Goal: Task Accomplishment & Management: Manage account settings

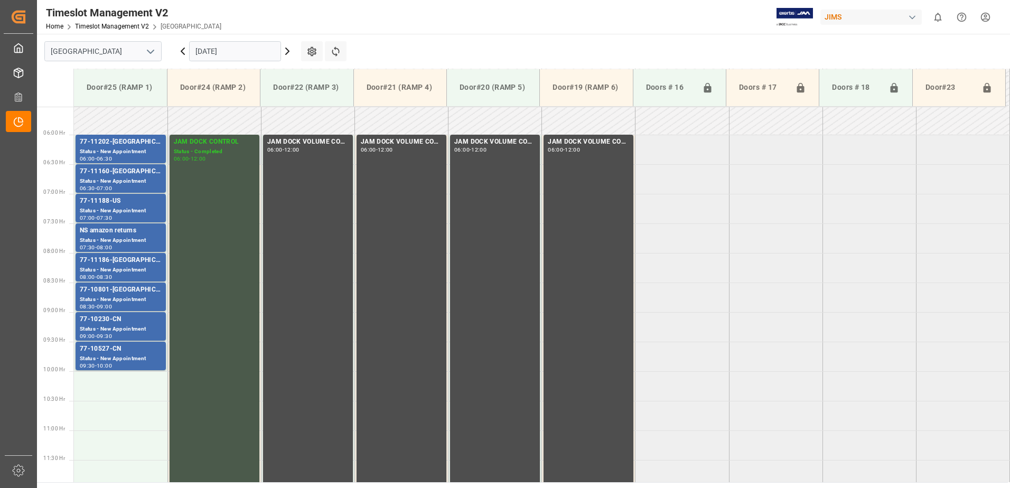
scroll to position [309, 0]
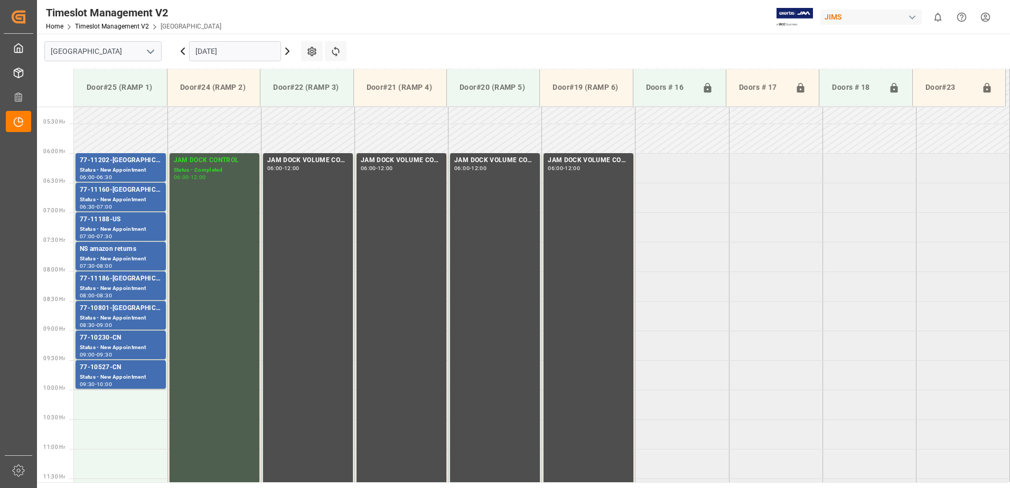
click at [183, 51] on icon at bounding box center [182, 51] width 13 height 13
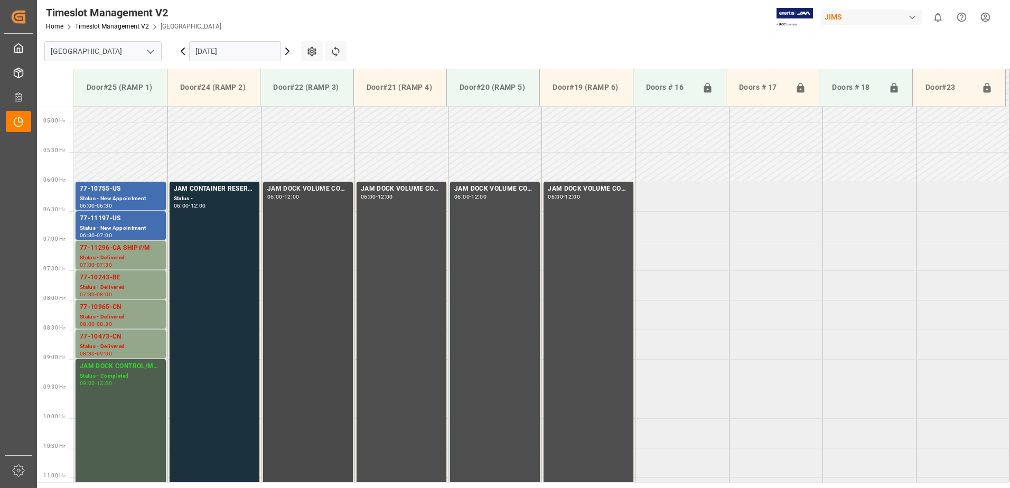
scroll to position [268, 0]
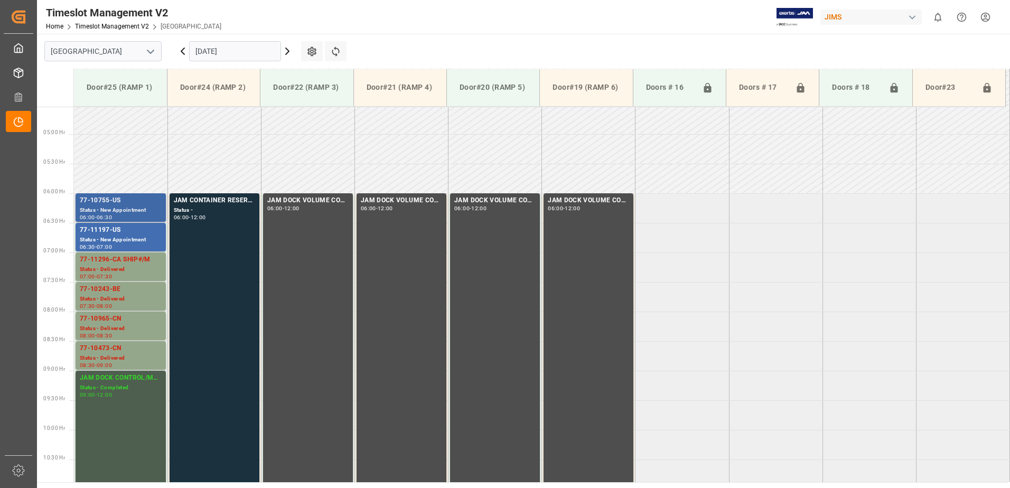
click at [104, 202] on div "77-10755-US" at bounding box center [121, 200] width 82 height 11
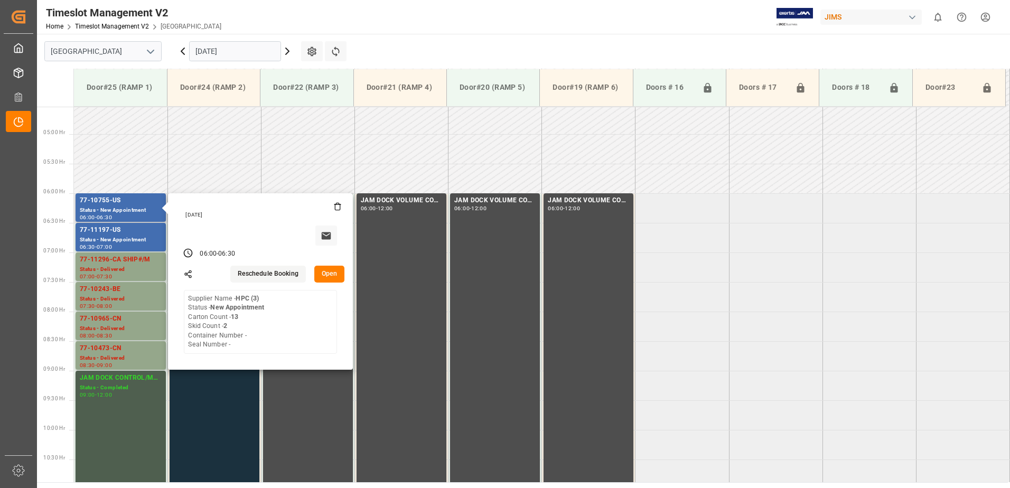
click at [328, 272] on button "Open" at bounding box center [329, 274] width 31 height 17
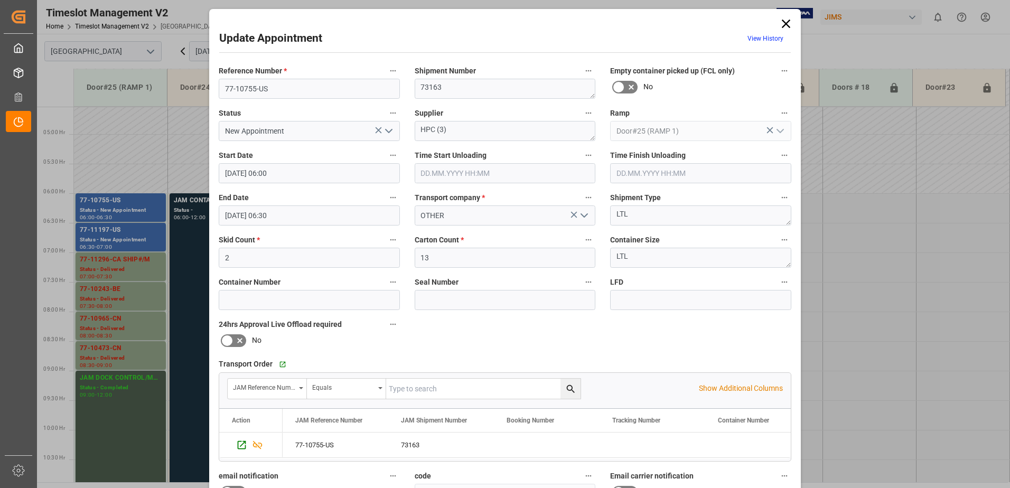
click at [388, 132] on polyline "open menu" at bounding box center [389, 130] width 6 height 3
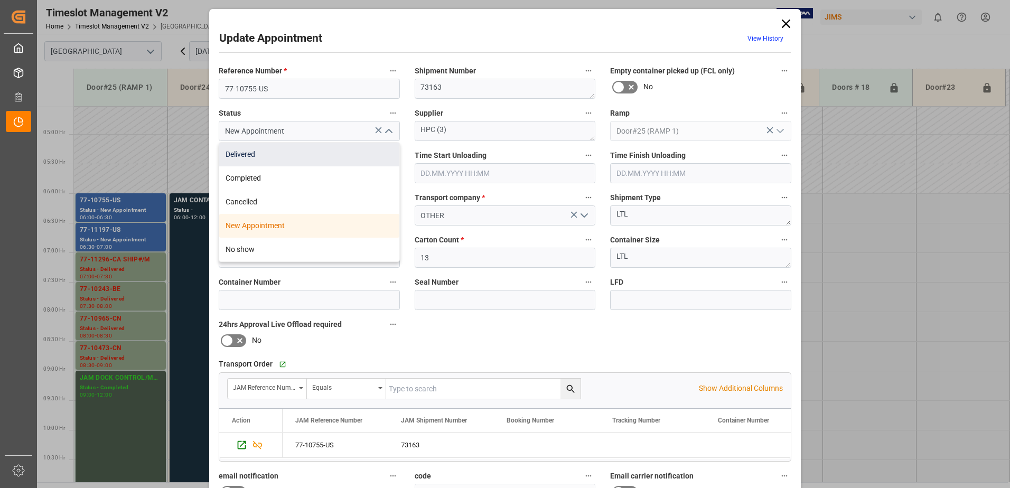
click at [274, 156] on div "Delivered" at bounding box center [309, 155] width 180 height 24
type input "Delivered"
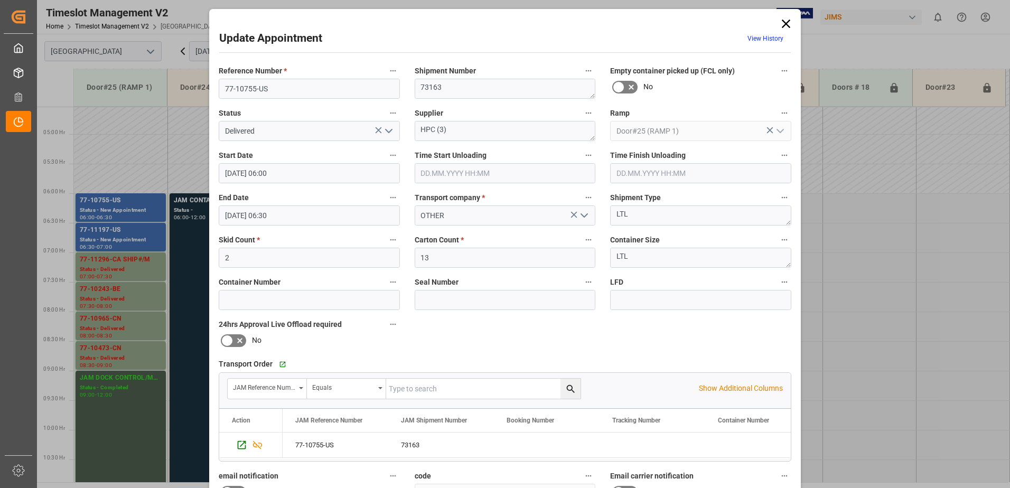
click at [443, 172] on input "text" at bounding box center [505, 173] width 181 height 20
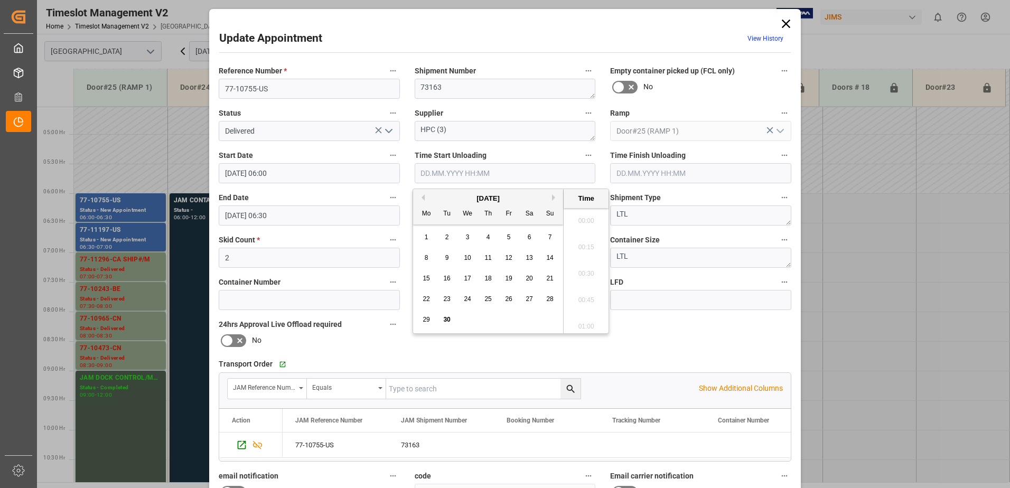
scroll to position [1113, 0]
click at [447, 322] on span "30" at bounding box center [446, 319] width 7 height 7
click at [584, 244] on li "10:45" at bounding box center [586, 244] width 45 height 26
type input "30.09.2025 10:45"
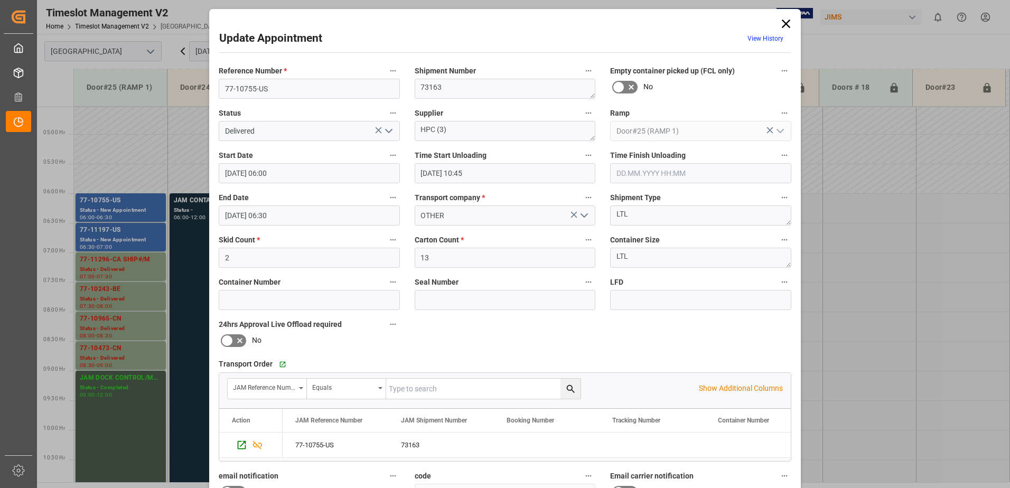
click at [634, 172] on input "text" at bounding box center [700, 173] width 181 height 20
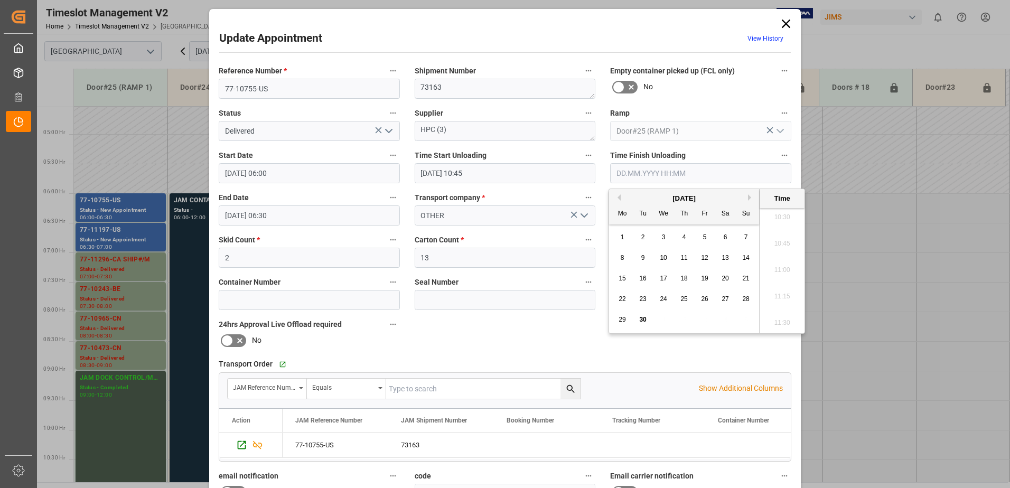
click at [643, 321] on span "30" at bounding box center [642, 319] width 7 height 7
click at [780, 271] on li "11:00" at bounding box center [782, 270] width 45 height 26
type input "30.09.2025 11:00"
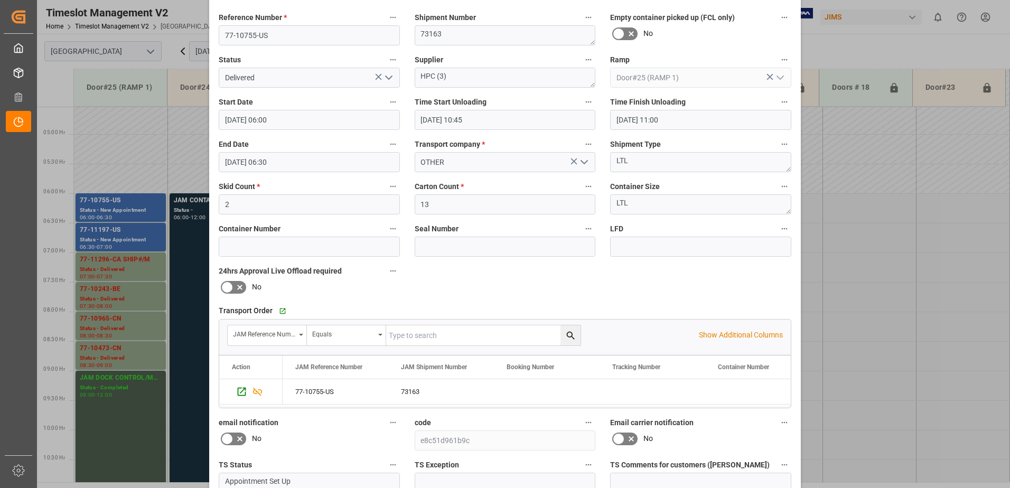
scroll to position [53, 0]
click at [636, 247] on input at bounding box center [700, 247] width 181 height 20
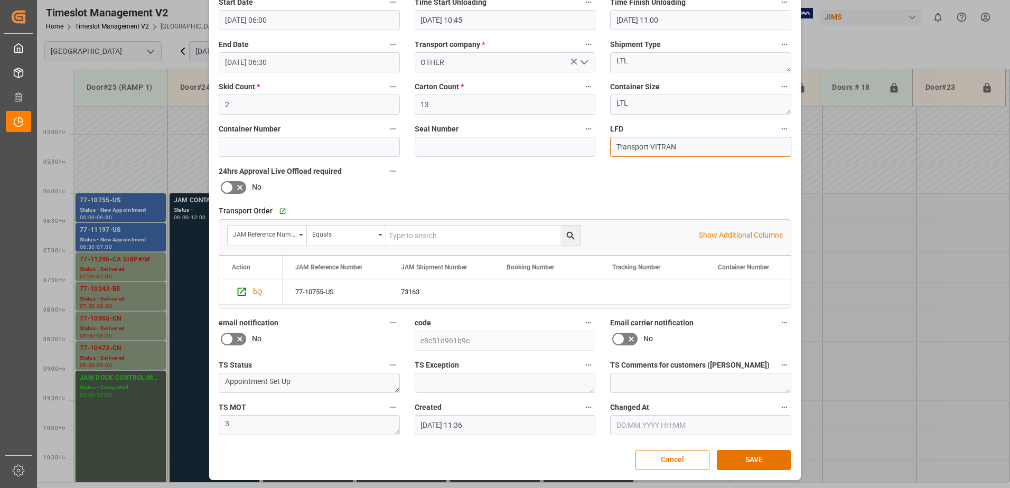
scroll to position [154, 0]
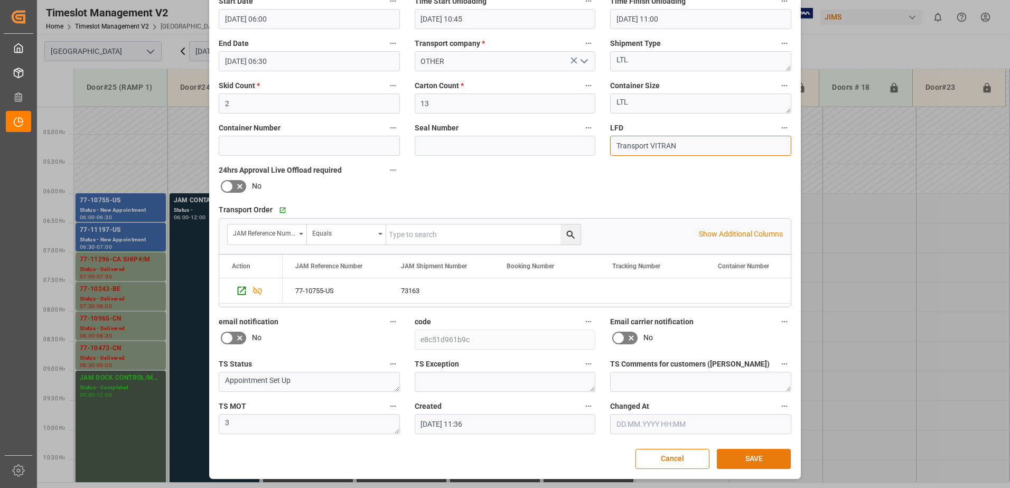
type input "Transport VITRAN"
click at [750, 457] on button "SAVE" at bounding box center [754, 459] width 74 height 20
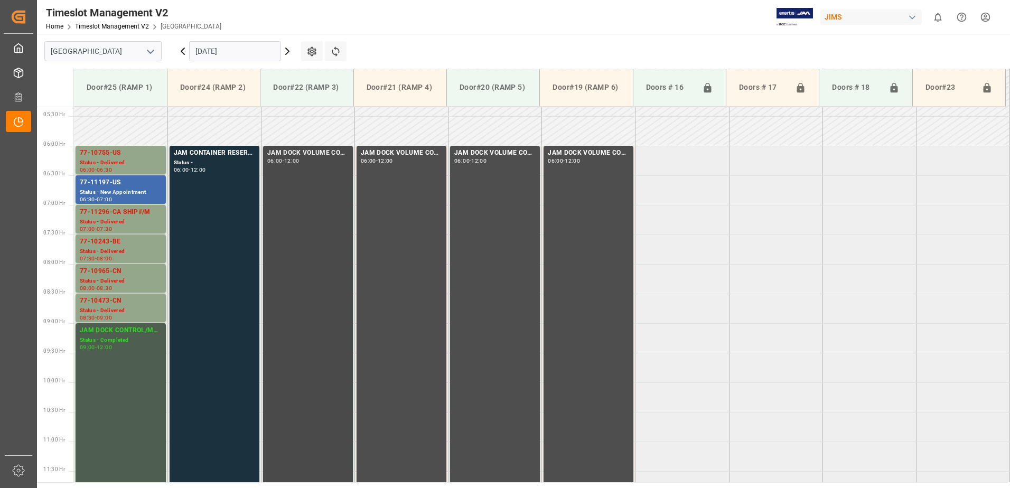
scroll to position [342, 0]
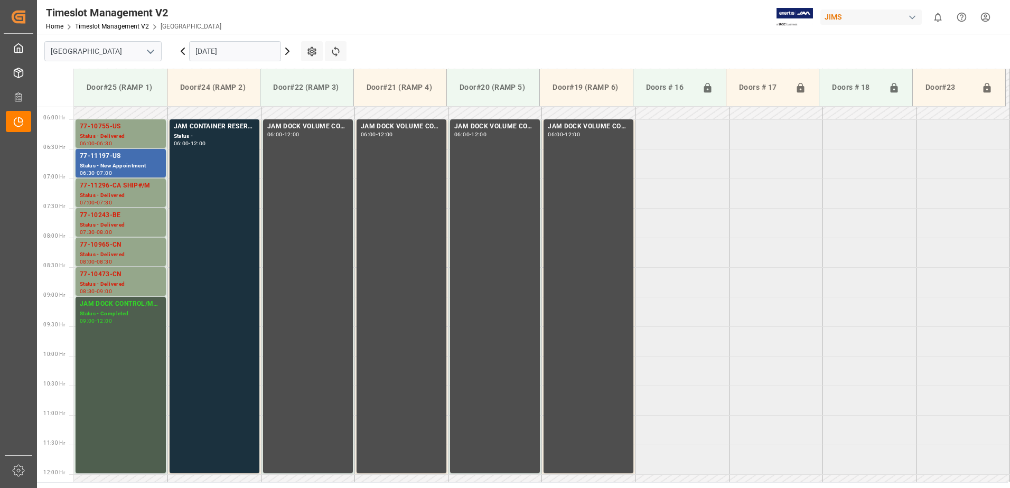
click at [287, 50] on icon at bounding box center [287, 51] width 3 height 6
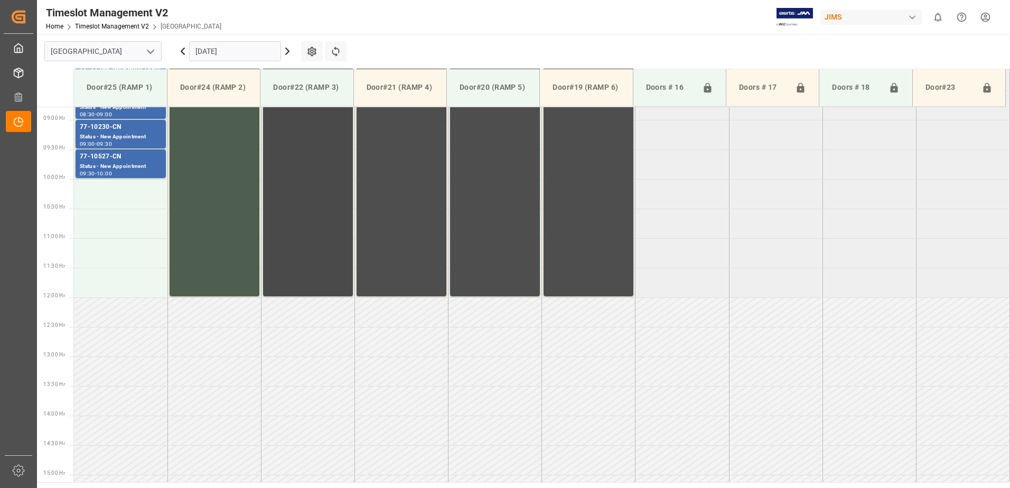
scroll to position [427, 0]
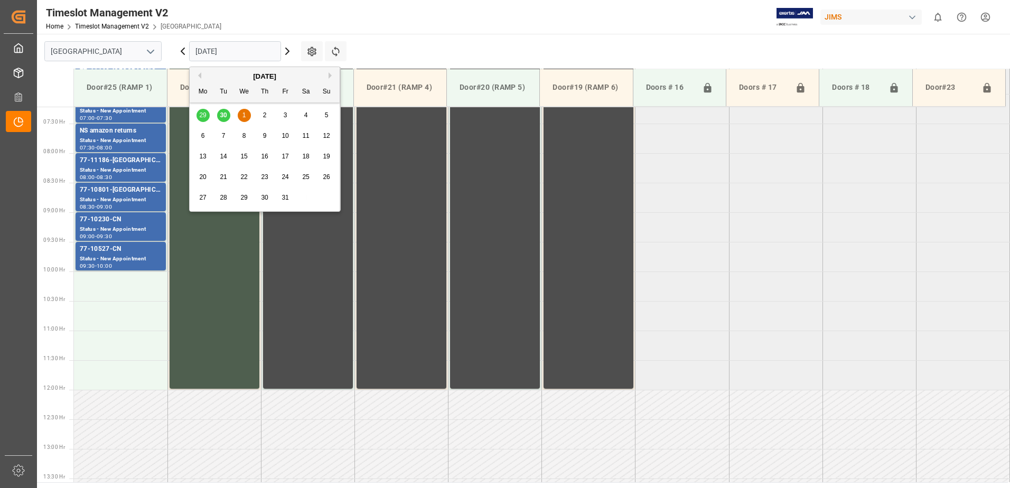
click at [245, 52] on input "[DATE]" at bounding box center [235, 51] width 92 height 20
click at [245, 114] on span "1" at bounding box center [244, 114] width 4 height 7
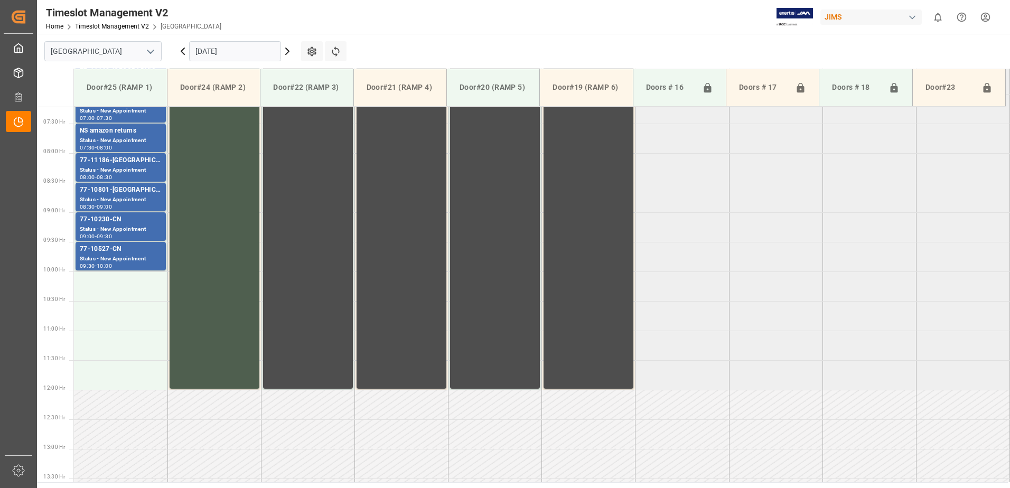
click at [250, 51] on input "[DATE]" at bounding box center [235, 51] width 92 height 20
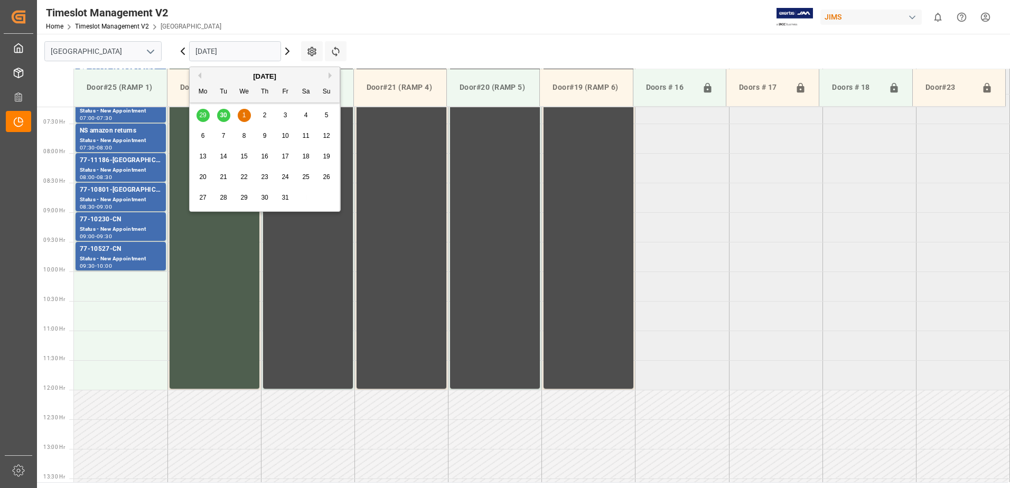
click at [264, 115] on span "2" at bounding box center [265, 114] width 4 height 7
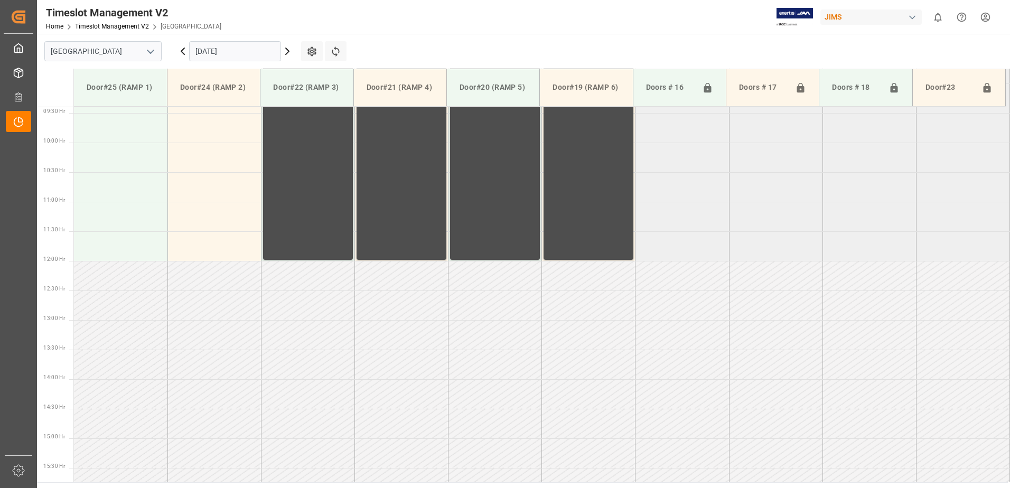
scroll to position [585, 0]
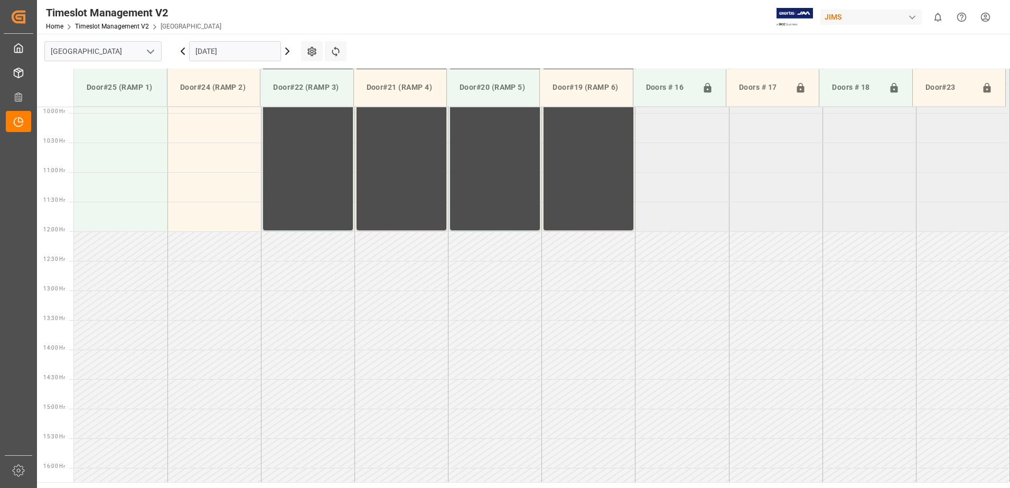
click at [254, 49] on input "[DATE]" at bounding box center [235, 51] width 92 height 20
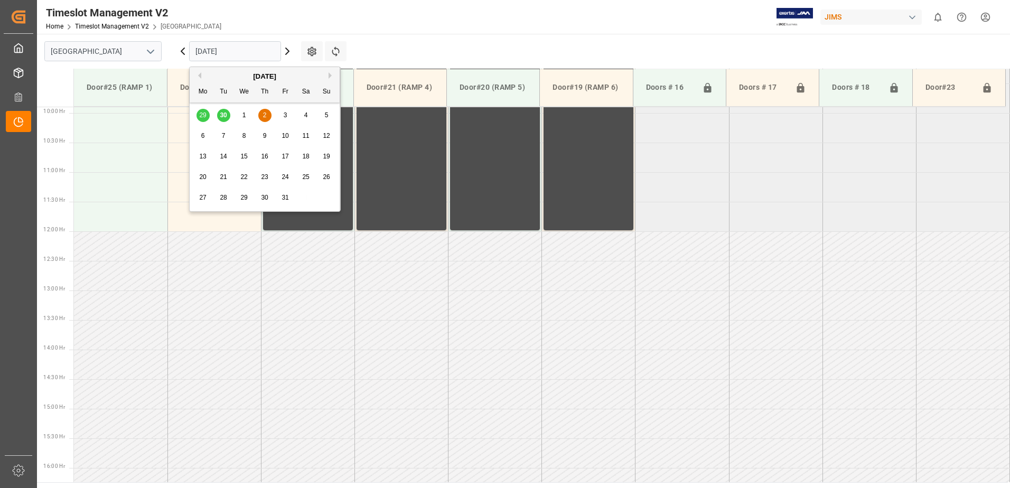
click at [199, 78] on button "Previous Month" at bounding box center [198, 75] width 6 height 6
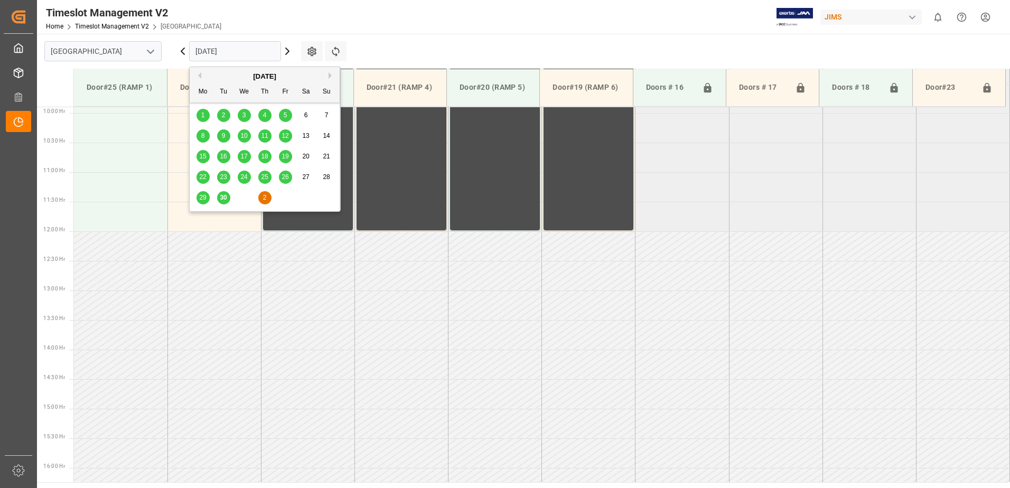
click at [225, 198] on span "30" at bounding box center [223, 197] width 7 height 7
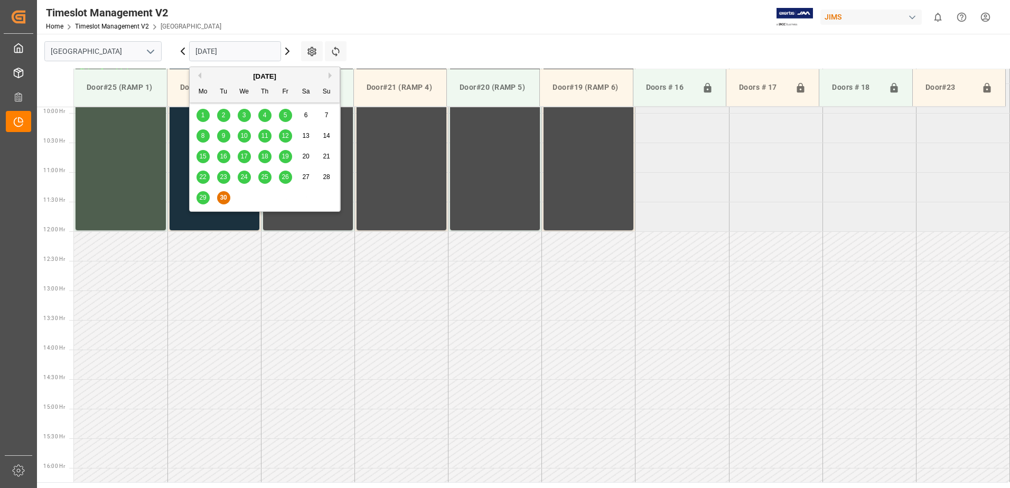
click at [251, 52] on input "[DATE]" at bounding box center [235, 51] width 92 height 20
click at [331, 75] on button "Next Month" at bounding box center [332, 75] width 6 height 6
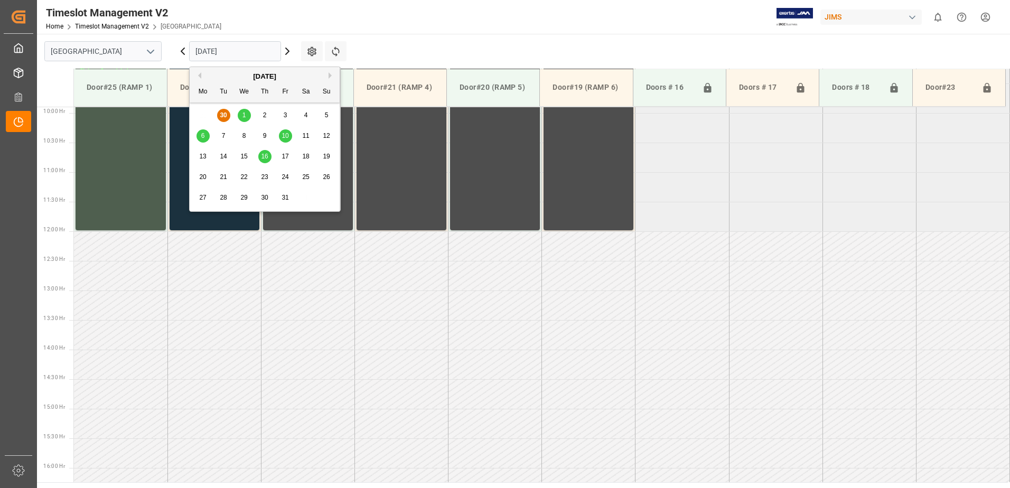
click at [203, 137] on span "6" at bounding box center [203, 135] width 4 height 7
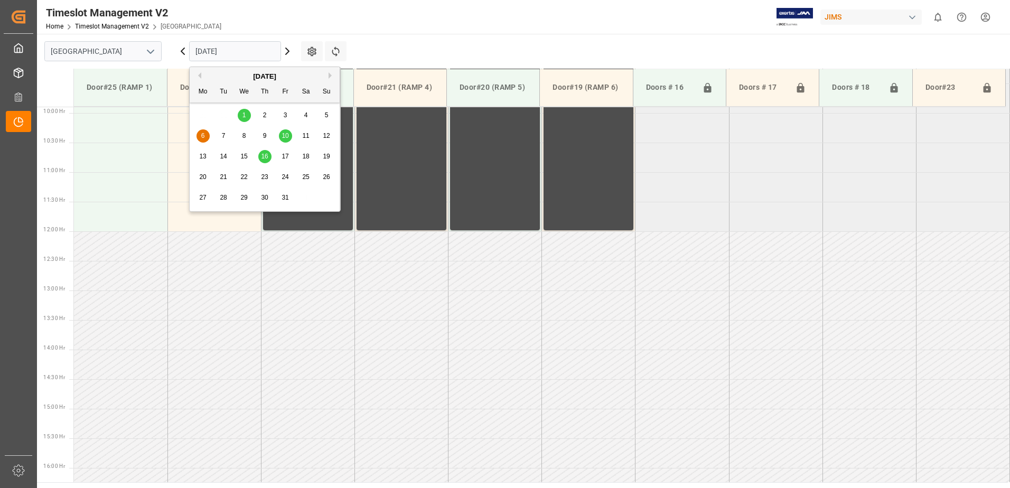
click at [252, 46] on input "[DATE]" at bounding box center [235, 51] width 92 height 20
click at [289, 130] on div "10" at bounding box center [285, 136] width 13 height 13
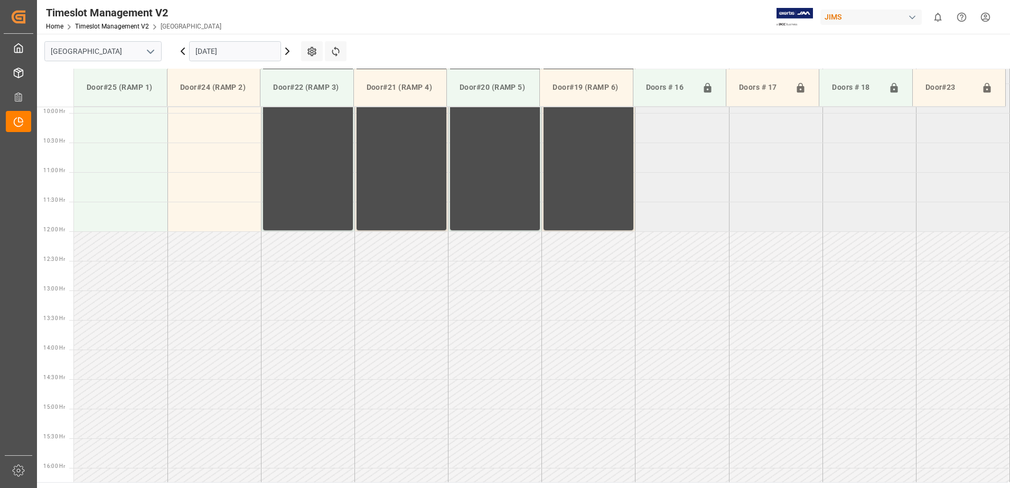
click at [246, 55] on input "10.10.2025" at bounding box center [235, 51] width 92 height 20
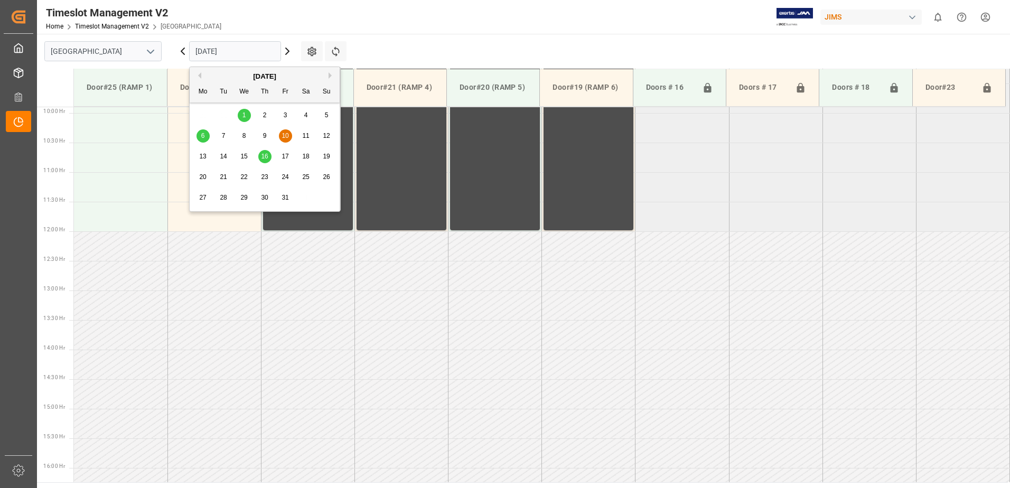
click at [265, 158] on span "16" at bounding box center [264, 156] width 7 height 7
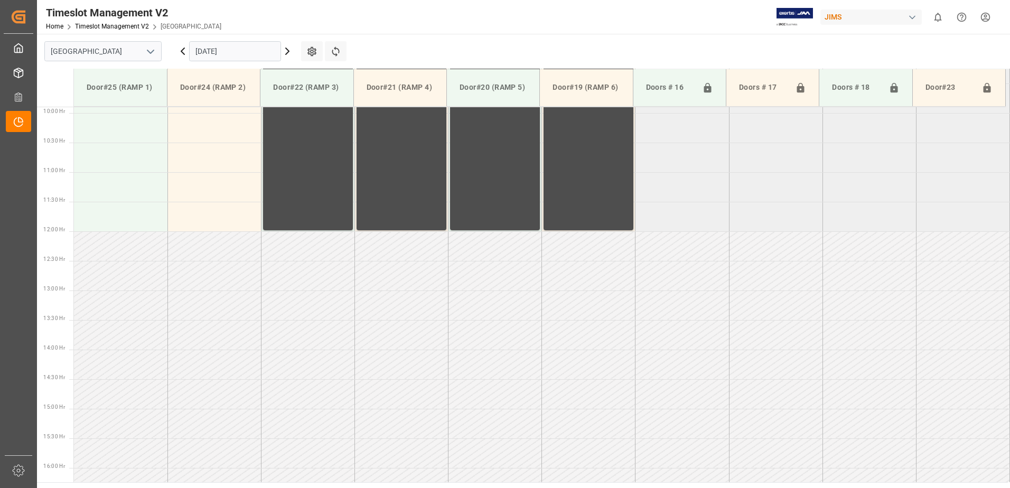
click at [239, 51] on input "16.10.2025" at bounding box center [235, 51] width 92 height 20
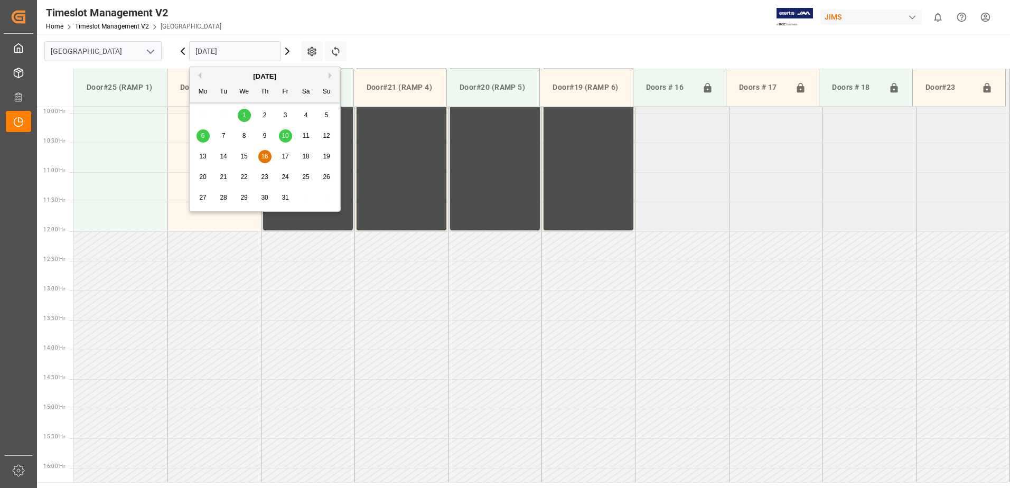
click at [244, 116] on span "1" at bounding box center [244, 114] width 4 height 7
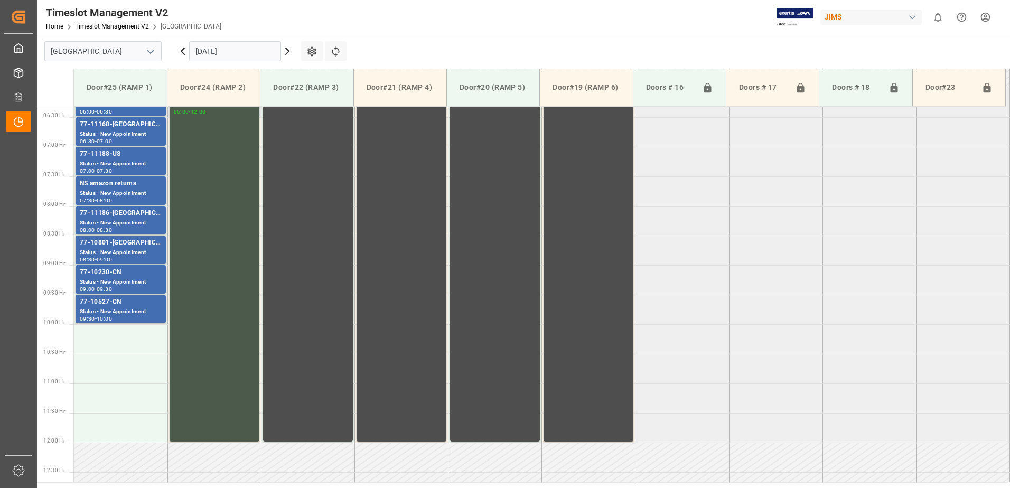
scroll to position [321, 0]
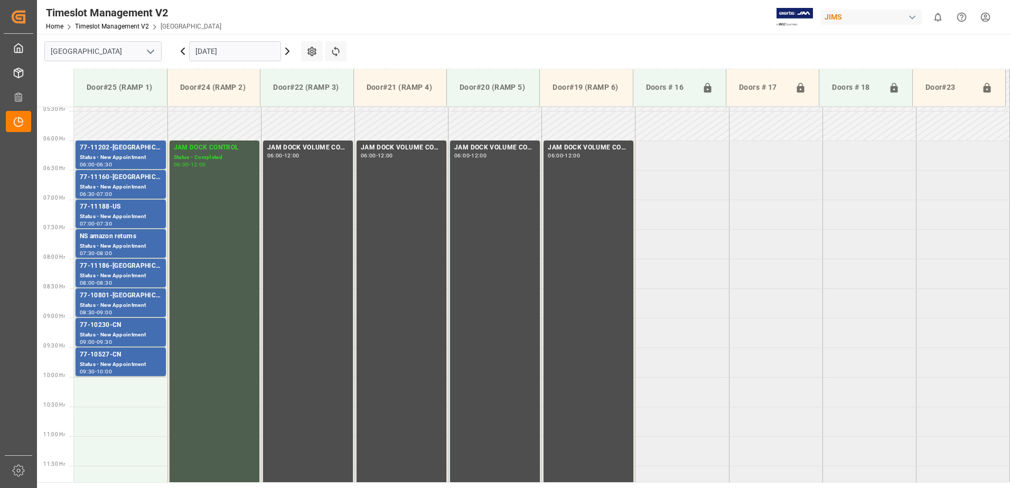
click at [258, 49] on input "[DATE]" at bounding box center [235, 51] width 92 height 20
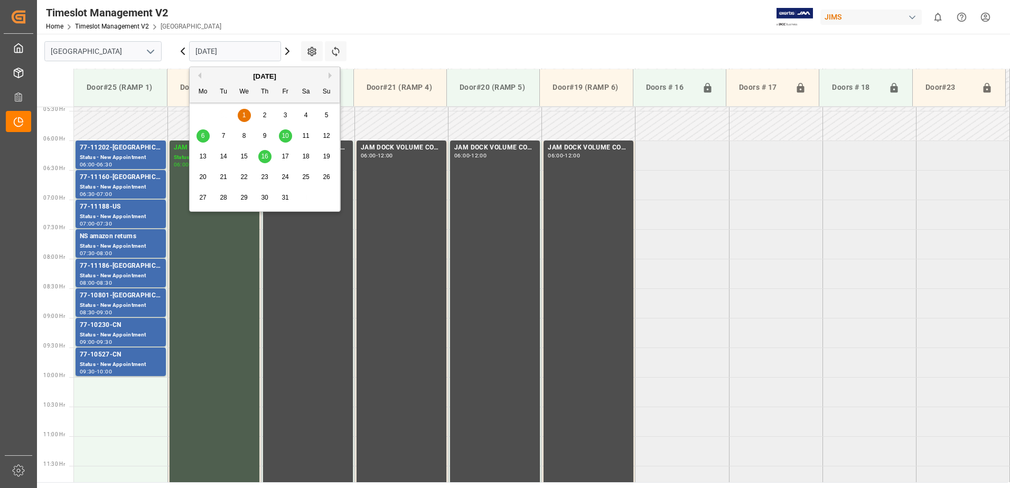
click at [198, 74] on button "Previous Month" at bounding box center [198, 75] width 6 height 6
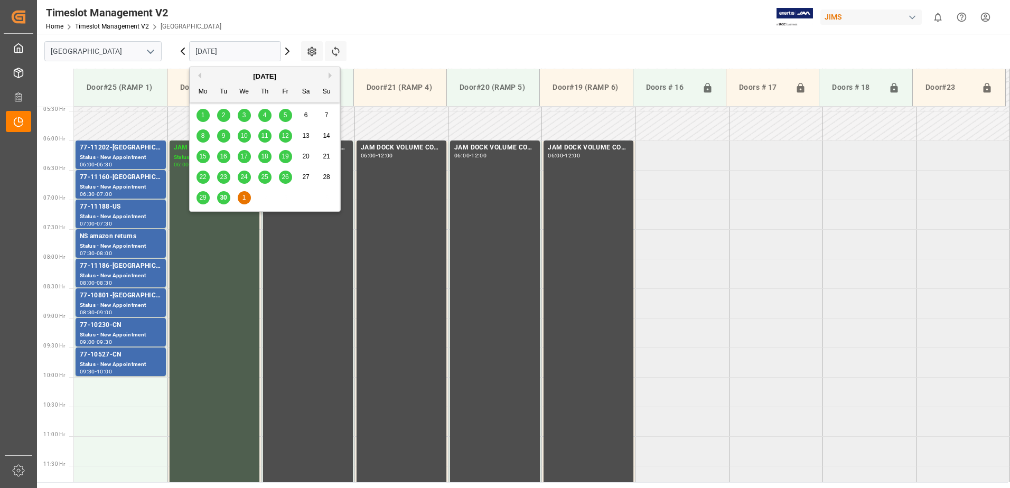
click at [224, 200] on span "30" at bounding box center [223, 197] width 7 height 7
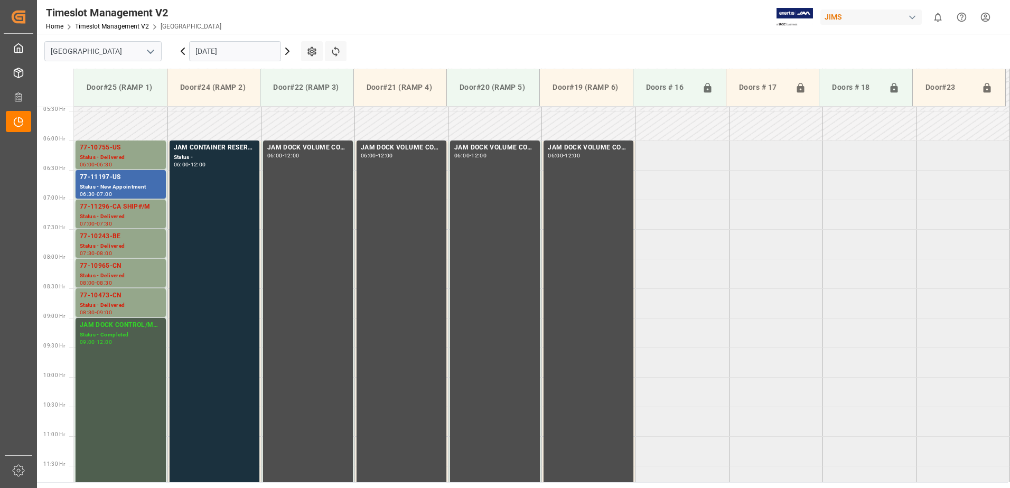
click at [251, 51] on input "[DATE]" at bounding box center [235, 51] width 92 height 20
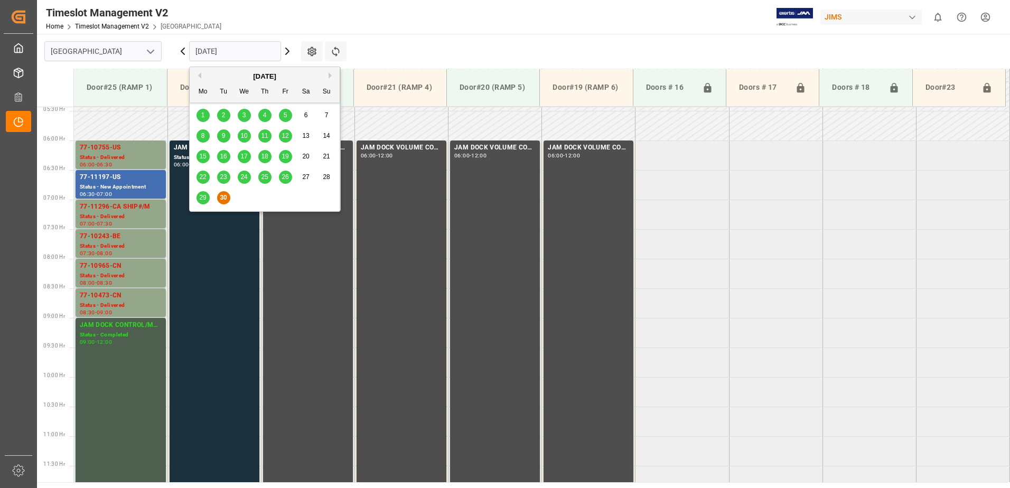
click at [204, 199] on span "29" at bounding box center [202, 197] width 7 height 7
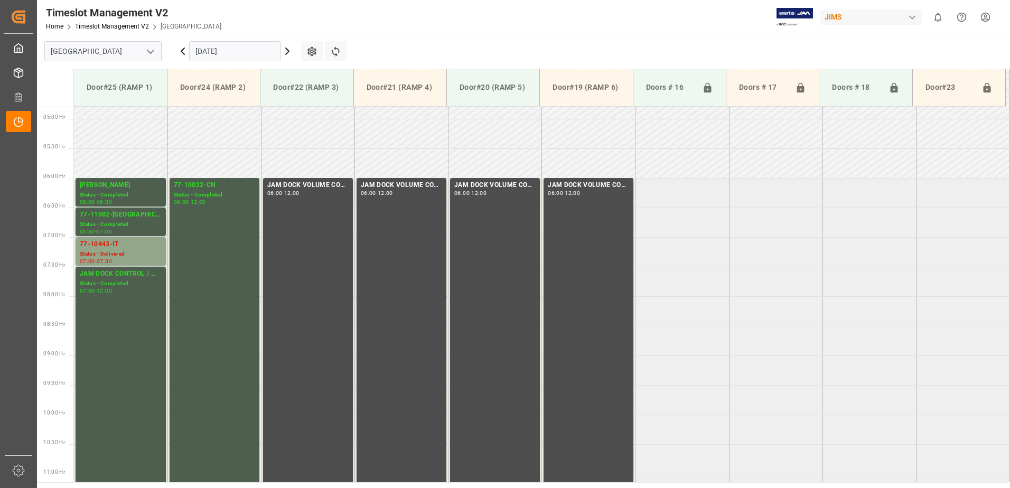
scroll to position [268, 0]
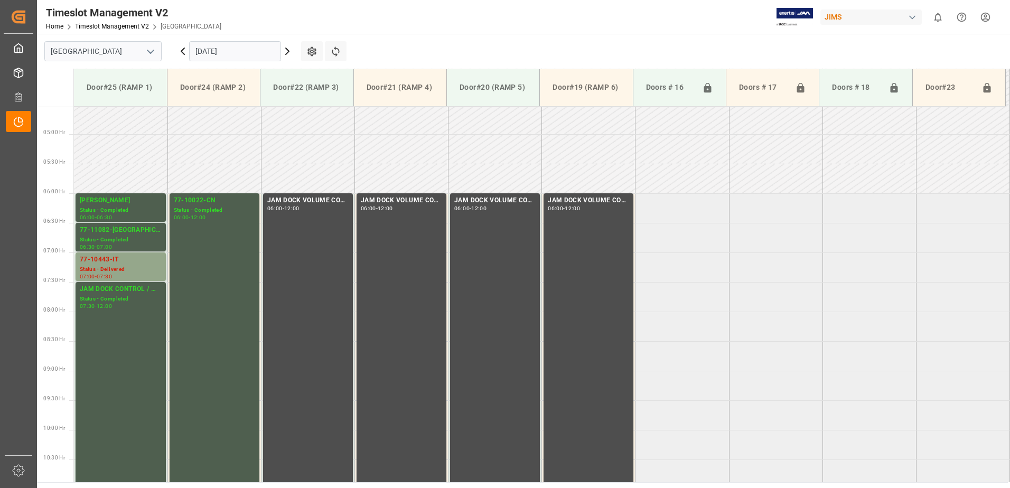
click at [285, 51] on icon at bounding box center [287, 51] width 13 height 13
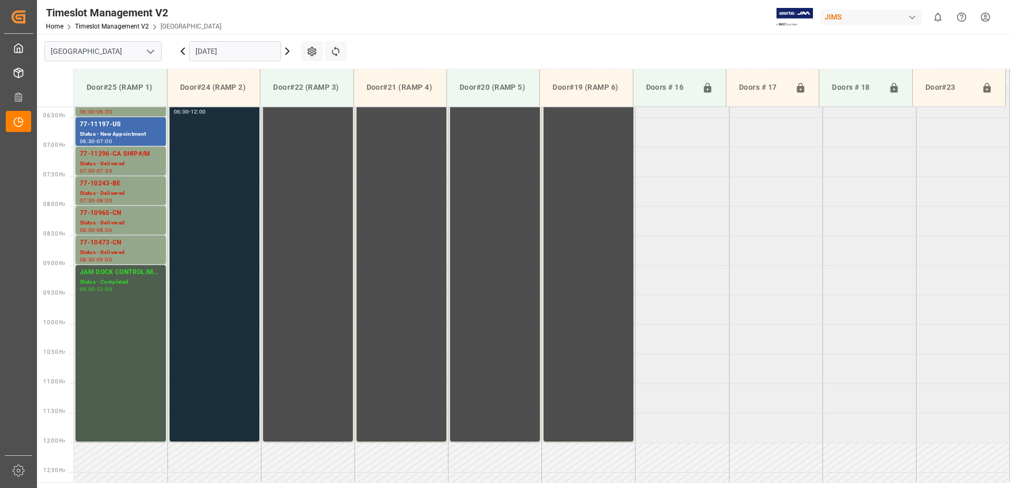
scroll to position [321, 0]
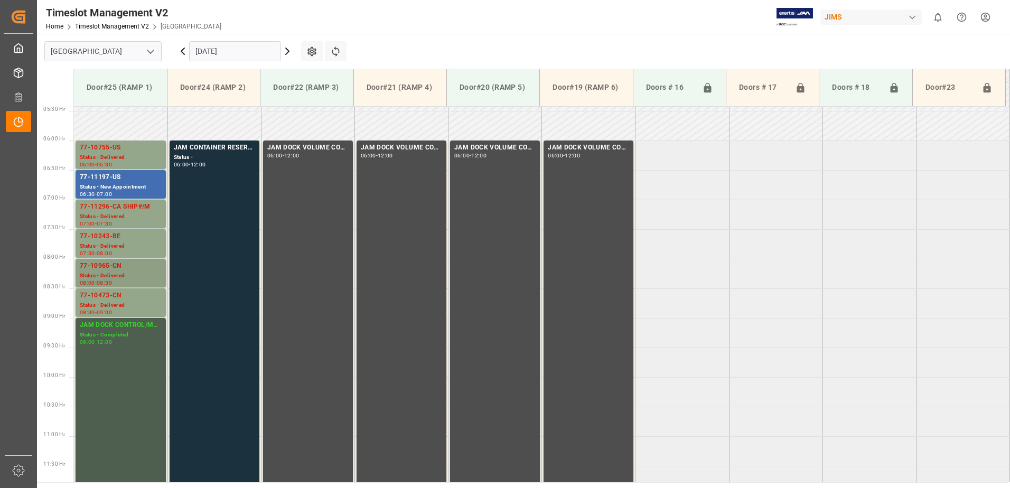
click at [120, 266] on div "77-10965-CN" at bounding box center [121, 266] width 82 height 11
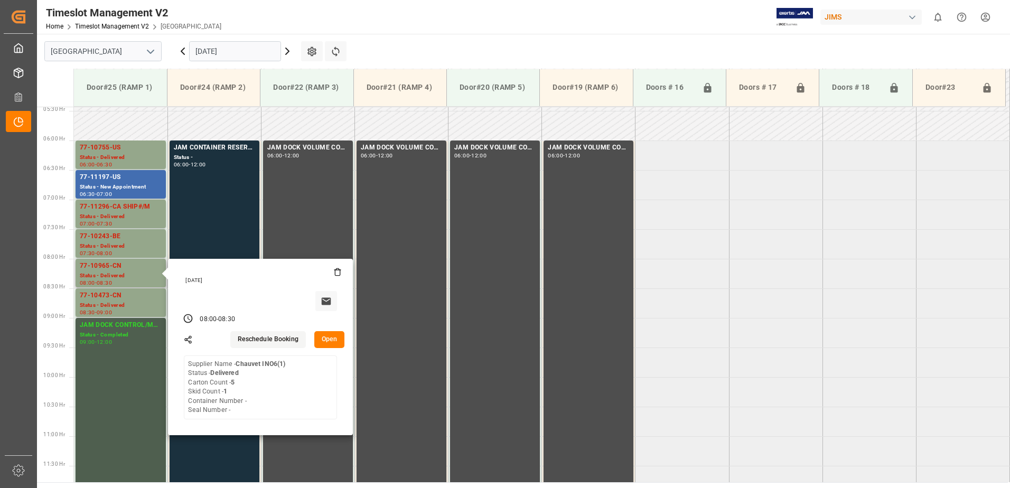
click at [333, 338] on button "Open" at bounding box center [329, 339] width 31 height 17
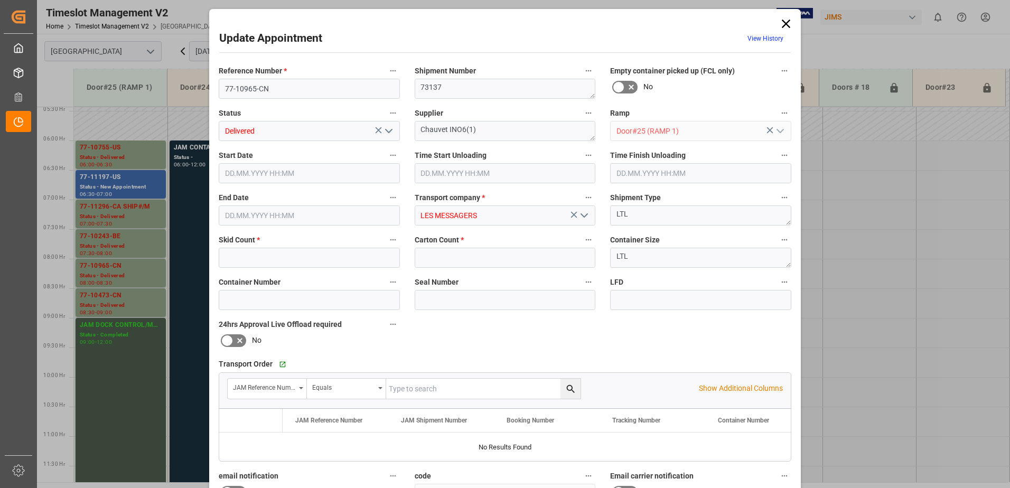
type input "1"
type input "5"
type input "30.09.2025 08:00"
type input "30.09.2025 09:00"
type input "30.09.2025 08:30"
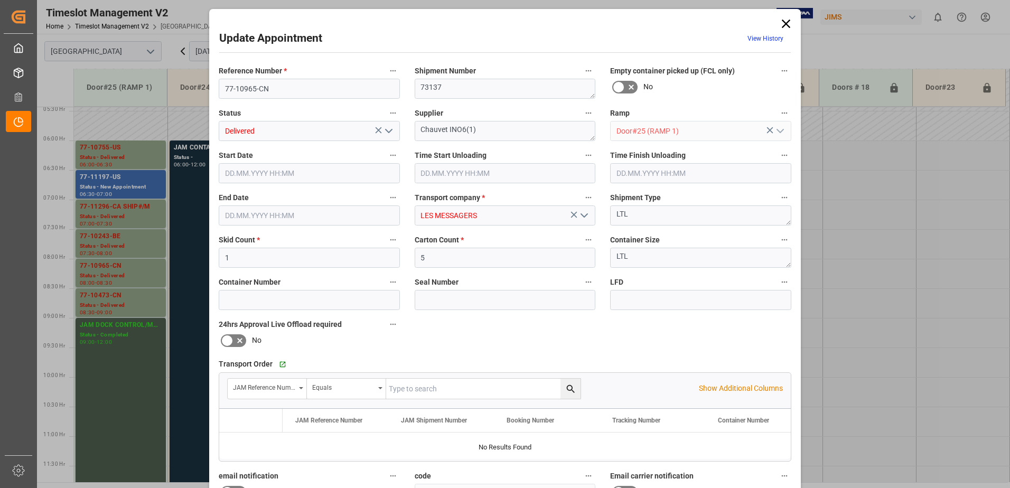
type input "29.09.2025 21:02"
click at [390, 129] on polyline "open menu" at bounding box center [389, 130] width 6 height 3
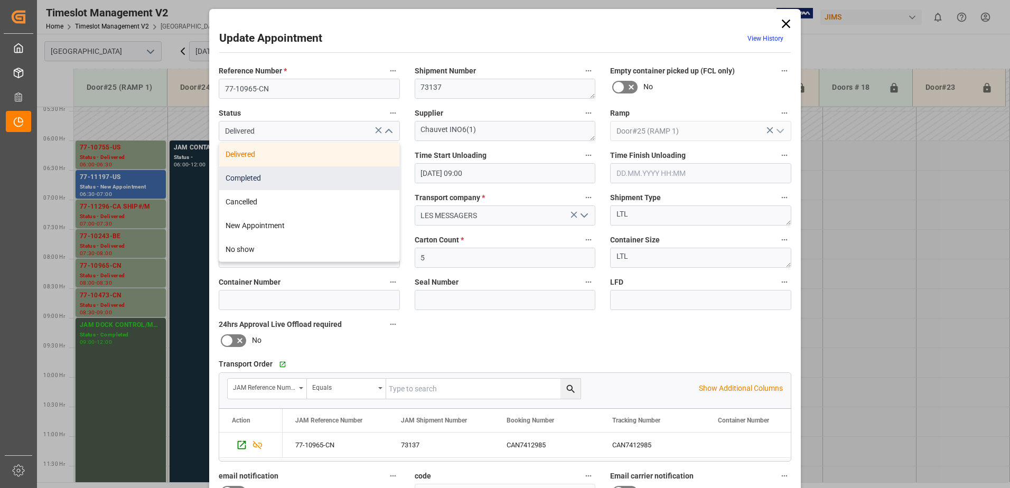
click at [313, 180] on div "Completed" at bounding box center [309, 178] width 180 height 24
type input "Completed"
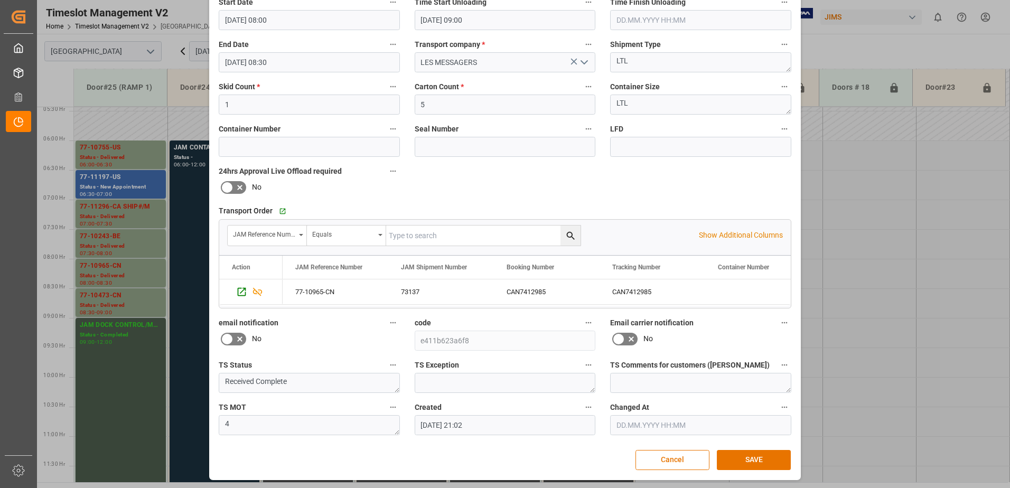
scroll to position [154, 0]
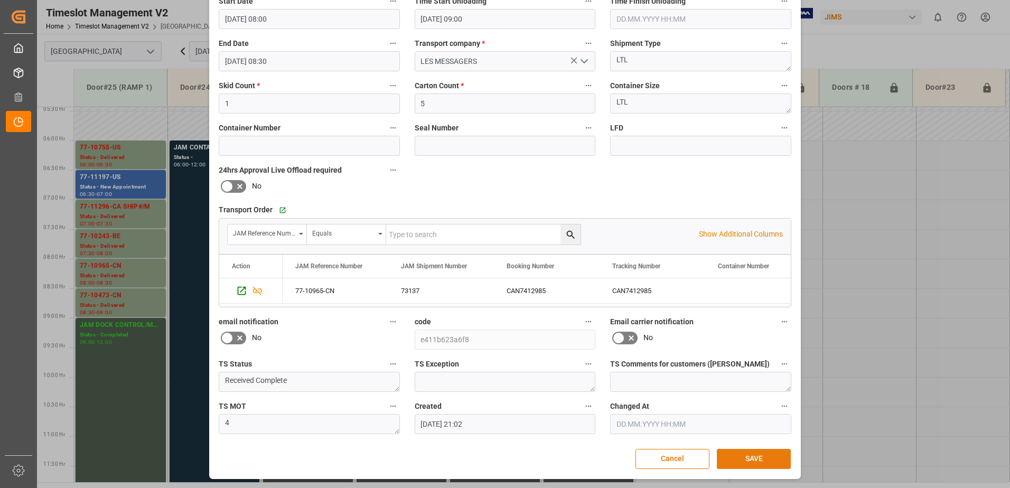
click at [751, 461] on button "SAVE" at bounding box center [754, 459] width 74 height 20
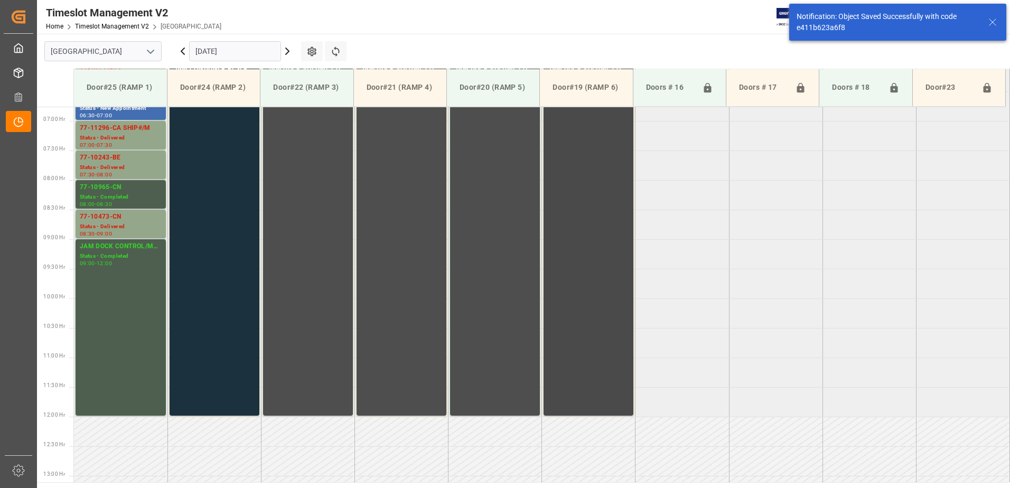
scroll to position [408, 0]
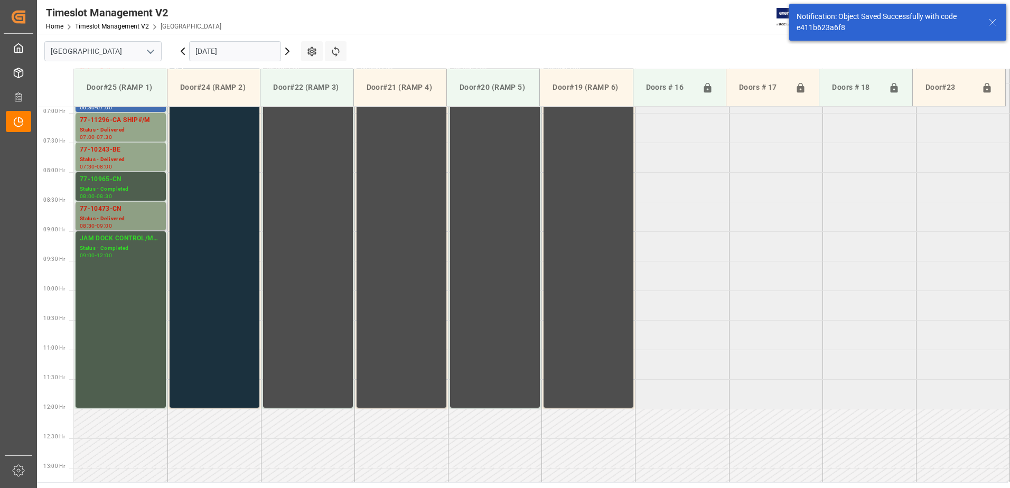
click at [130, 213] on div "77-10473-CN" at bounding box center [121, 209] width 82 height 11
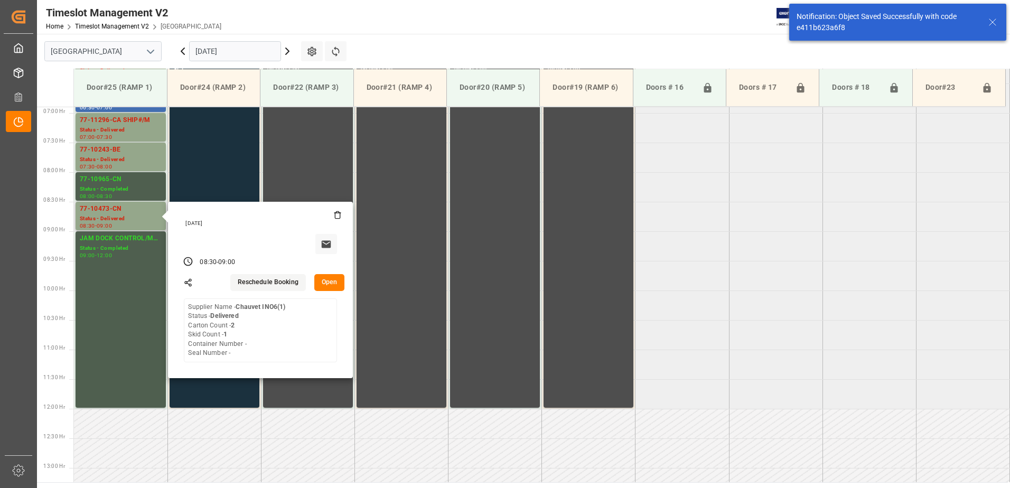
click at [337, 282] on button "Open" at bounding box center [329, 282] width 31 height 17
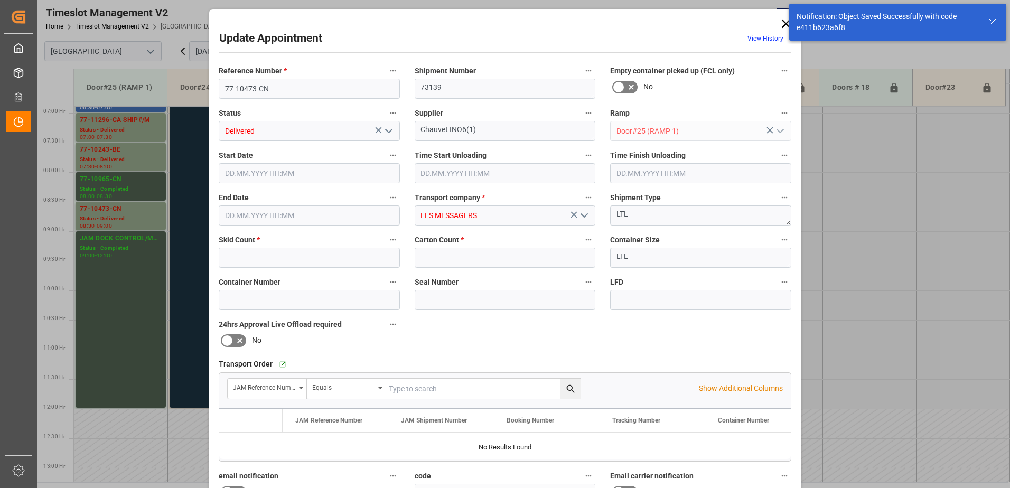
type input "1"
type input "2"
type input "30.09.2025 08:30"
type input "30.09.2025 09:00"
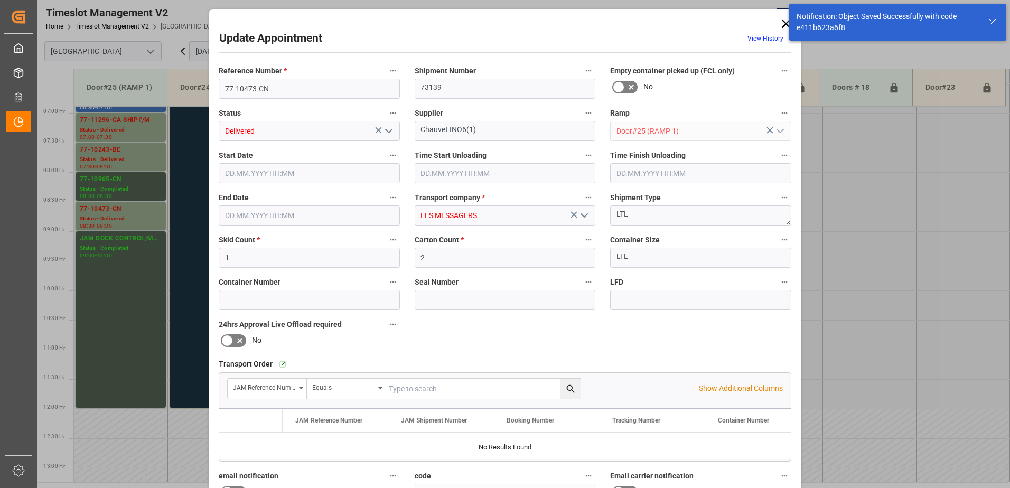
type input "29.09.2025 21:03"
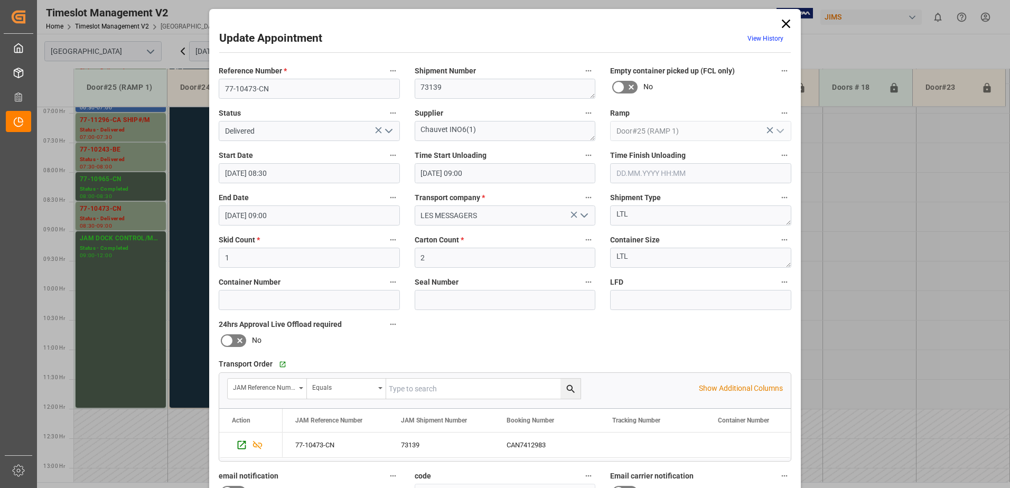
click at [387, 131] on icon "open menu" at bounding box center [388, 131] width 13 height 13
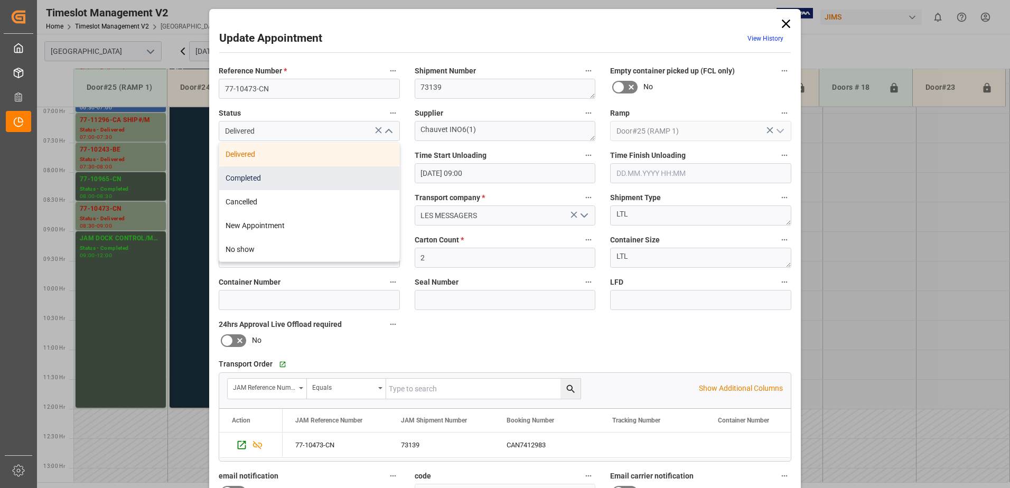
click at [312, 179] on div "Completed" at bounding box center [309, 178] width 180 height 24
type input "Completed"
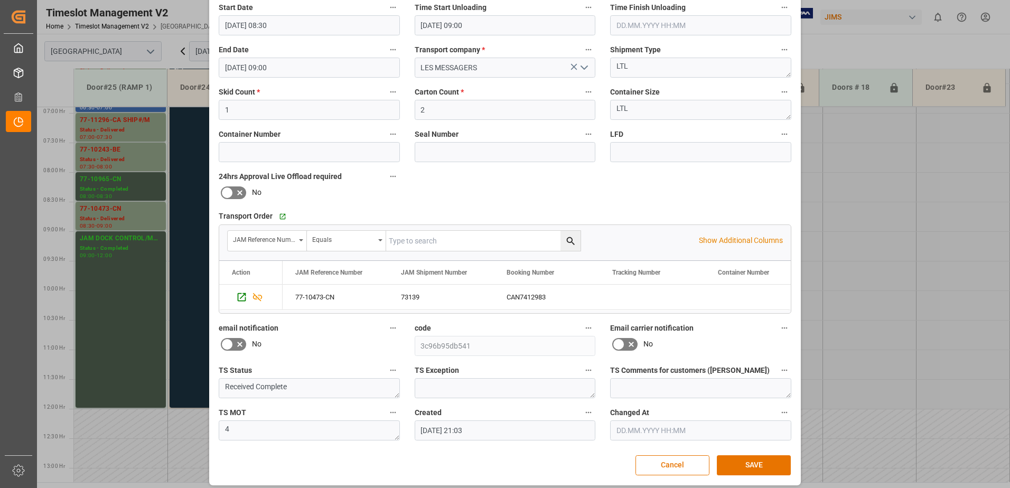
scroll to position [154, 0]
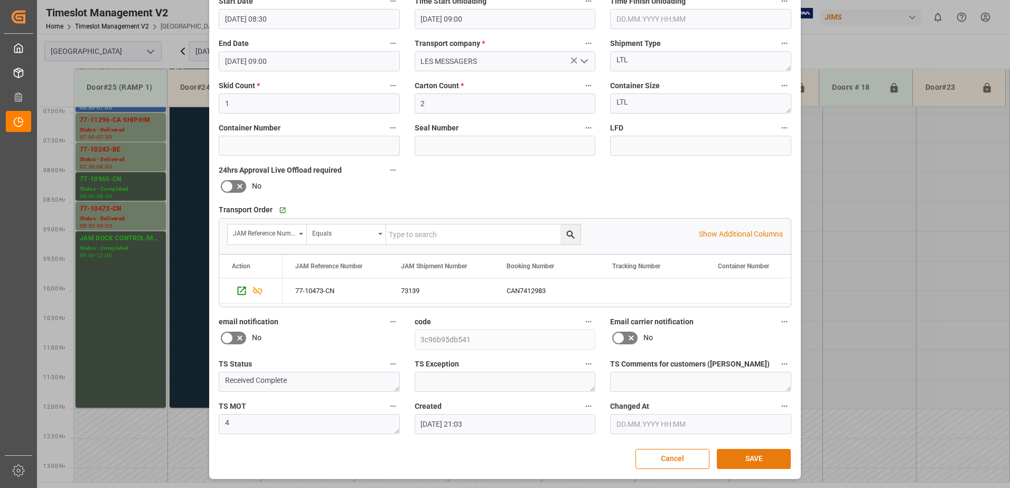
click at [757, 459] on button "SAVE" at bounding box center [754, 459] width 74 height 20
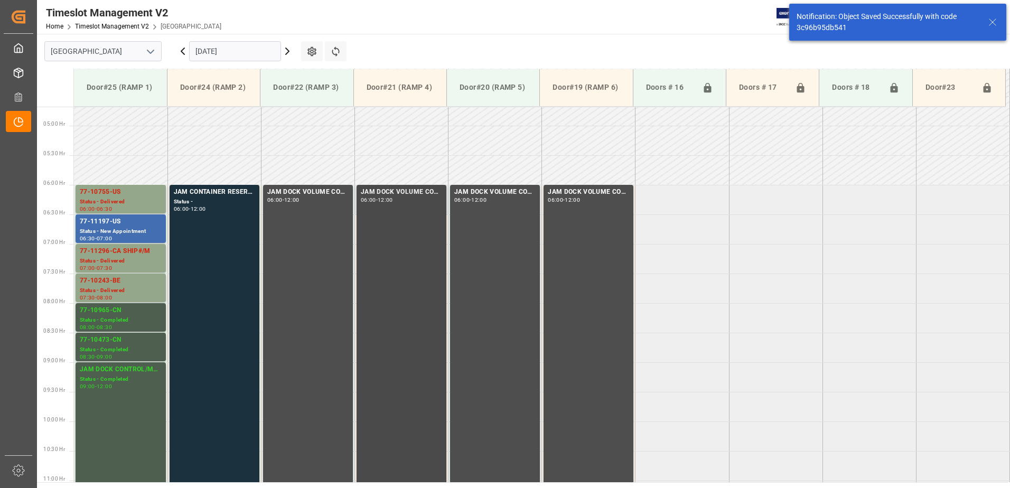
scroll to position [302, 0]
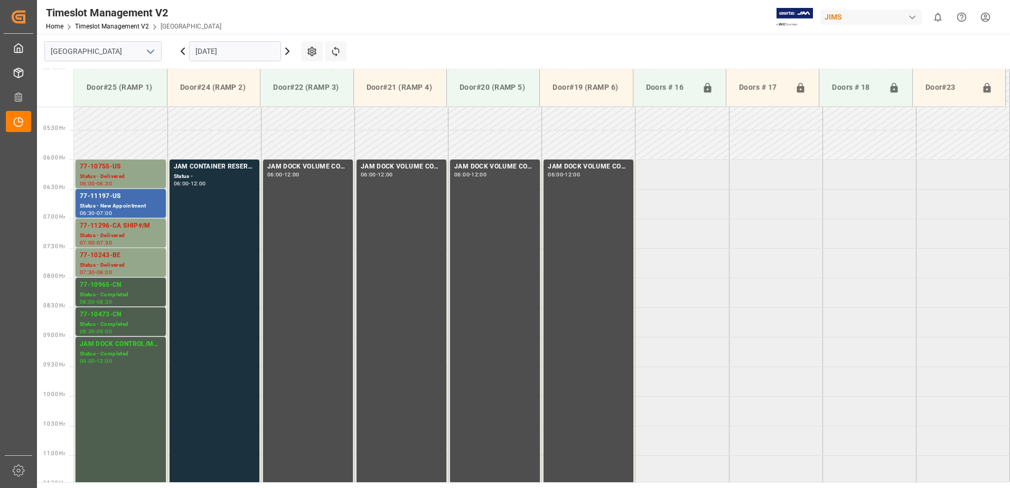
click at [249, 50] on input "[DATE]" at bounding box center [235, 51] width 92 height 20
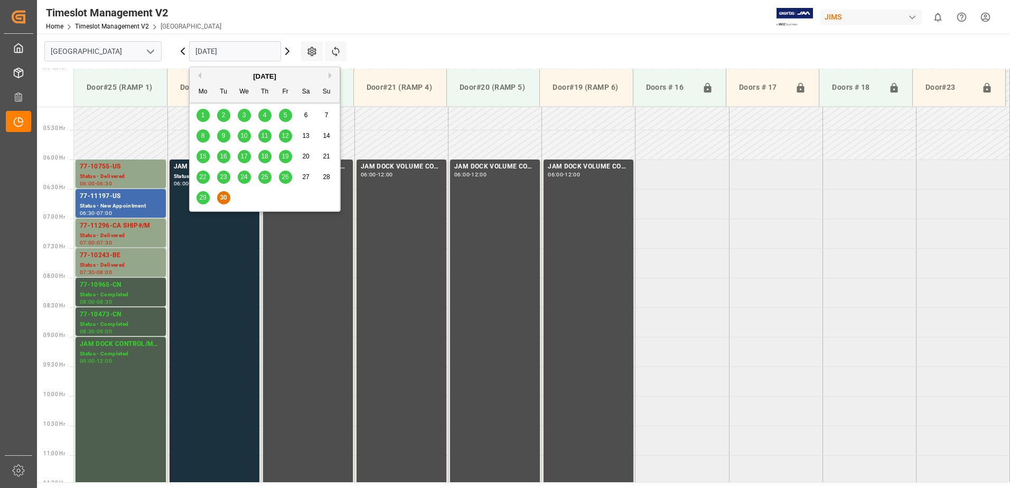
click at [287, 178] on span "26" at bounding box center [285, 176] width 7 height 7
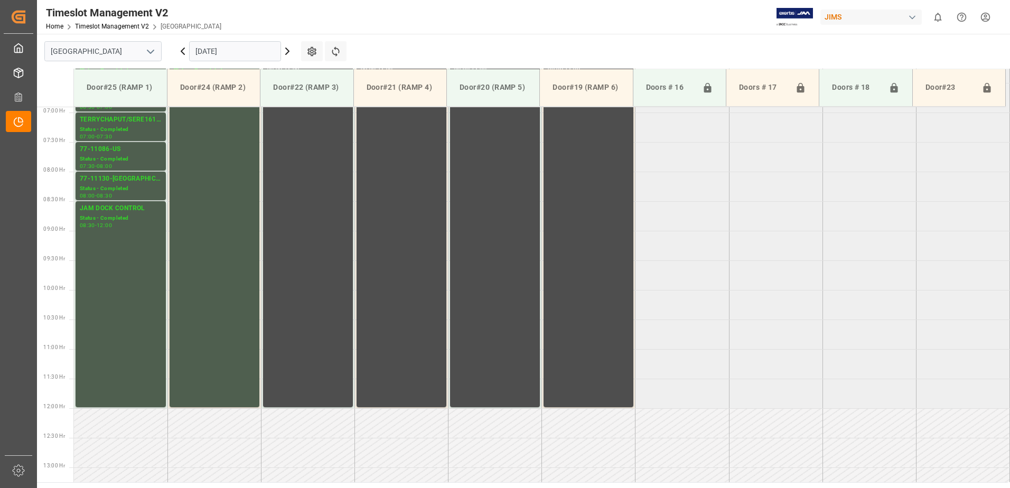
scroll to position [321, 0]
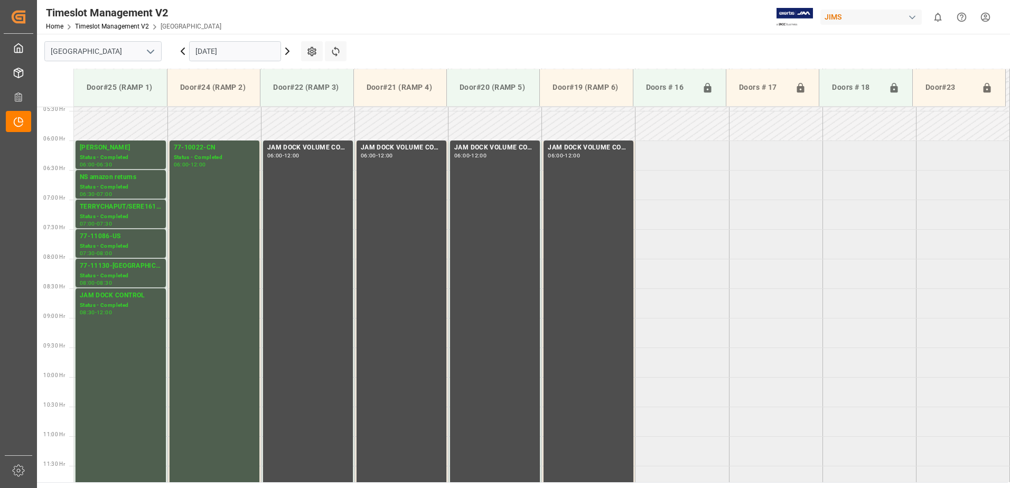
click at [179, 50] on icon at bounding box center [182, 51] width 13 height 13
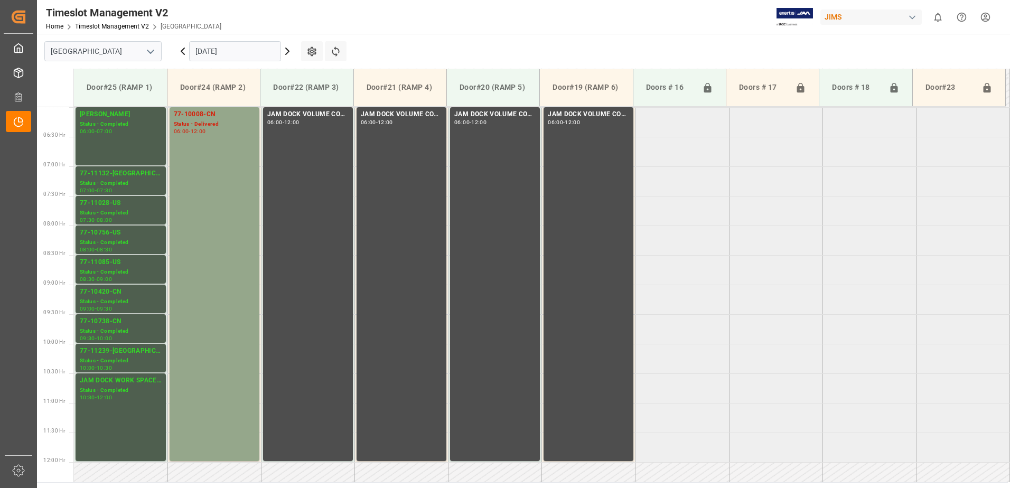
scroll to position [344, 0]
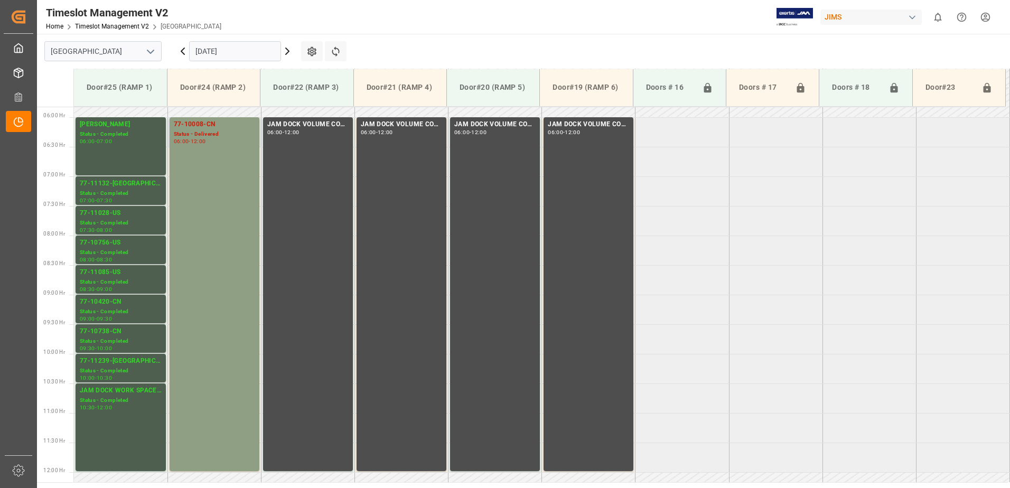
click at [225, 162] on div "77-10008-CN Status - Delivered 06:00 - 12:00" at bounding box center [214, 294] width 81 height 350
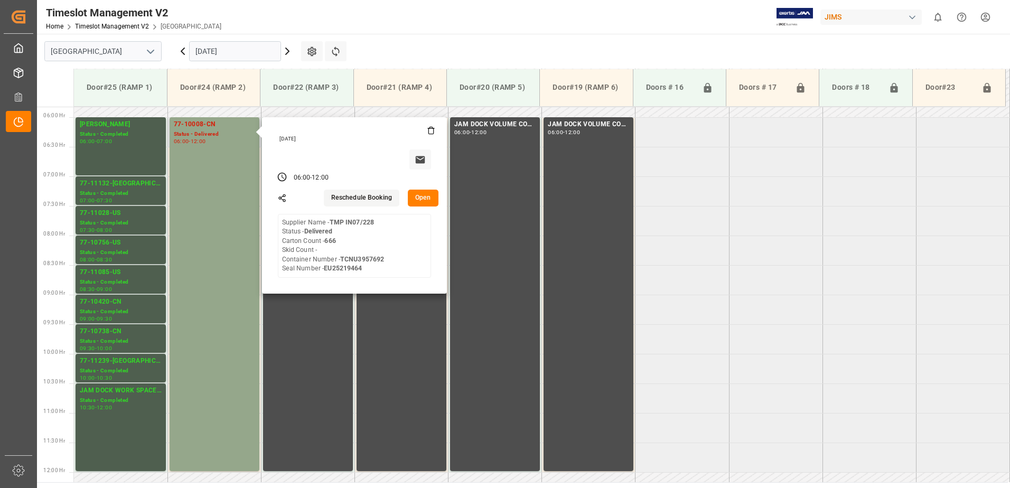
click at [419, 196] on button "Open" at bounding box center [423, 198] width 31 height 17
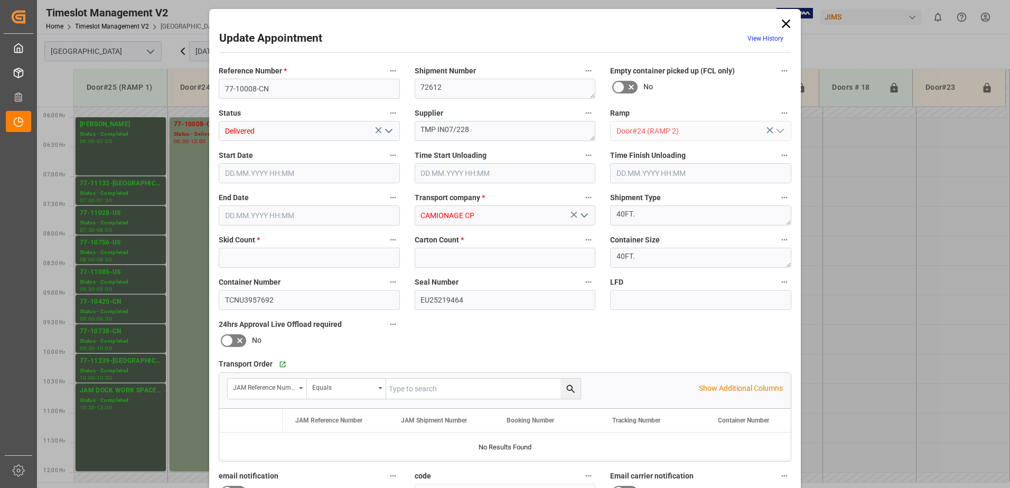
type input "0"
type input "666"
type input "25.09.2025 06:00"
type input "25.09.2025 12:00"
type input "18.09.2025 20:05"
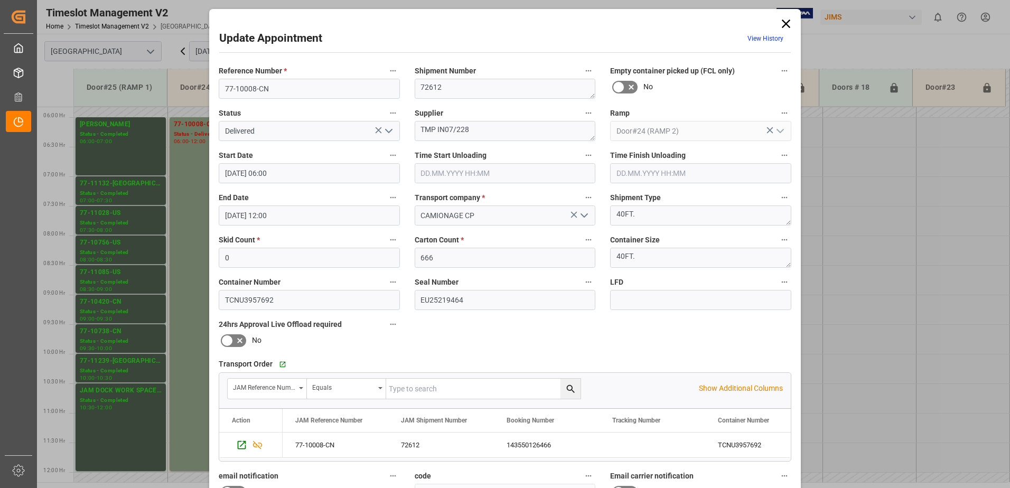
click at [390, 129] on polyline "open menu" at bounding box center [389, 130] width 6 height 3
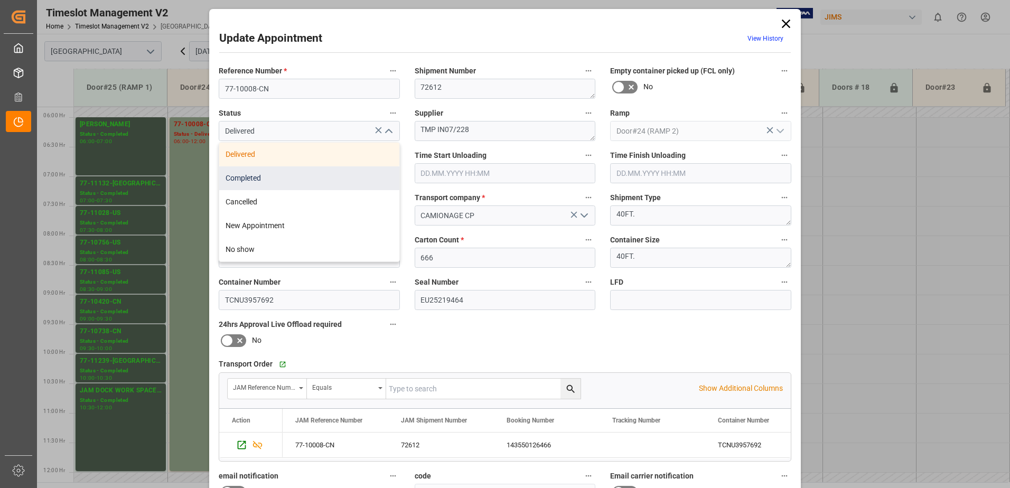
click at [327, 174] on div "Completed" at bounding box center [309, 178] width 180 height 24
type input "Completed"
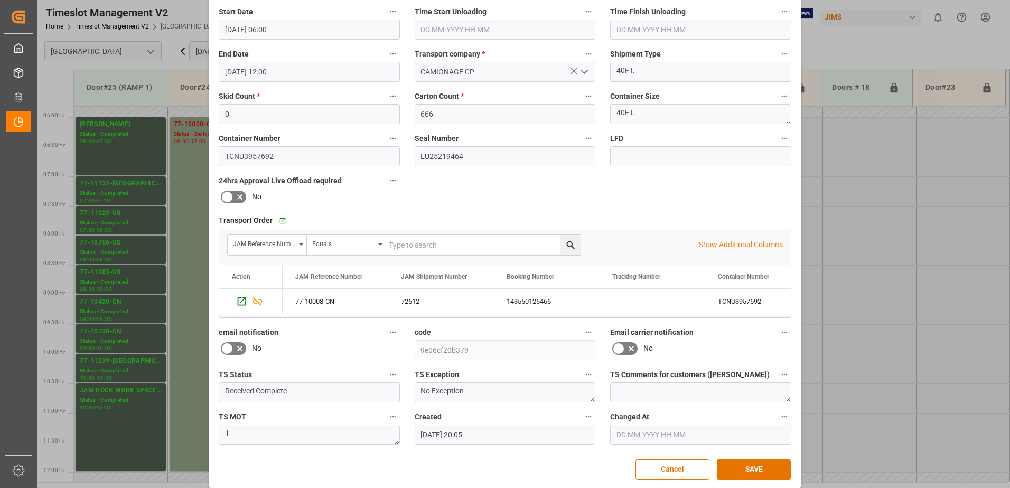
scroll to position [154, 0]
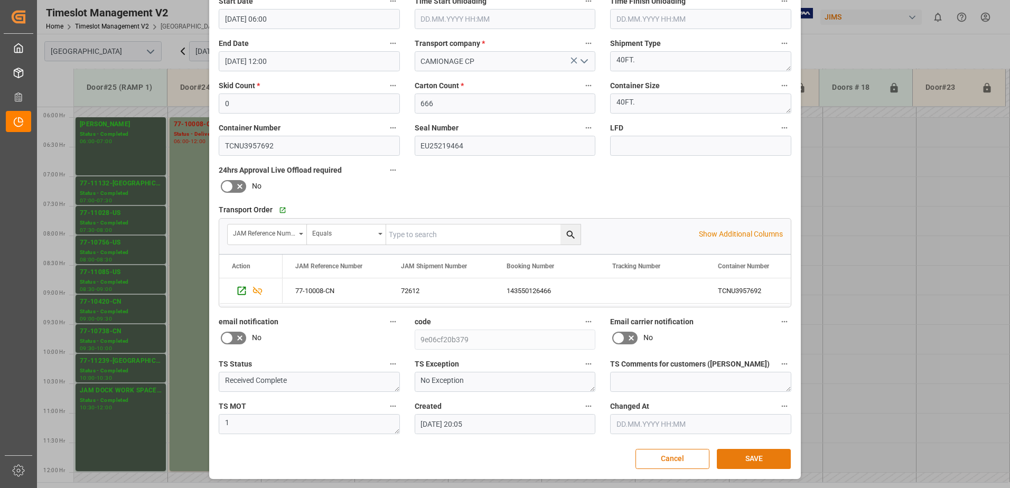
click at [756, 461] on button "SAVE" at bounding box center [754, 459] width 74 height 20
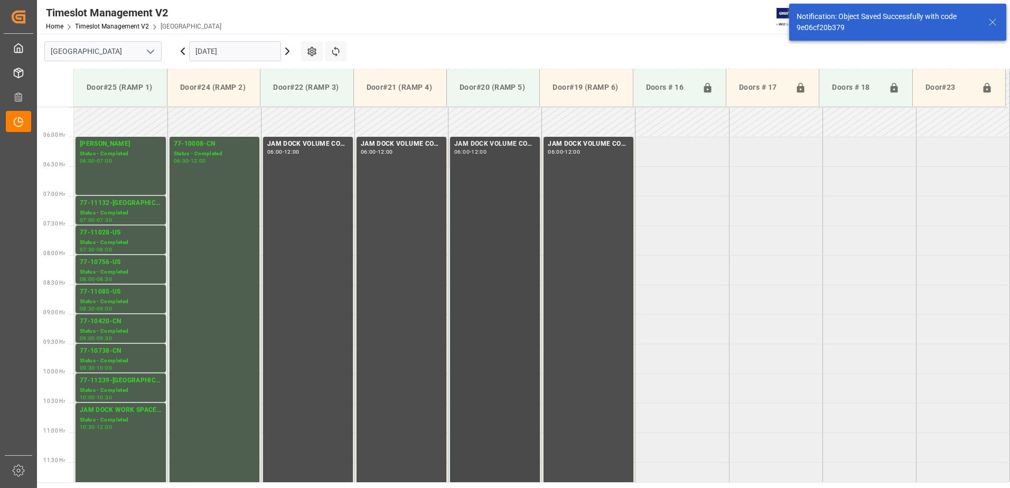
scroll to position [342, 0]
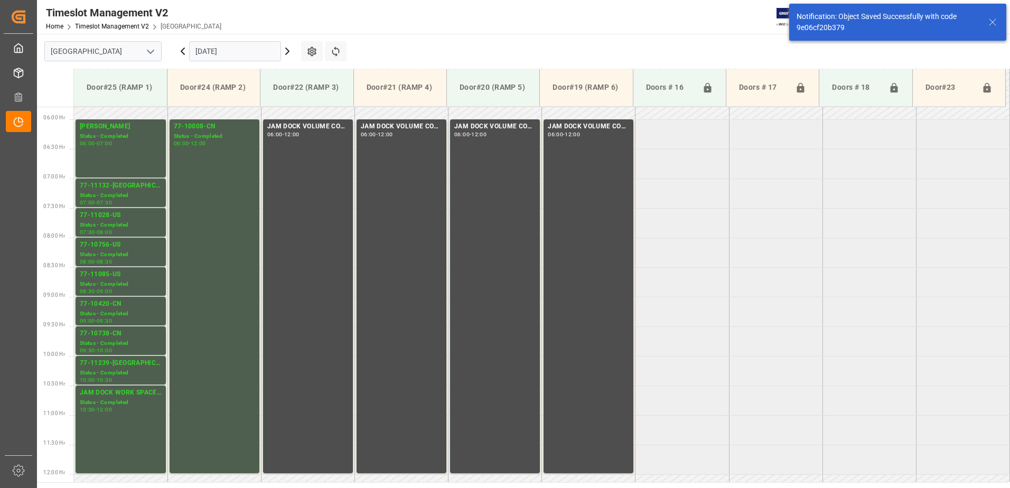
click at [182, 53] on icon at bounding box center [182, 51] width 3 height 6
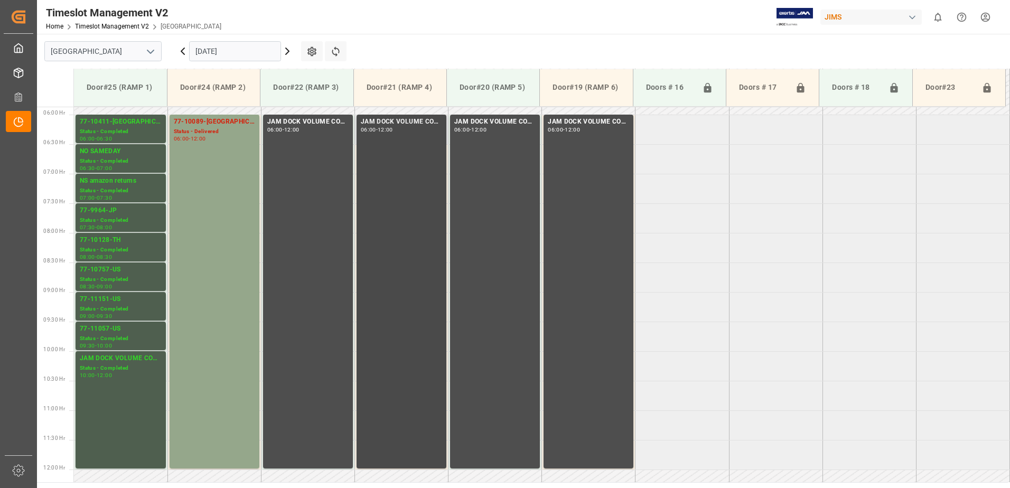
scroll to position [321, 0]
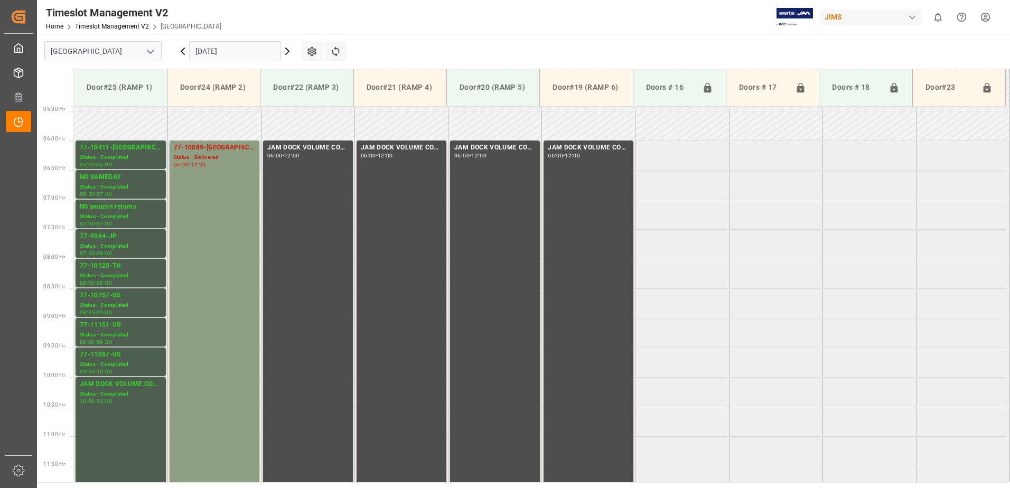
click at [220, 184] on div "77-10089-GB Status - Delivered 06:00 - 12:00" at bounding box center [214, 318] width 81 height 350
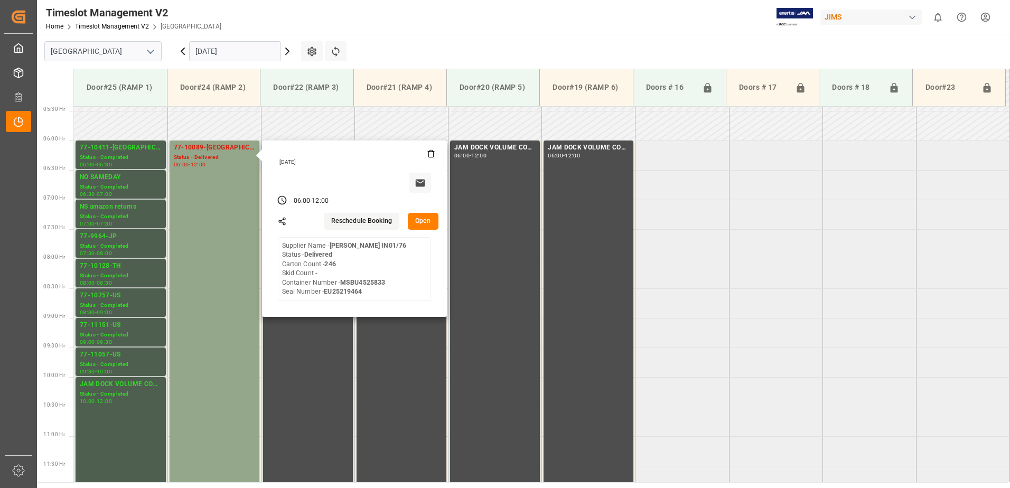
click at [424, 221] on button "Open" at bounding box center [423, 221] width 31 height 17
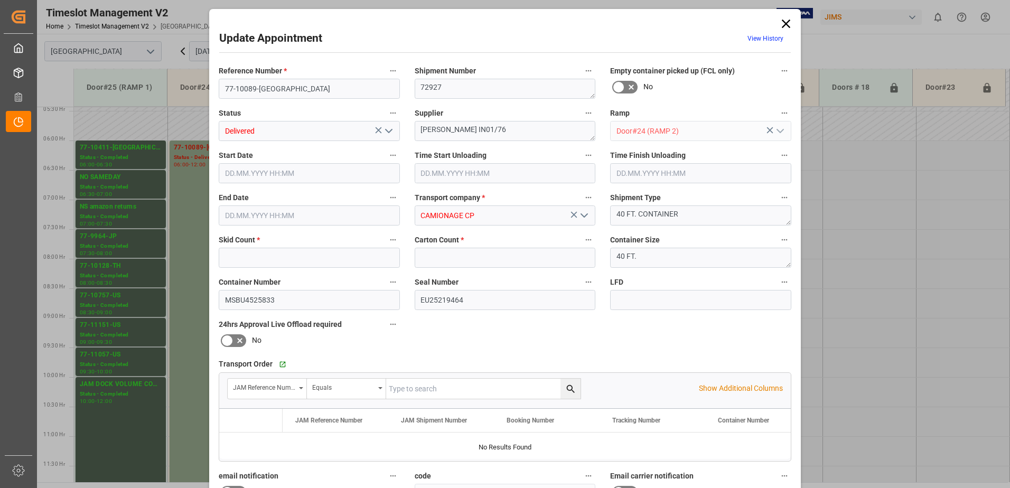
type input "0"
type input "246"
type input "24.09.2025 06:00"
type input "24.09.2025 12:00"
type input "18.09.2025 20:04"
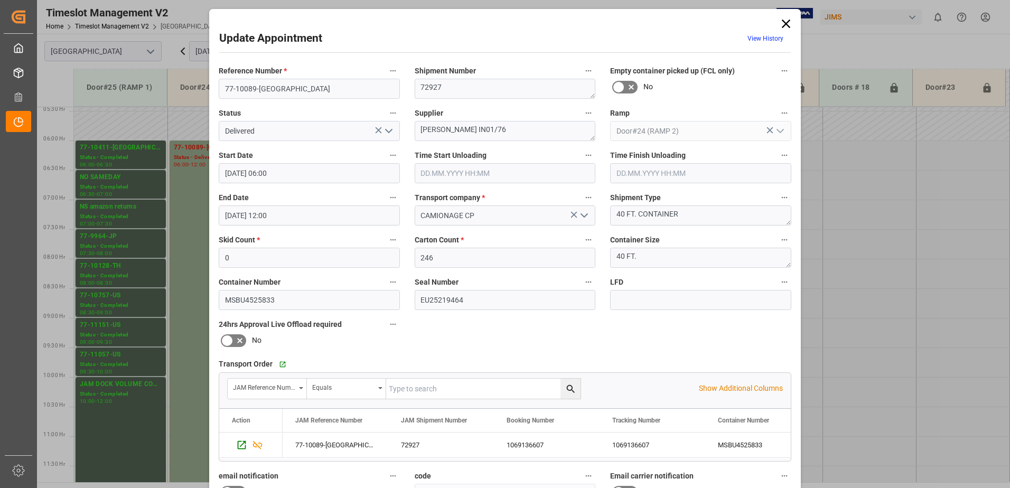
click at [387, 130] on icon "open menu" at bounding box center [388, 131] width 13 height 13
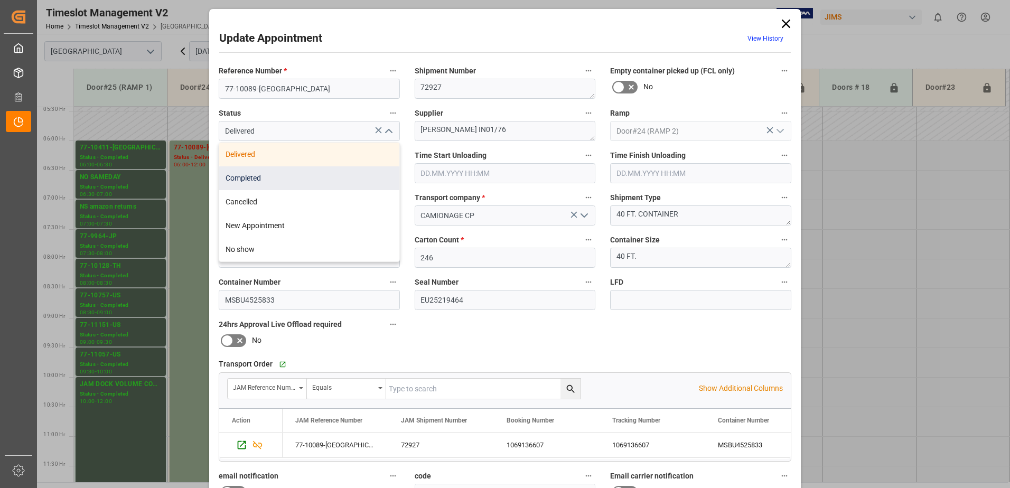
click at [298, 182] on div "Completed" at bounding box center [309, 178] width 180 height 24
type input "Completed"
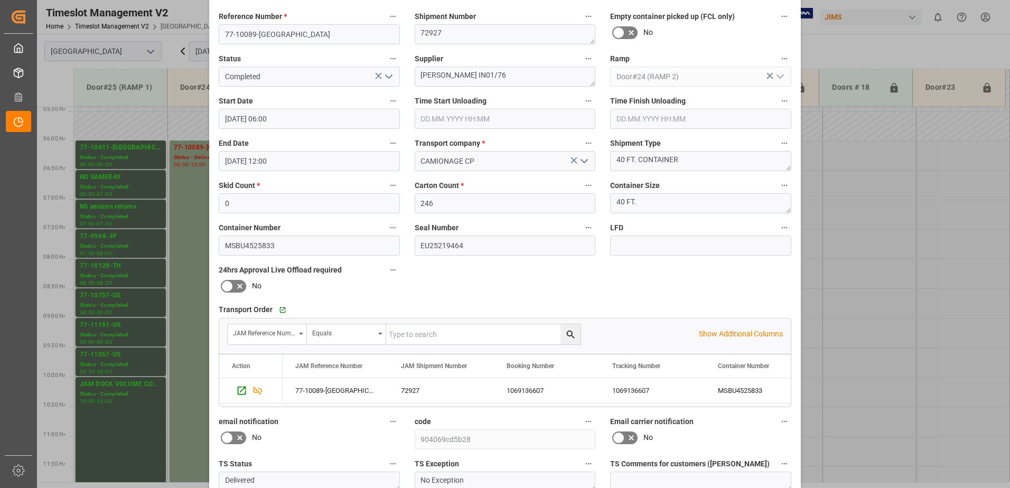
scroll to position [154, 0]
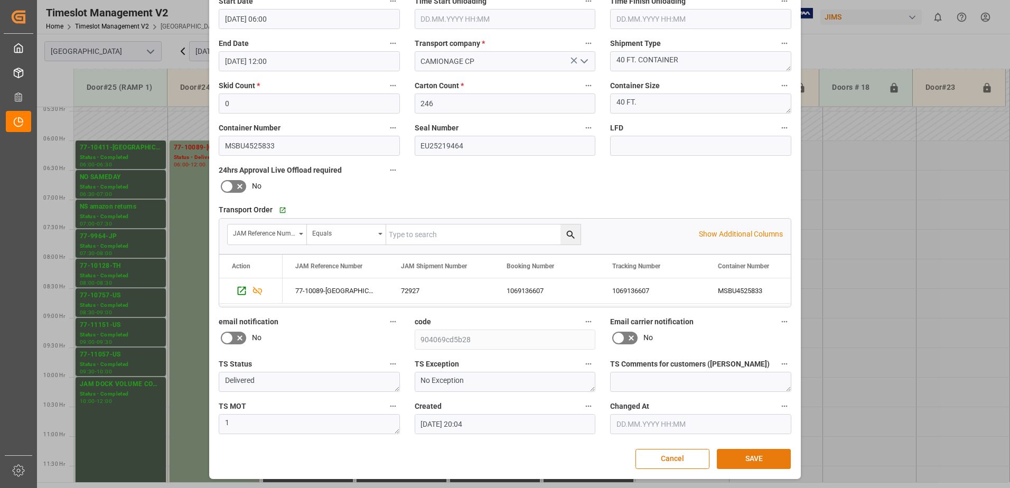
click at [758, 464] on button "SAVE" at bounding box center [754, 459] width 74 height 20
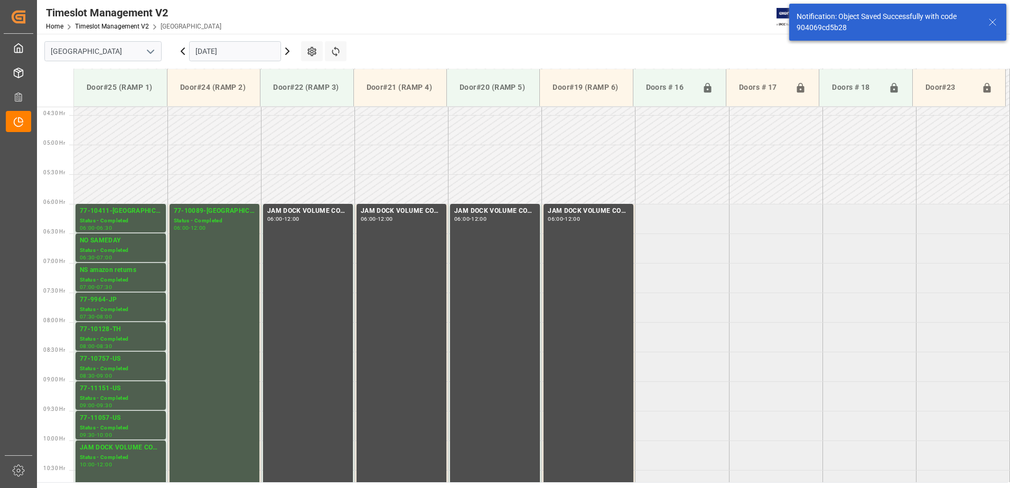
scroll to position [289, 0]
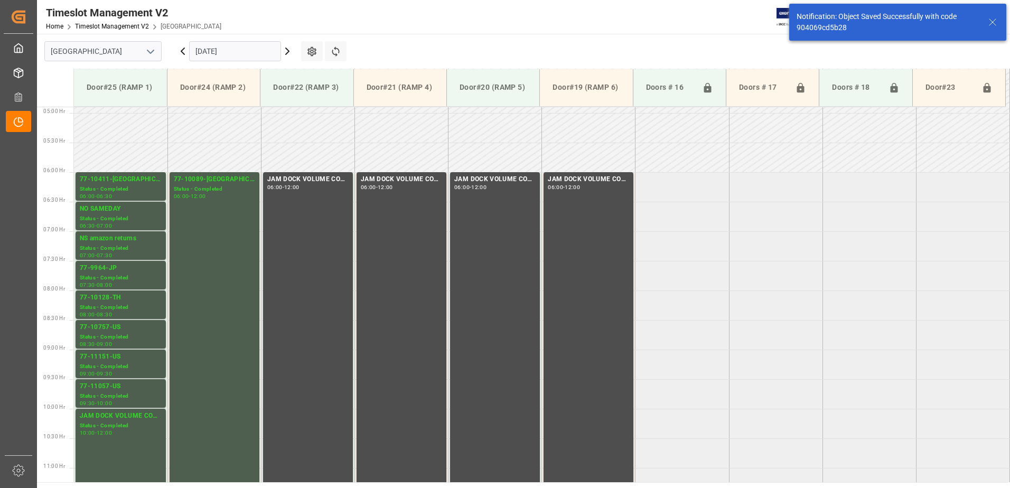
click at [181, 51] on icon at bounding box center [182, 51] width 13 height 13
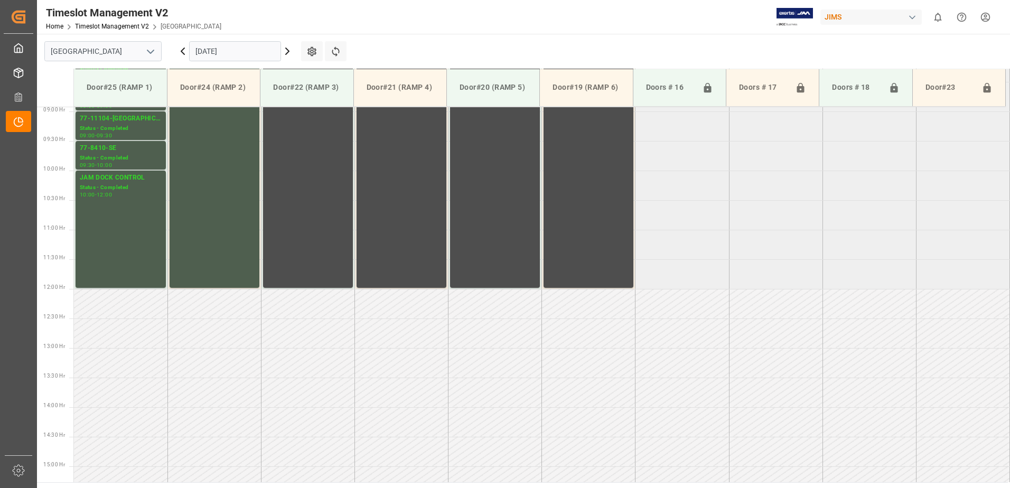
scroll to position [585, 0]
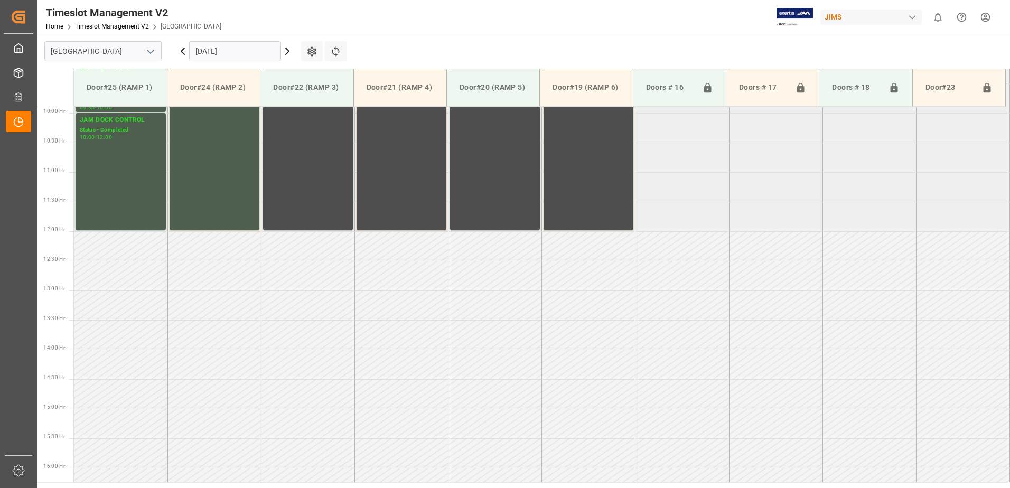
click at [182, 52] on icon at bounding box center [182, 51] width 3 height 6
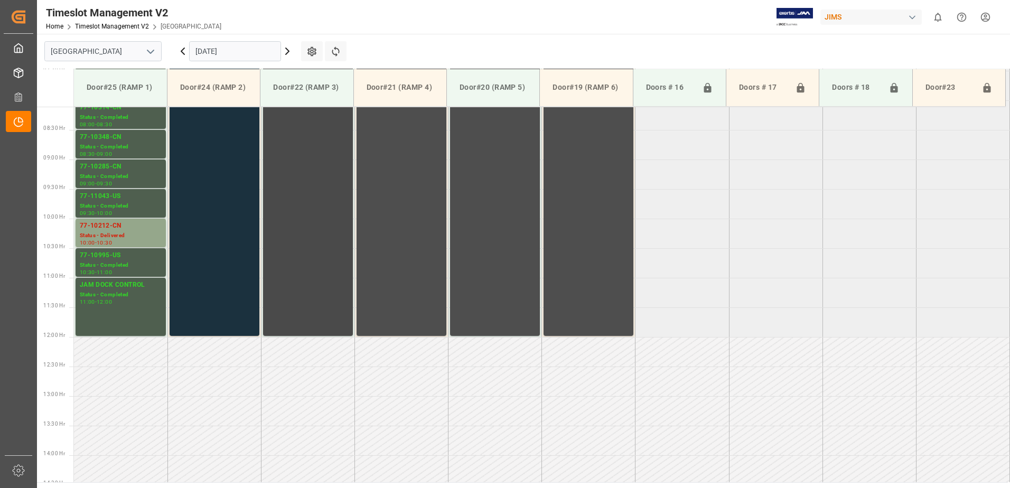
scroll to position [427, 0]
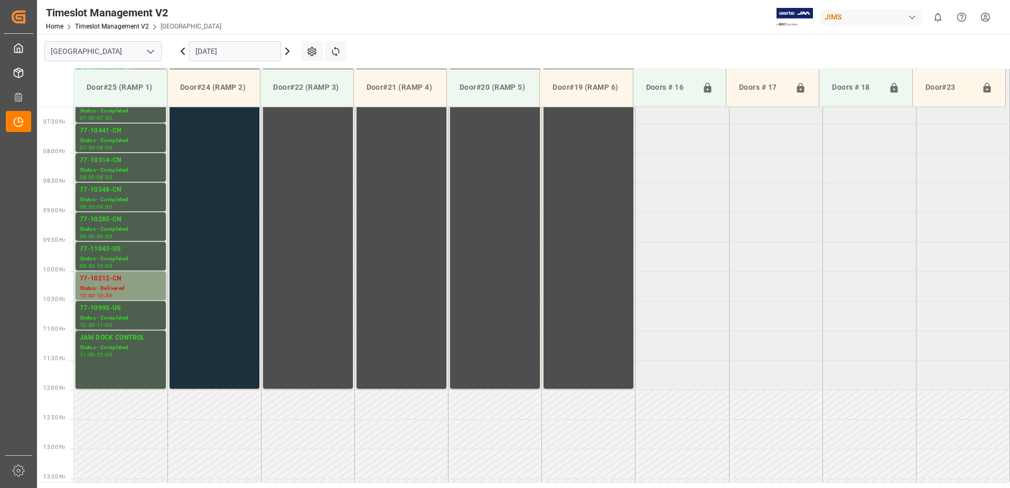
click at [123, 284] on div "Status - Delivered" at bounding box center [121, 288] width 82 height 9
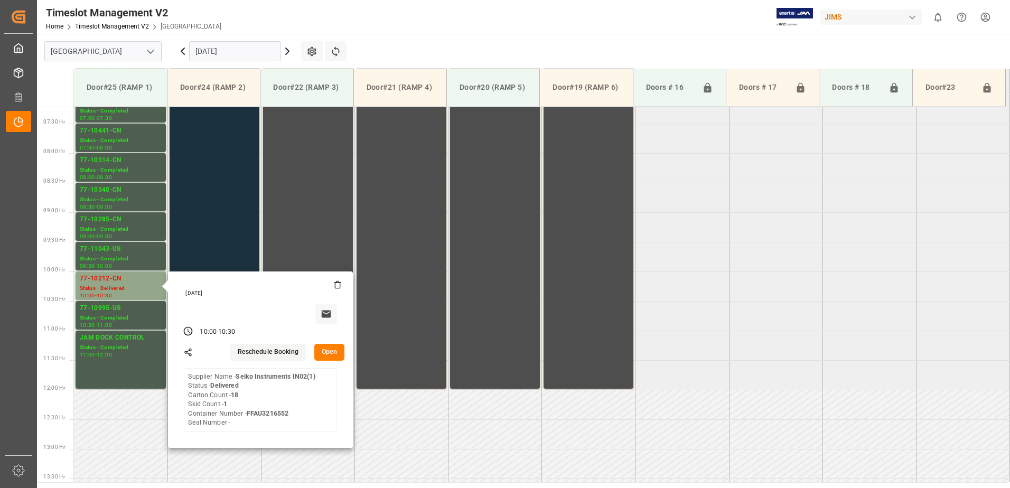
click at [248, 49] on input "[DATE]" at bounding box center [235, 51] width 92 height 20
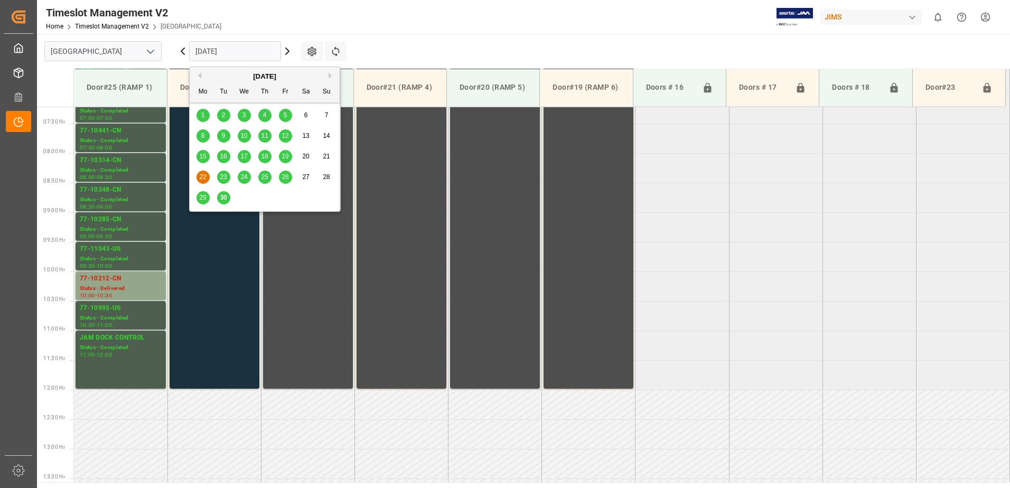
click at [182, 52] on icon at bounding box center [182, 51] width 3 height 6
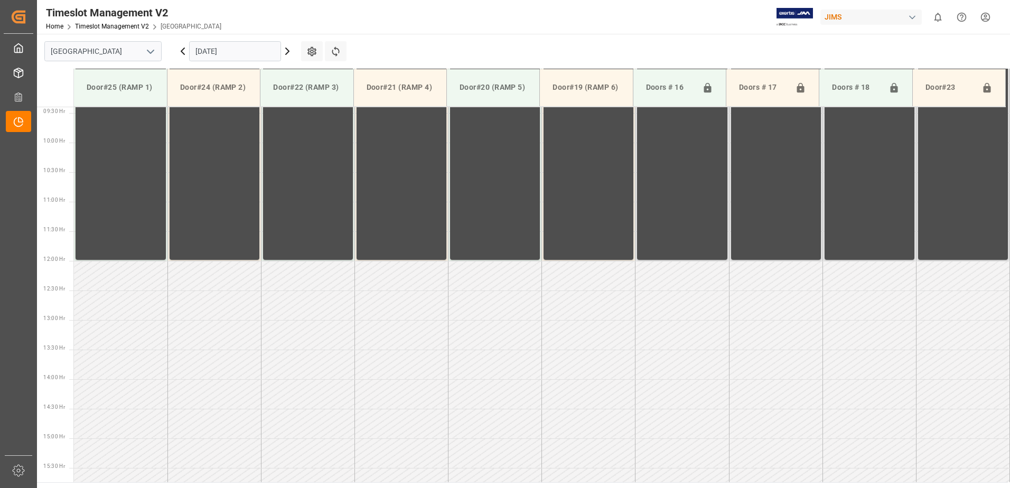
scroll to position [585, 0]
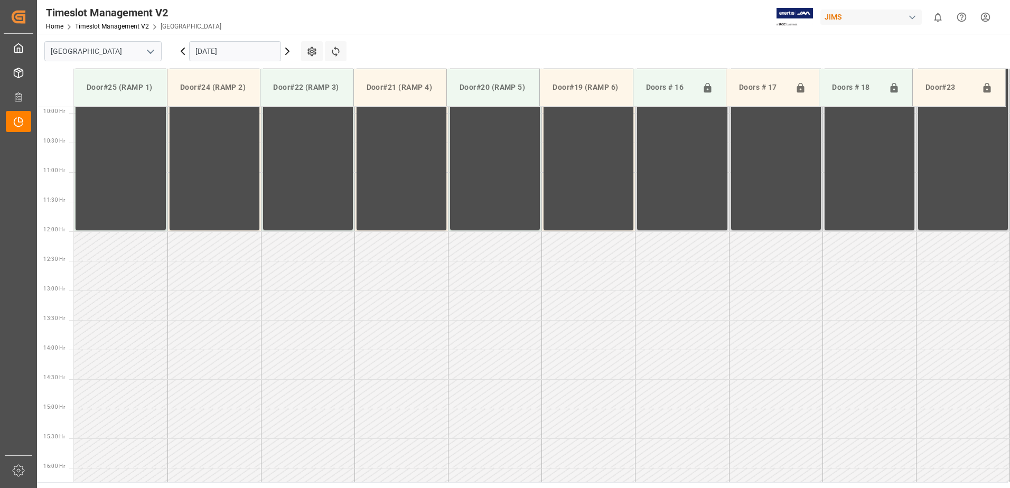
click at [180, 53] on icon at bounding box center [182, 51] width 13 height 13
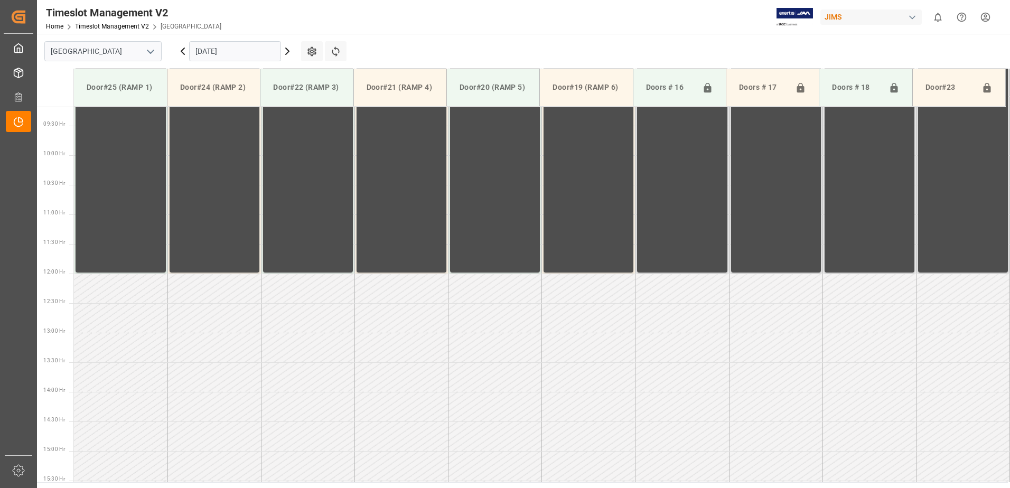
scroll to position [580, 0]
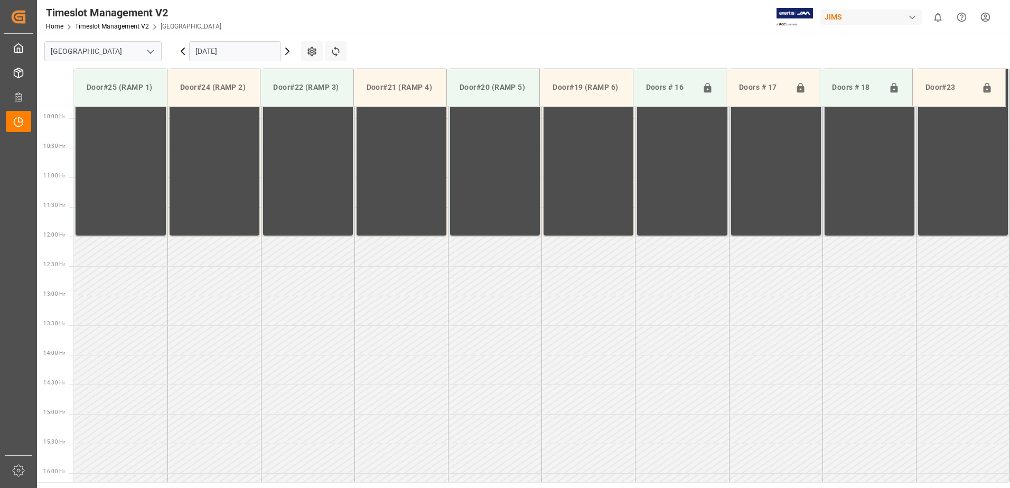
click at [184, 50] on icon at bounding box center [182, 51] width 13 height 13
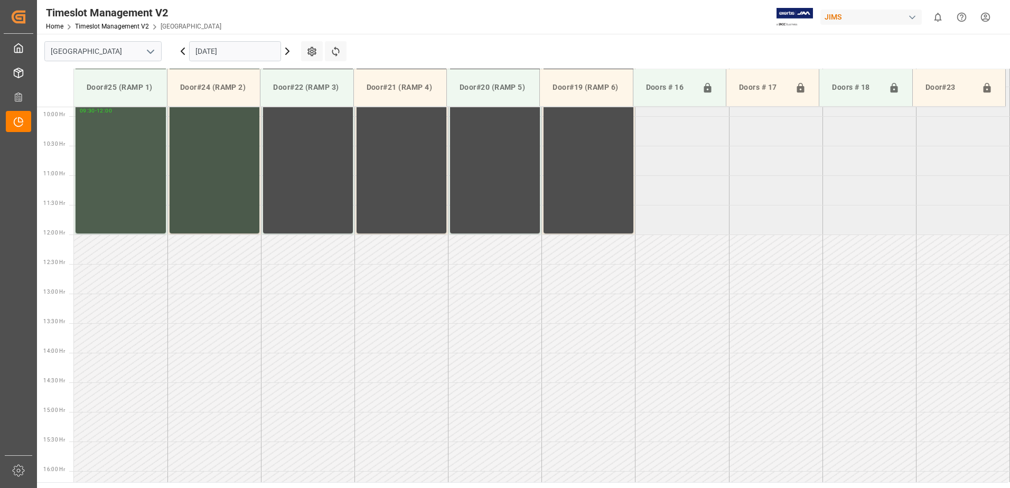
scroll to position [374, 0]
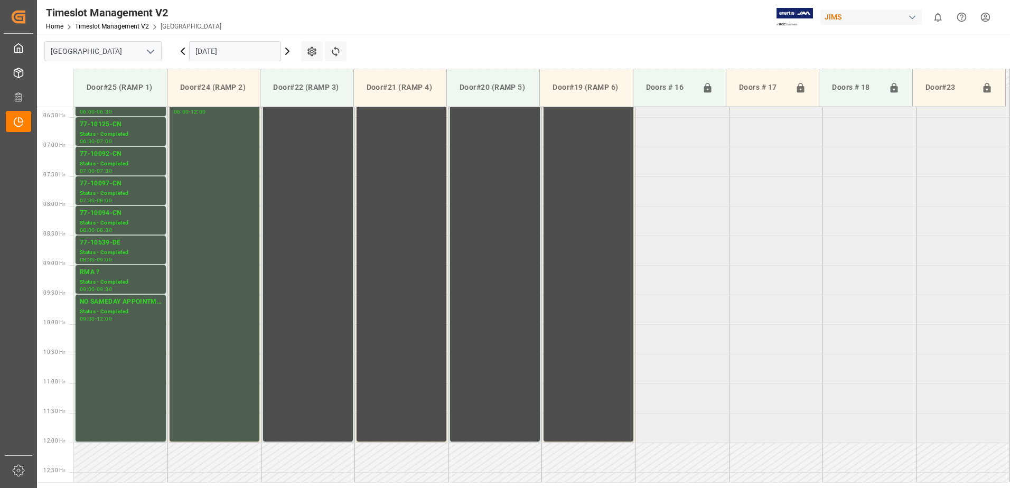
click at [183, 50] on icon at bounding box center [182, 51] width 13 height 13
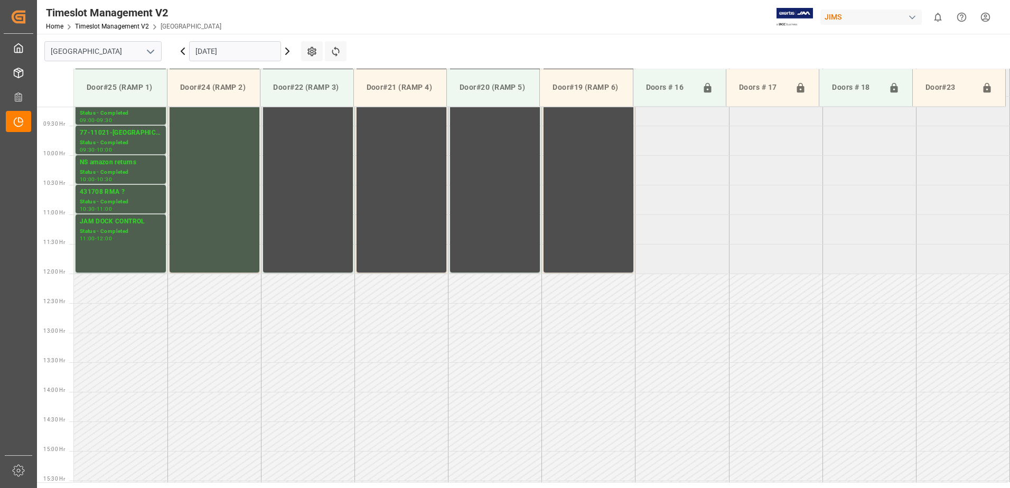
scroll to position [585, 0]
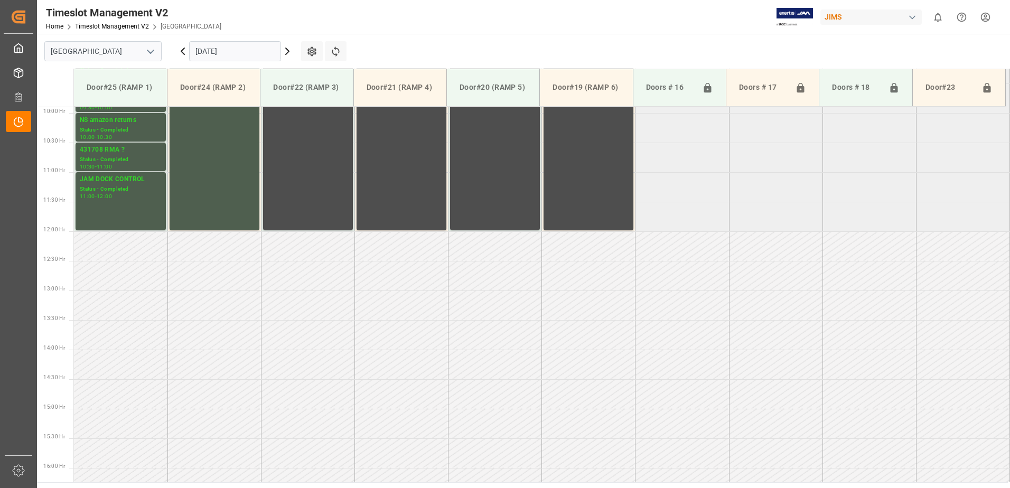
click at [183, 50] on icon at bounding box center [182, 51] width 13 height 13
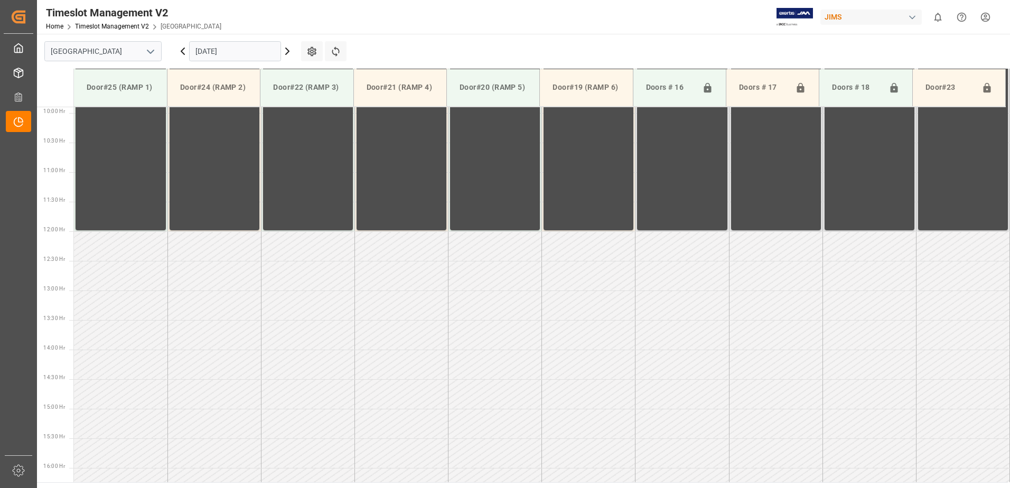
click at [183, 50] on icon at bounding box center [182, 51] width 13 height 13
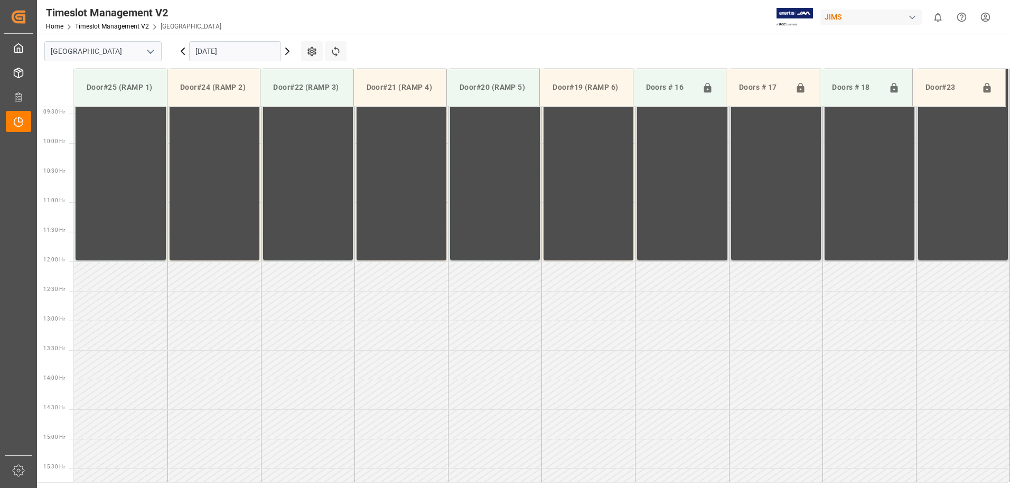
scroll to position [584, 0]
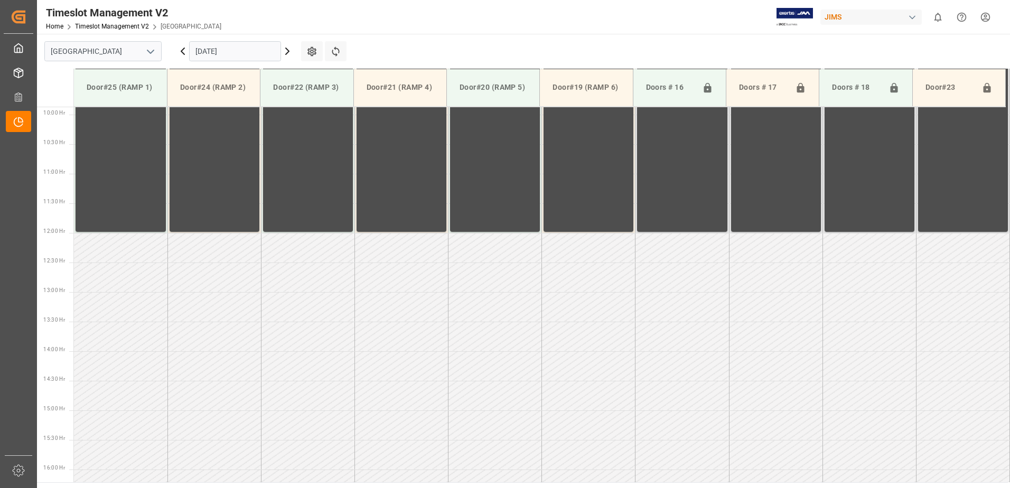
click at [183, 50] on icon at bounding box center [182, 51] width 13 height 13
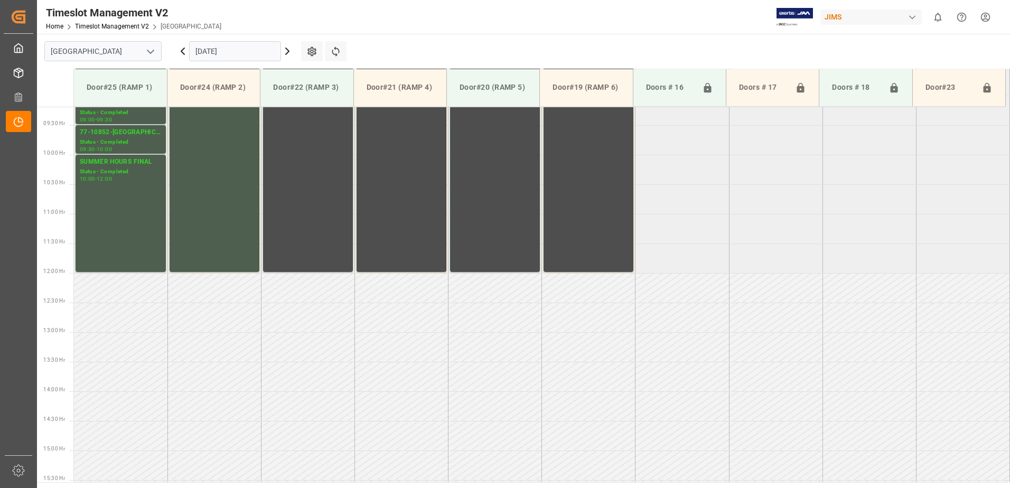
scroll to position [585, 0]
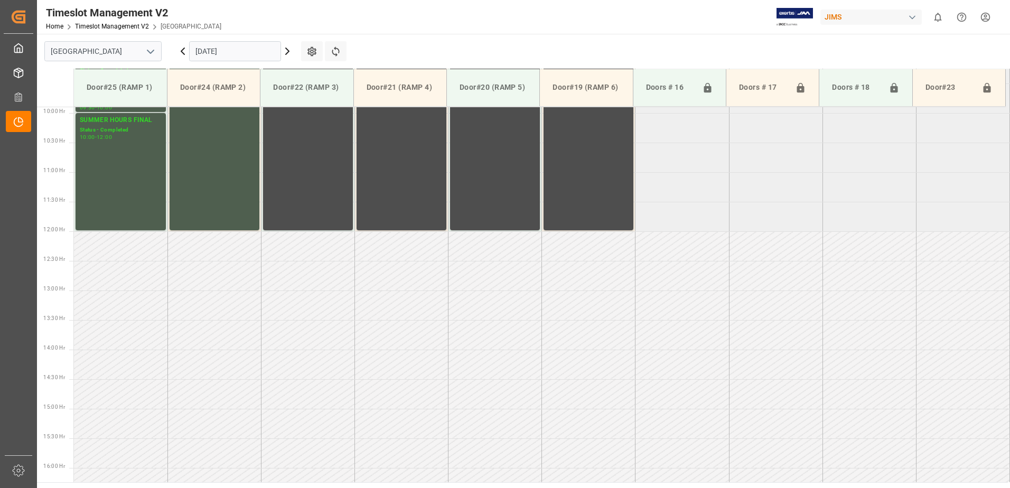
click at [183, 50] on icon at bounding box center [182, 51] width 13 height 13
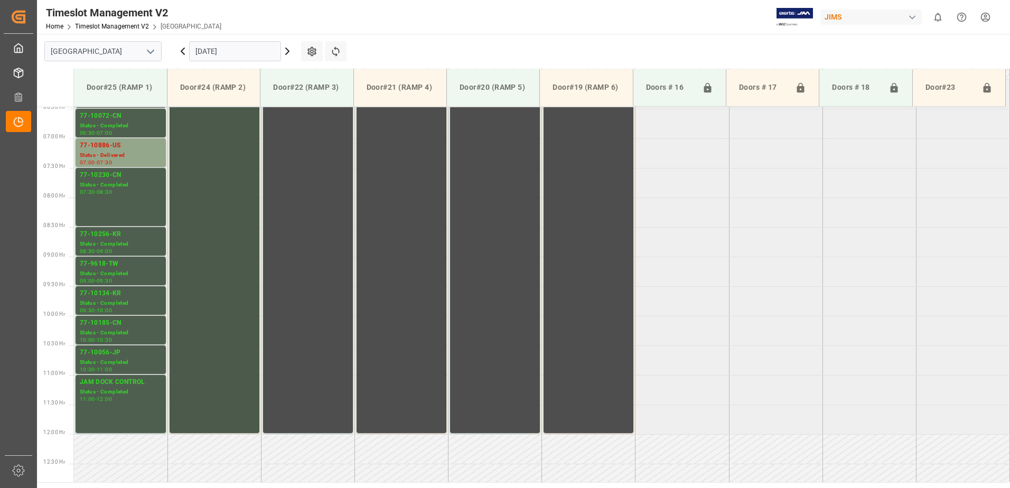
scroll to position [321, 0]
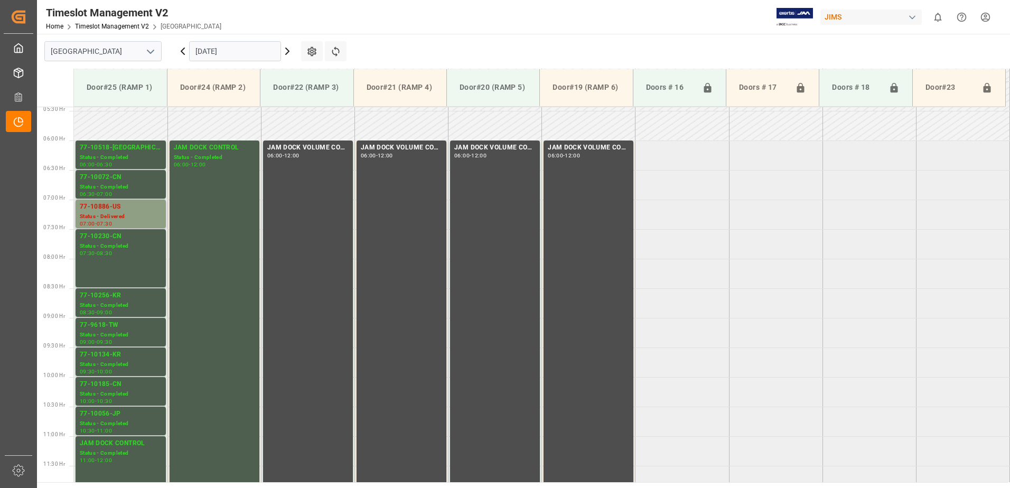
click at [119, 210] on div "77-10886-US" at bounding box center [121, 207] width 82 height 11
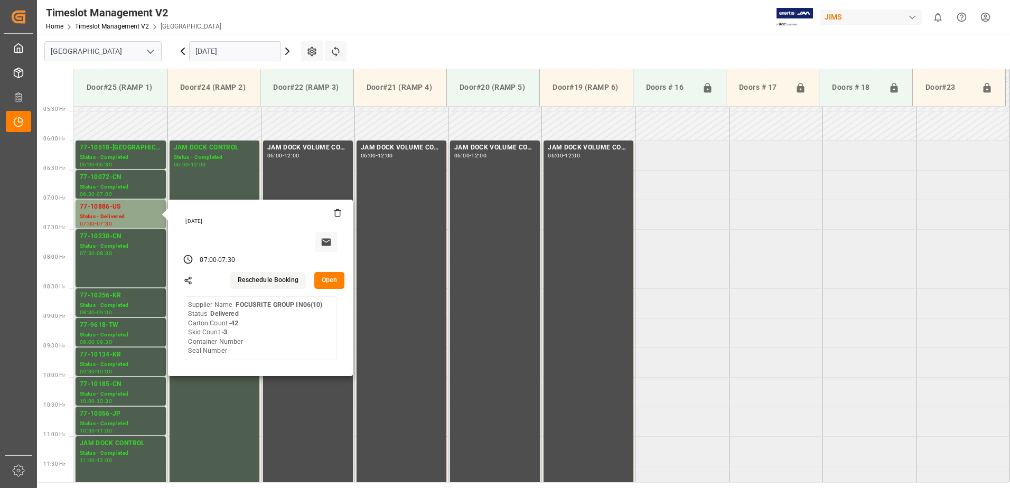
click at [180, 53] on icon at bounding box center [182, 51] width 13 height 13
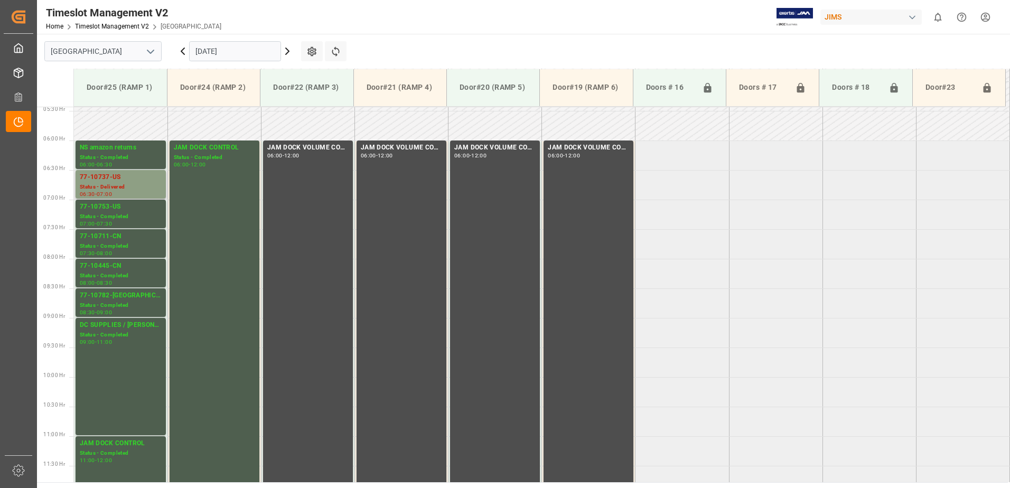
click at [129, 176] on div "77-10737-US" at bounding box center [121, 177] width 82 height 11
click at [182, 53] on icon at bounding box center [182, 51] width 3 height 6
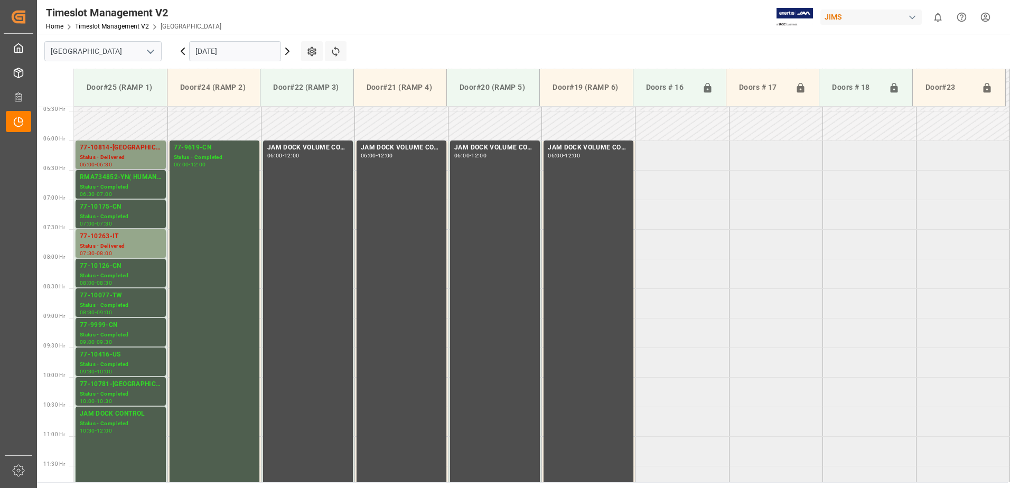
click at [135, 155] on div "Status - Delivered" at bounding box center [121, 157] width 82 height 9
click at [125, 236] on div "77-10263-IT" at bounding box center [121, 236] width 82 height 11
click at [180, 50] on icon at bounding box center [182, 51] width 13 height 13
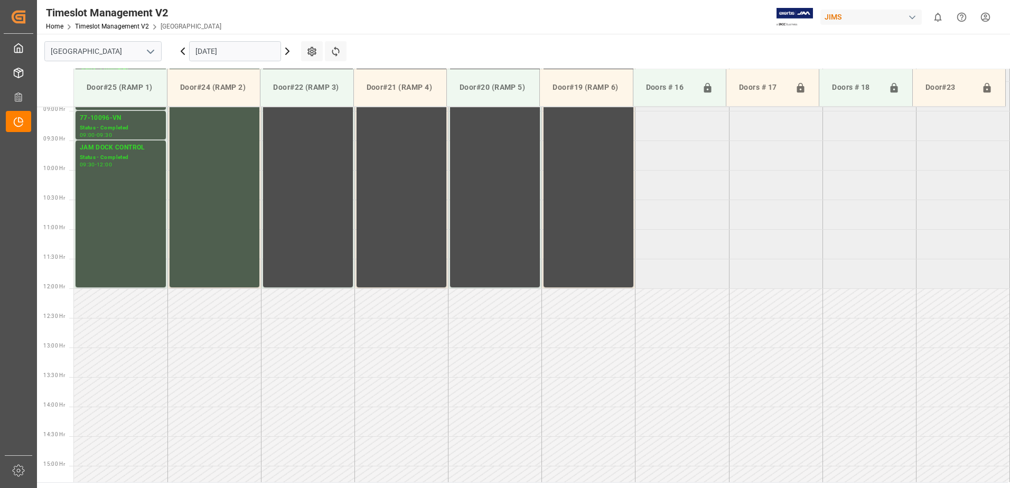
scroll to position [585, 0]
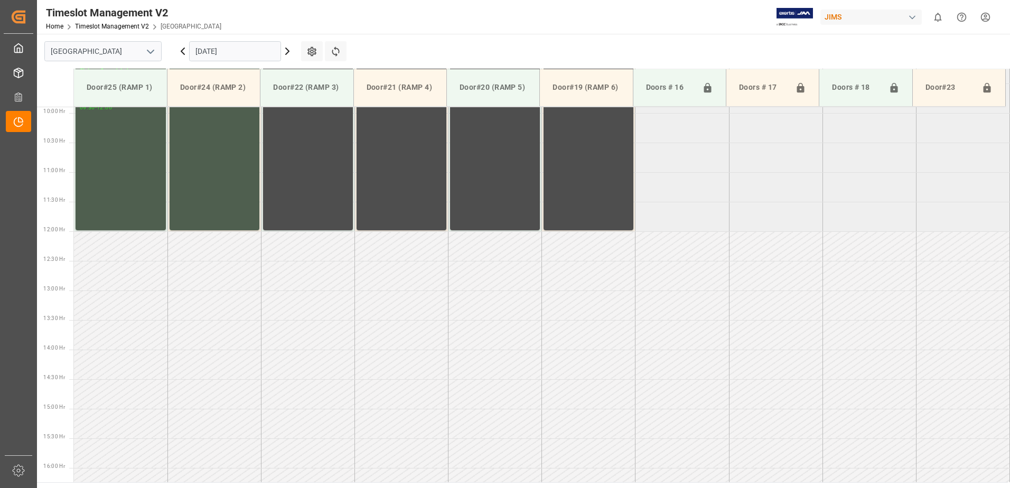
click at [181, 50] on icon at bounding box center [182, 51] width 13 height 13
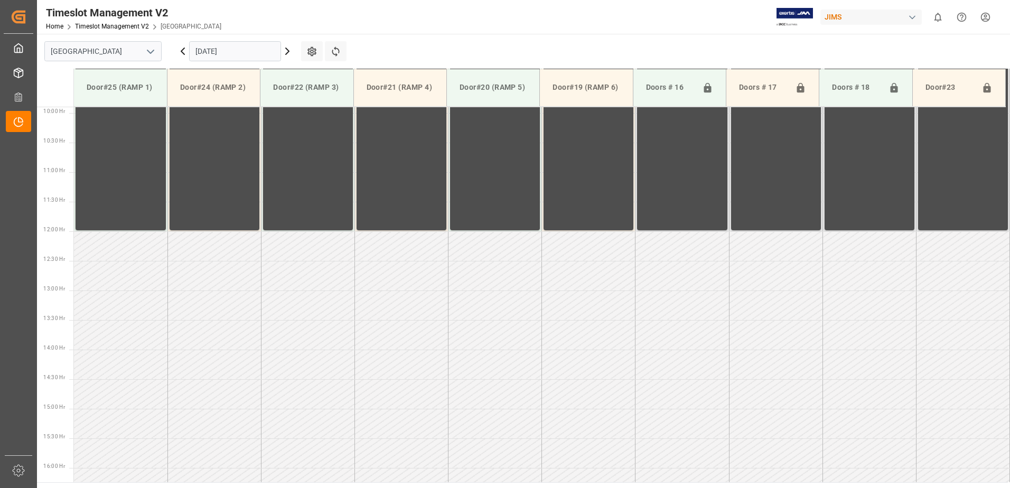
click at [181, 50] on icon at bounding box center [182, 51] width 13 height 13
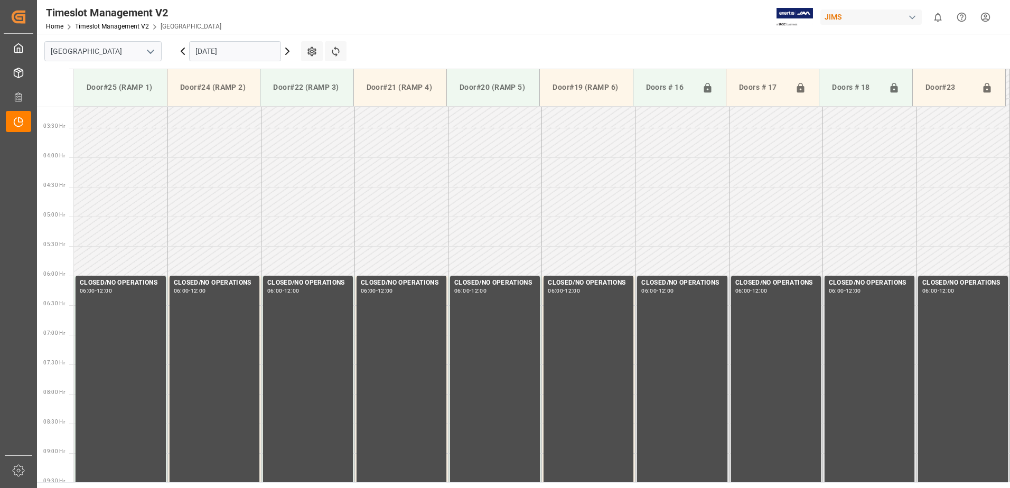
scroll to position [511, 0]
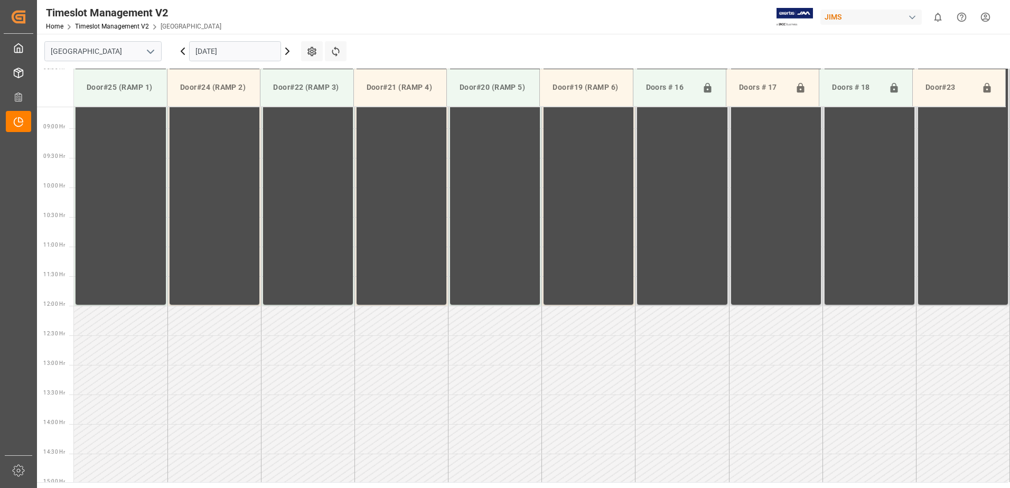
click at [181, 50] on icon at bounding box center [182, 51] width 13 height 13
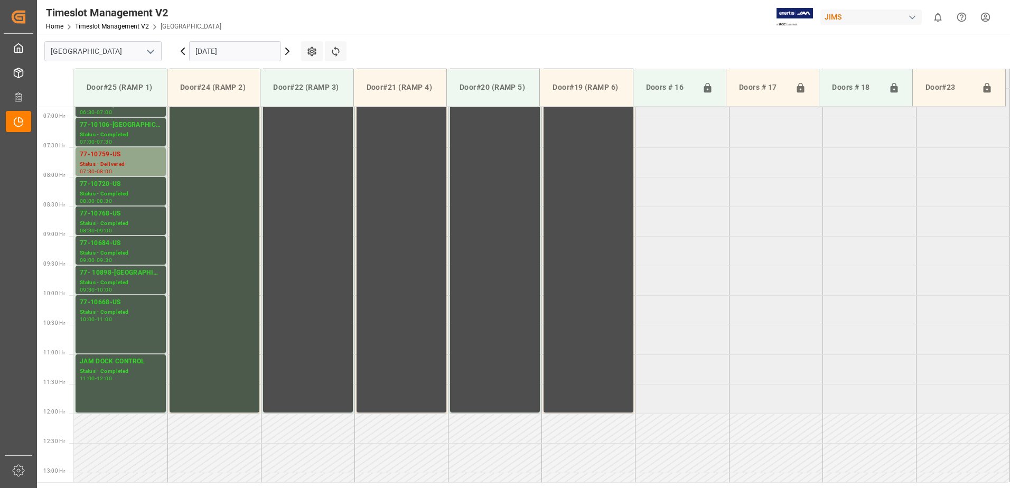
scroll to position [374, 0]
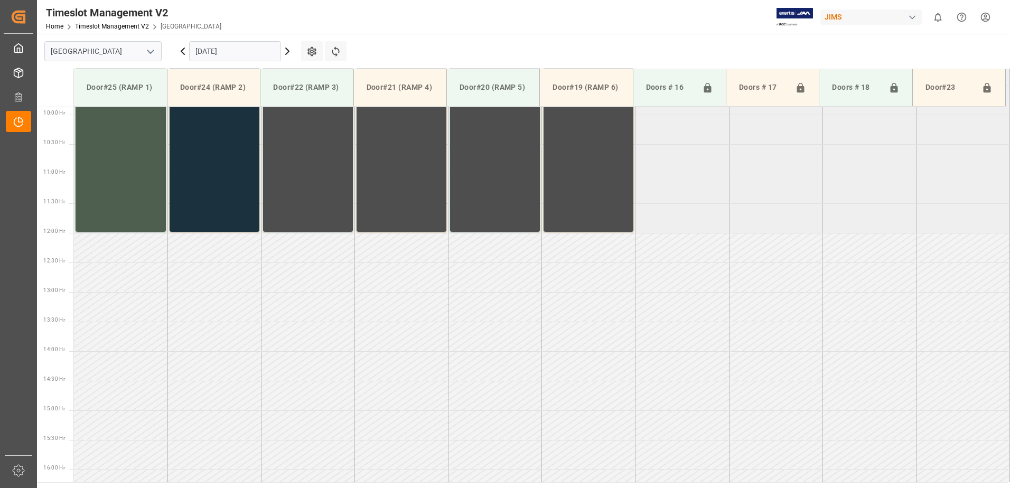
scroll to position [585, 0]
click at [257, 48] on input "[DATE]" at bounding box center [235, 51] width 92 height 20
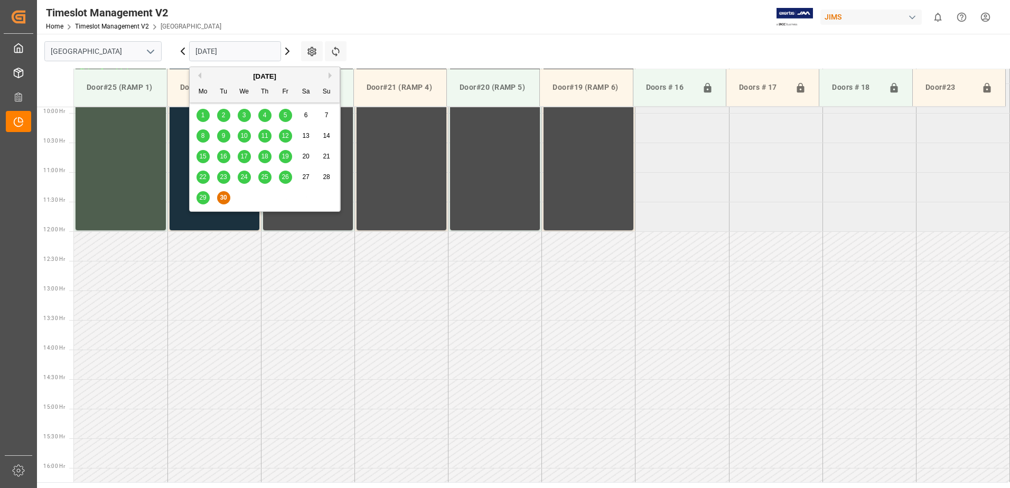
click at [331, 74] on button "Next Month" at bounding box center [332, 75] width 6 height 6
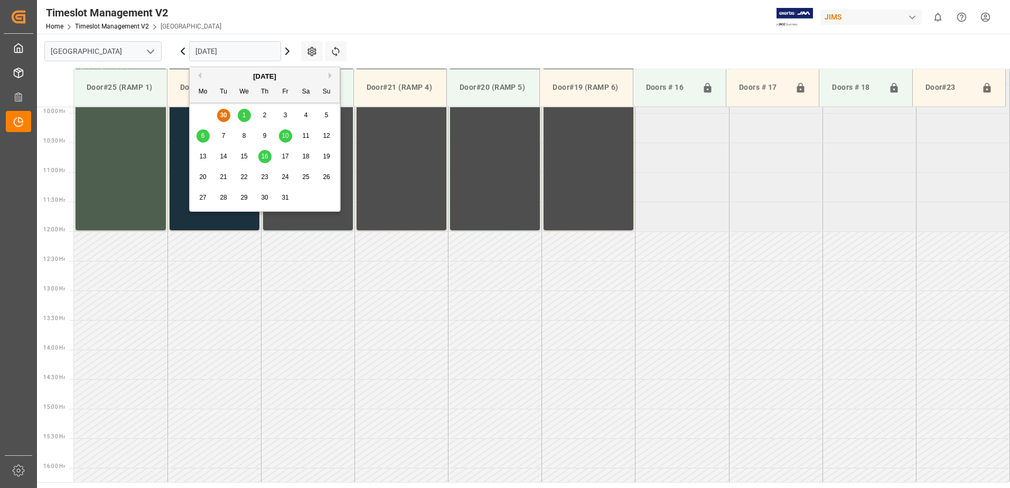
click at [244, 115] on span "1" at bounding box center [244, 114] width 4 height 7
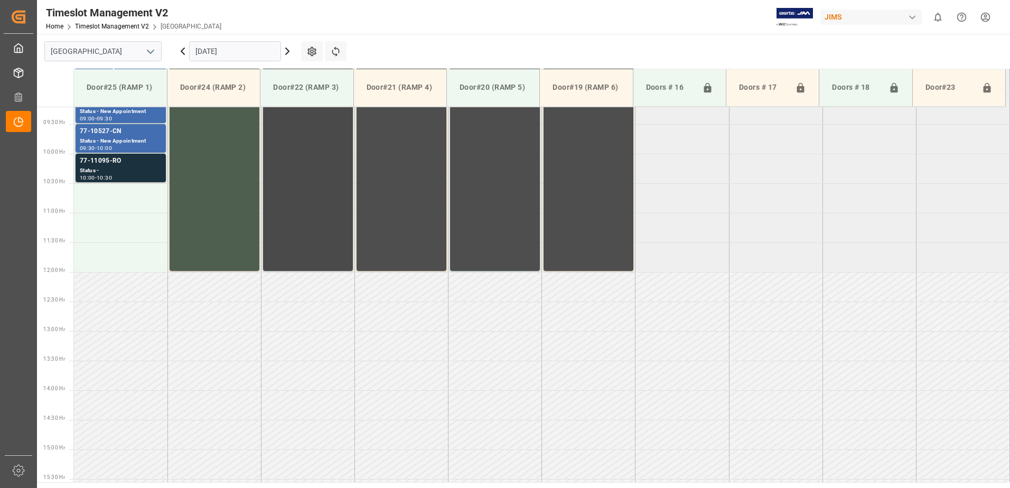
scroll to position [480, 0]
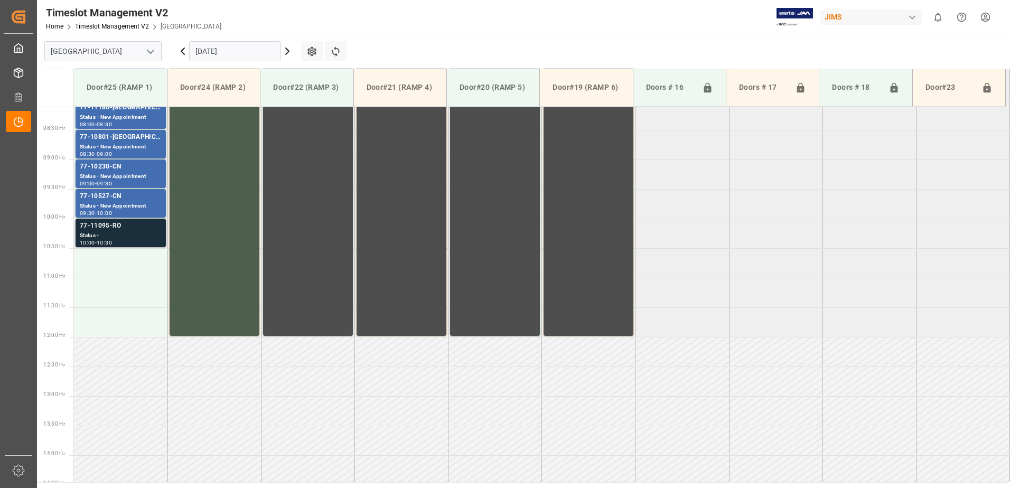
click at [115, 233] on div "Status -" at bounding box center [121, 235] width 82 height 9
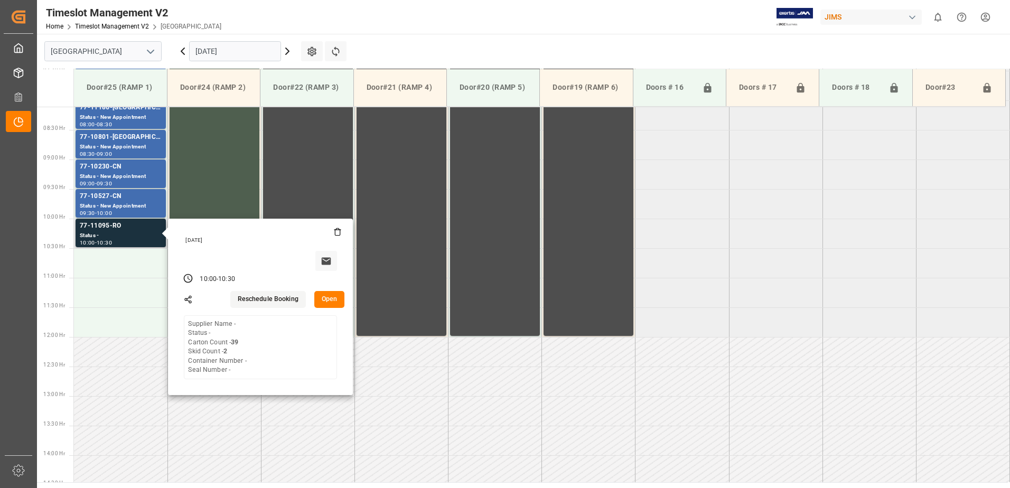
click at [331, 300] on button "Open" at bounding box center [329, 299] width 31 height 17
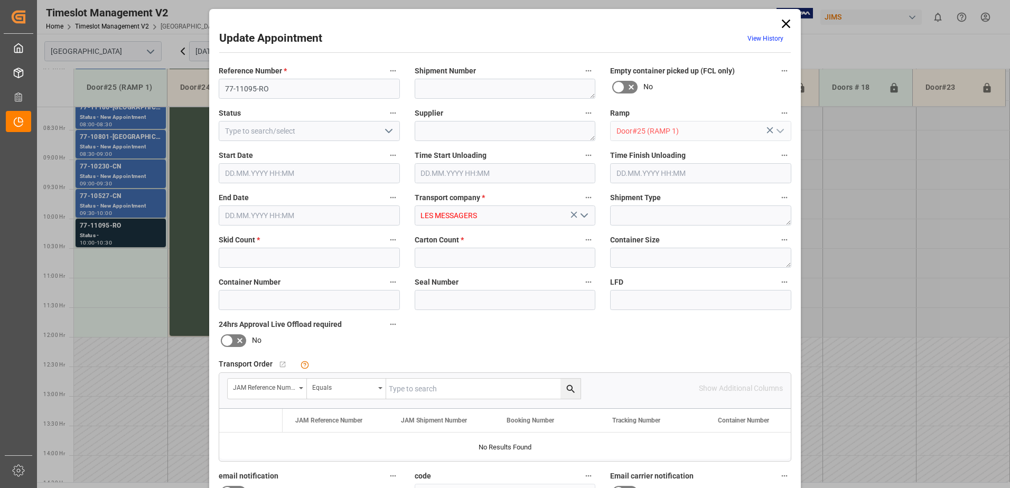
type input "2"
type input "39"
type input "[DATE] 10:00"
type input "[DATE] 10:30"
type input "[DATE] 15:13"
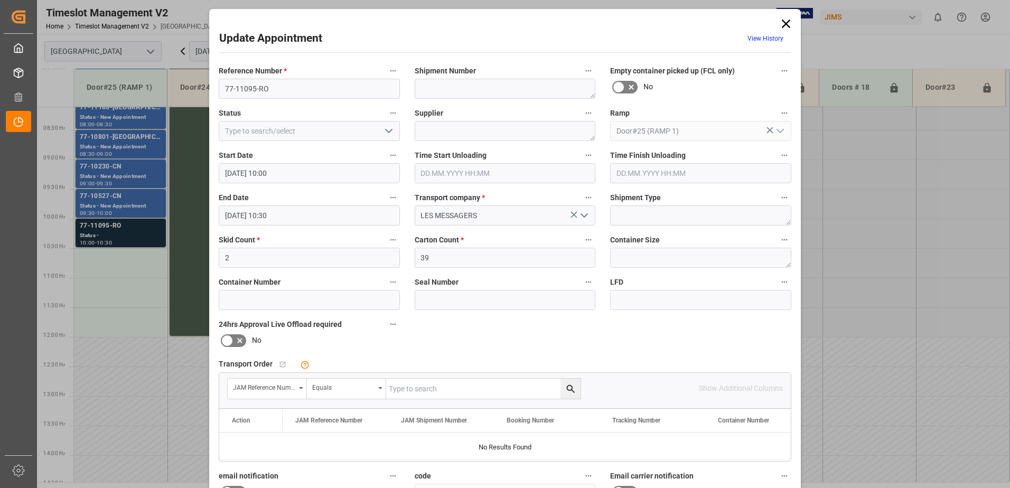
click at [433, 387] on input "text" at bounding box center [483, 389] width 194 height 20
type input "77-11095-ro"
click at [568, 390] on icon "search button" at bounding box center [570, 389] width 8 height 8
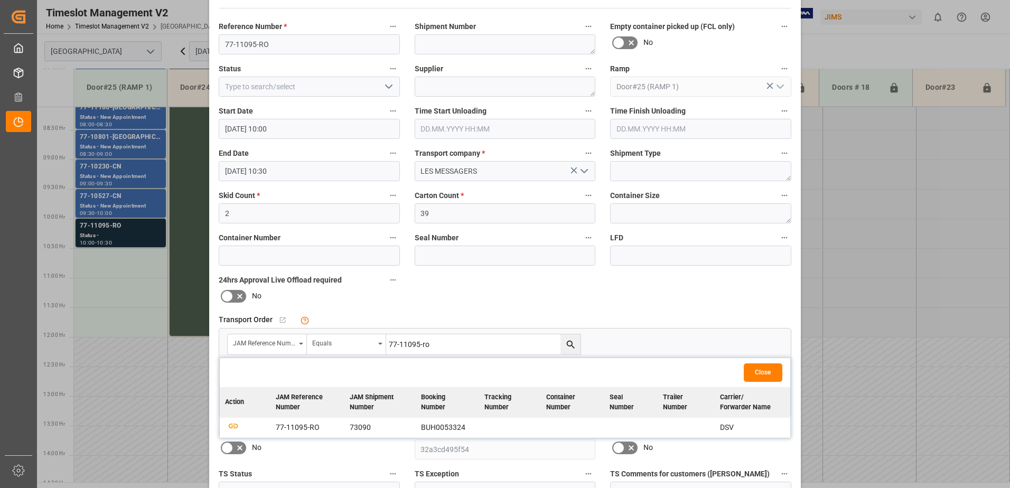
scroll to position [106, 0]
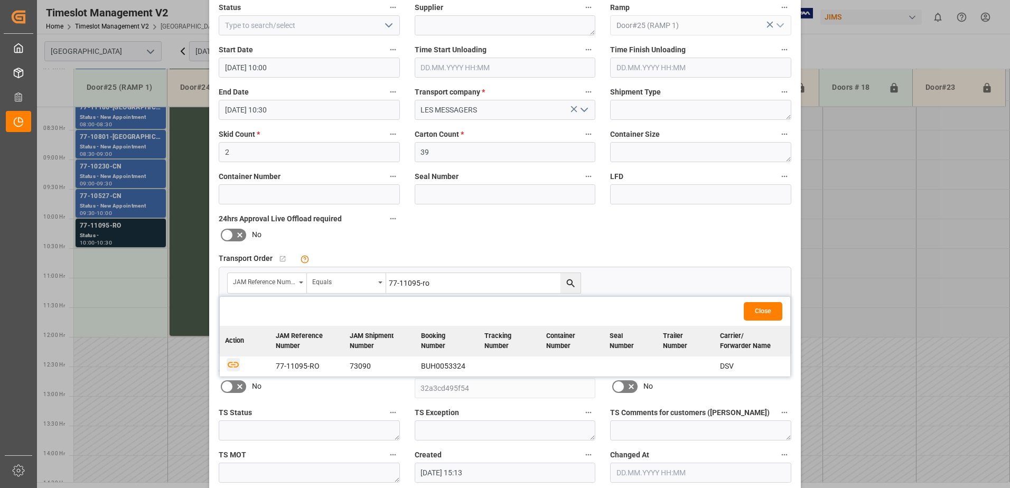
click at [228, 362] on icon "button" at bounding box center [233, 364] width 13 height 13
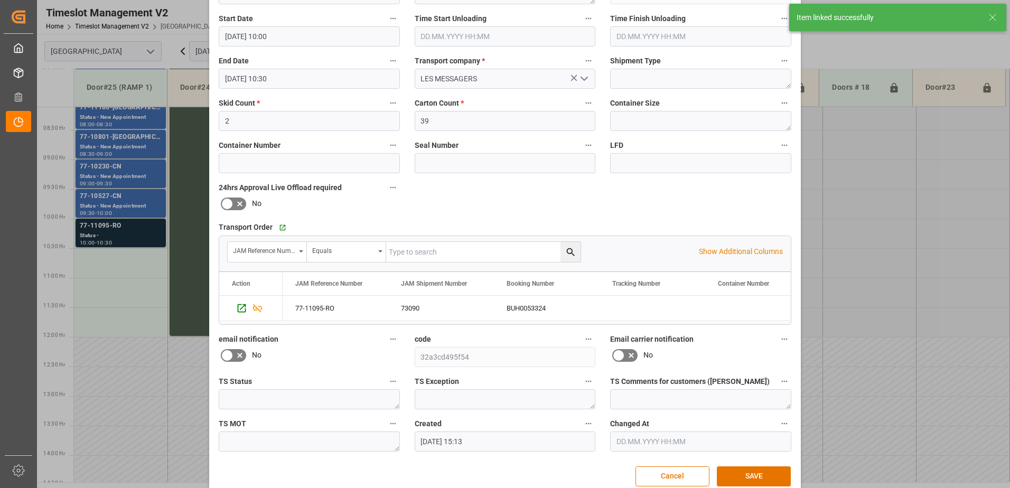
scroll to position [154, 0]
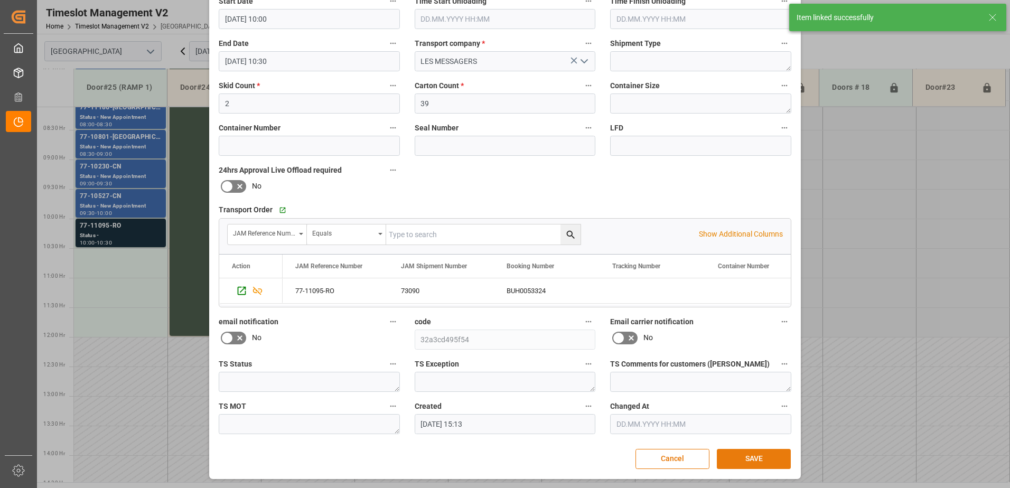
click at [751, 459] on button "SAVE" at bounding box center [754, 459] width 74 height 20
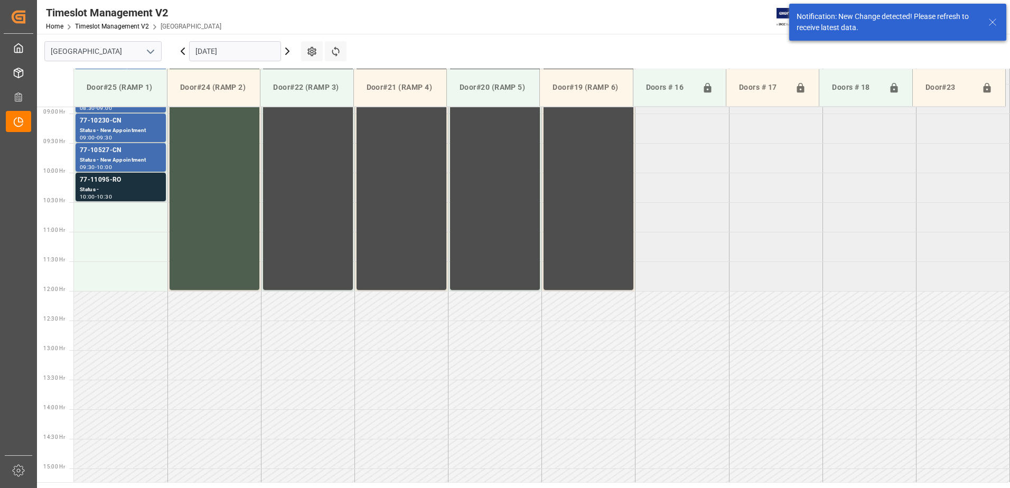
scroll to position [526, 0]
click at [114, 184] on div "77-11095-RO" at bounding box center [121, 179] width 82 height 11
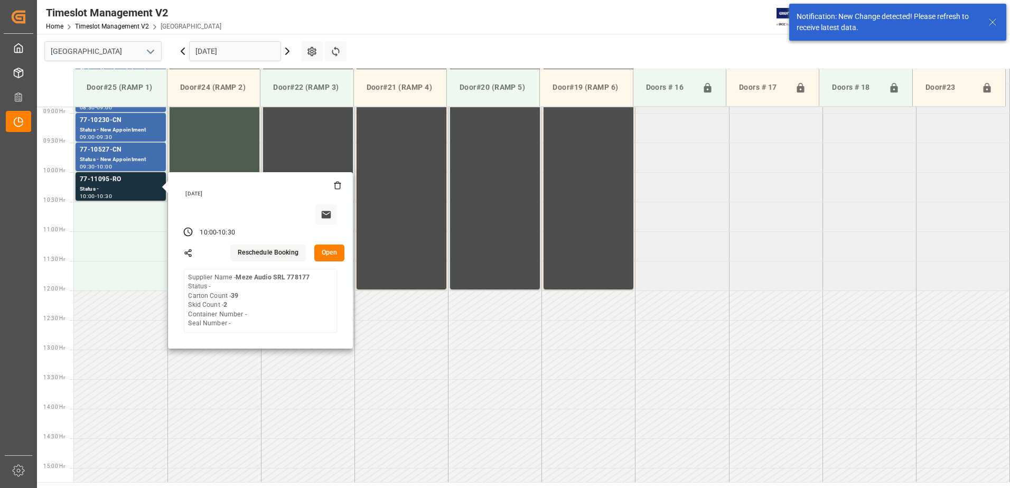
click at [326, 253] on button "Open" at bounding box center [329, 253] width 31 height 17
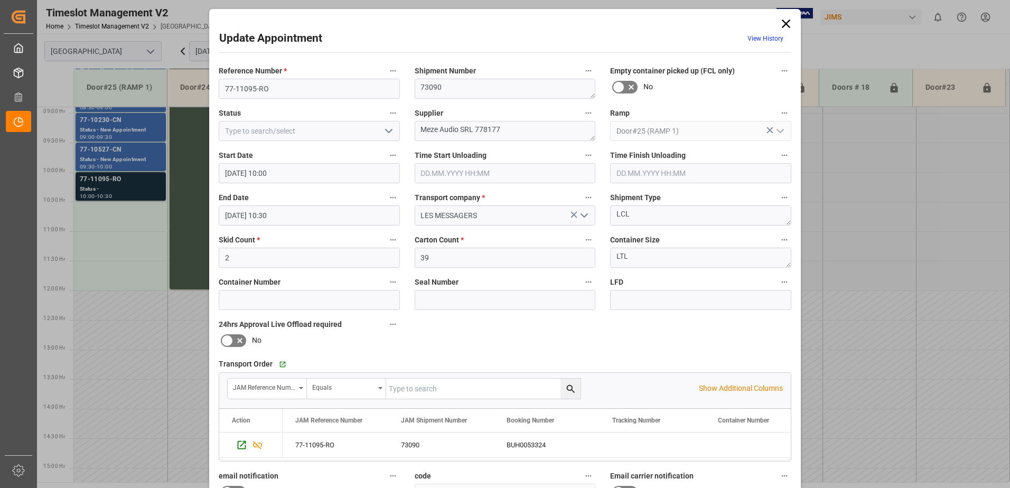
click at [387, 131] on icon "open menu" at bounding box center [388, 131] width 13 height 13
click at [297, 227] on div "New Appointment" at bounding box center [309, 226] width 180 height 24
type input "New Appointment"
drag, startPoint x: 512, startPoint y: 131, endPoint x: 461, endPoint y: 127, distance: 51.9
click at [461, 127] on textarea "Meze Audio SRL 778177" at bounding box center [505, 131] width 181 height 20
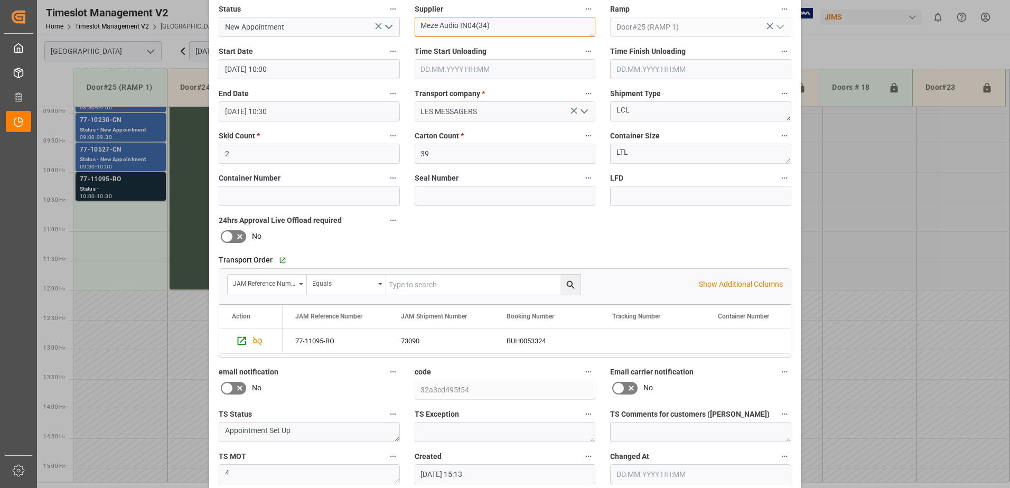
scroll to position [154, 0]
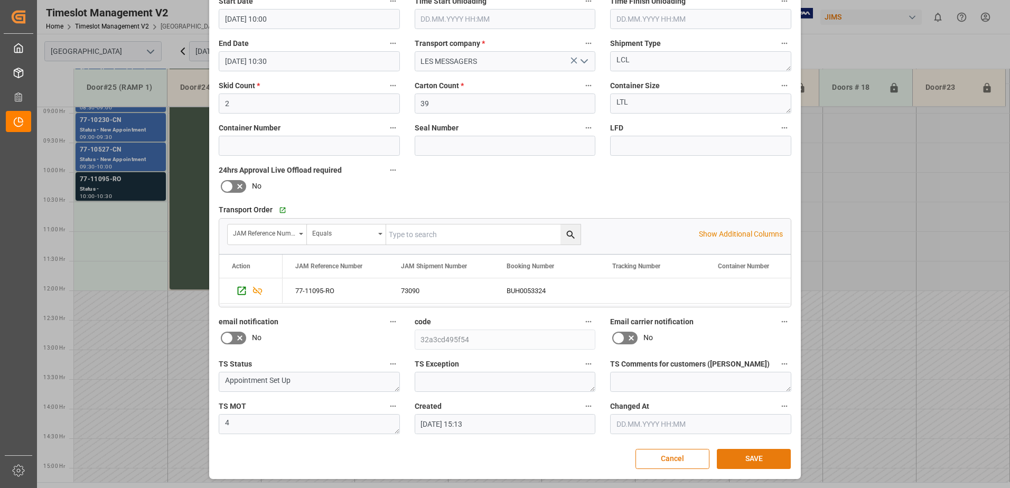
type textarea "Meze Audio IN04(34)"
click at [752, 459] on button "SAVE" at bounding box center [754, 459] width 74 height 20
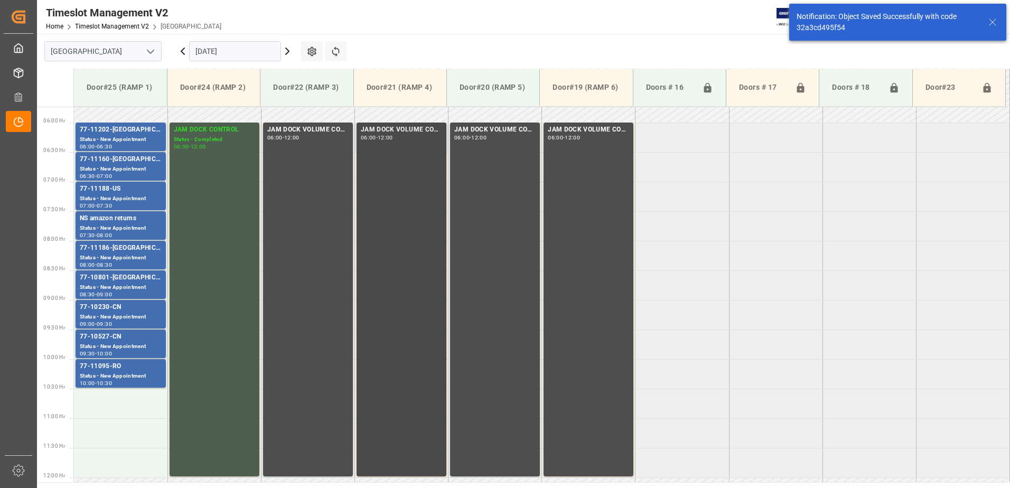
scroll to position [315, 0]
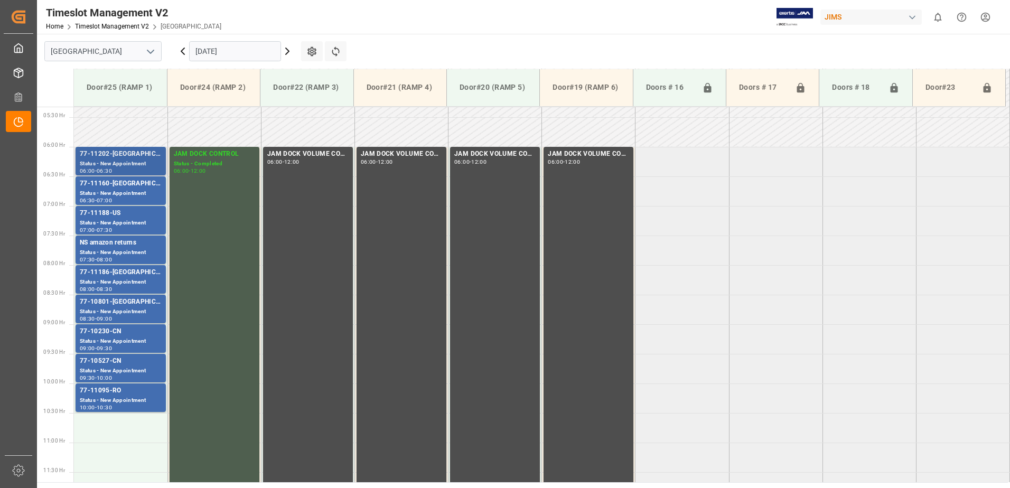
click at [123, 156] on div "77-11202-[GEOGRAPHIC_DATA]" at bounding box center [121, 154] width 82 height 11
click at [127, 191] on div "Status - New Appointment" at bounding box center [121, 193] width 82 height 9
click at [141, 218] on div "77-11188-US" at bounding box center [121, 213] width 82 height 11
click at [139, 247] on div "NS amazon returns" at bounding box center [121, 243] width 82 height 11
click at [135, 278] on div "Status - New Appointment" at bounding box center [121, 282] width 82 height 9
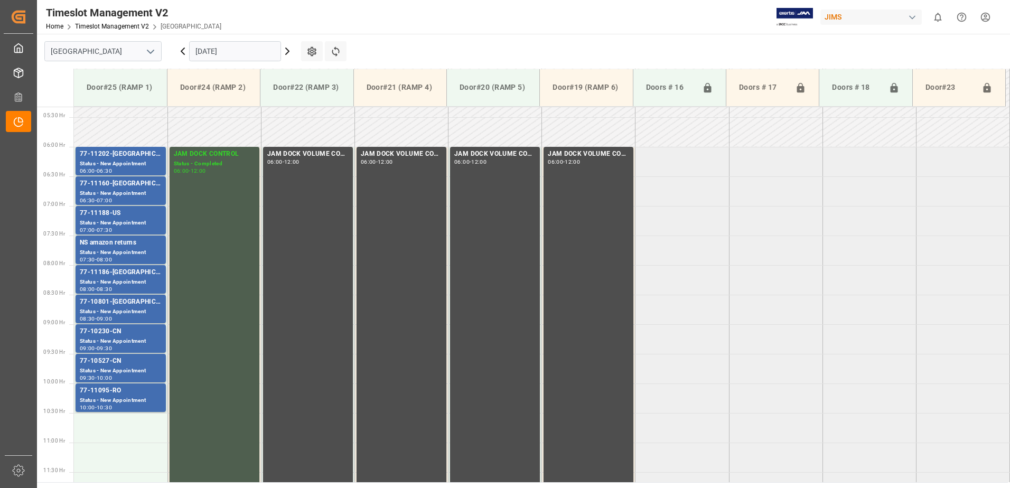
click at [140, 305] on div "77-10801-[GEOGRAPHIC_DATA]" at bounding box center [121, 302] width 82 height 11
click at [142, 333] on div "77-10230-CN" at bounding box center [121, 331] width 82 height 11
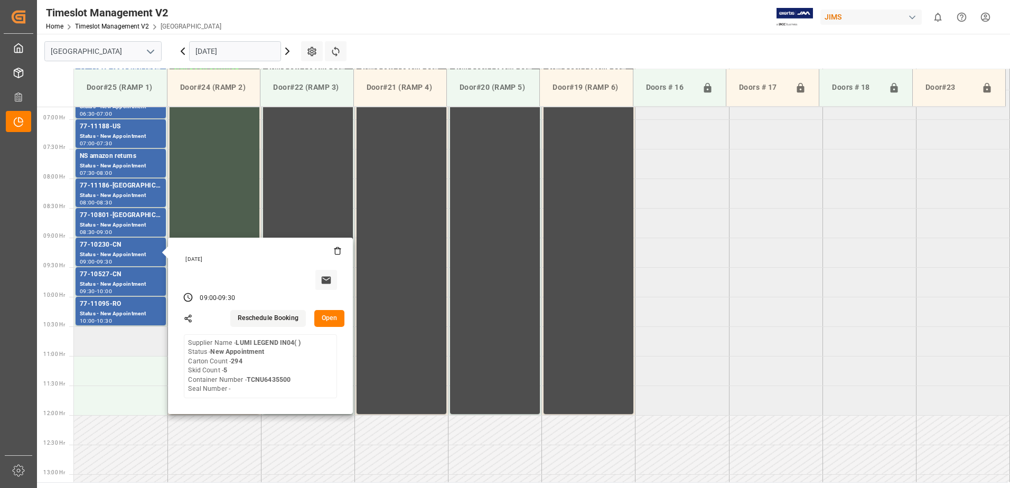
scroll to position [421, 0]
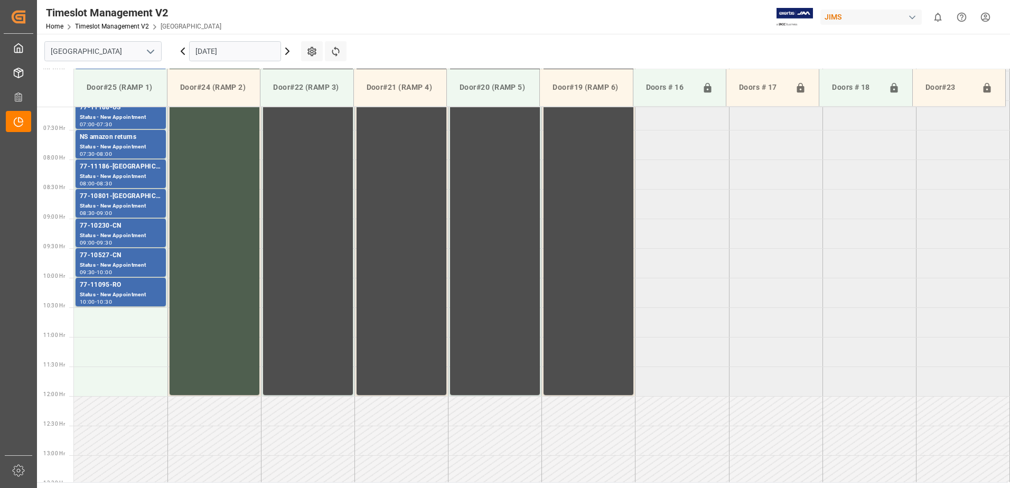
click at [134, 260] on div "77-10527-CN" at bounding box center [121, 255] width 82 height 11
click at [139, 290] on div "77-11095-RO" at bounding box center [121, 285] width 82 height 11
click at [126, 321] on td at bounding box center [121, 322] width 94 height 30
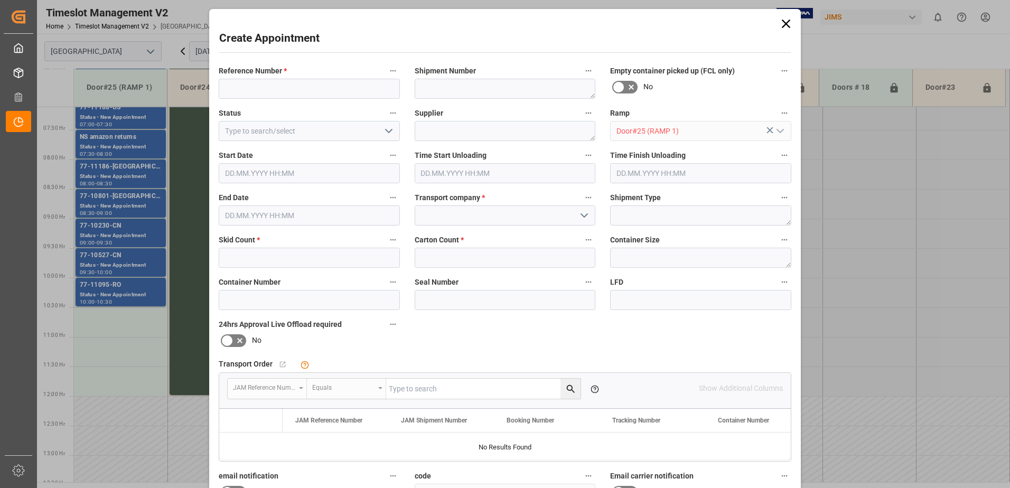
type input "[DATE] 10:30"
type input "[DATE] 11:00"
click at [122, 324] on div "Create Appointment Reference Number * Shipment Number Empty container picked up…" at bounding box center [505, 244] width 1010 height 488
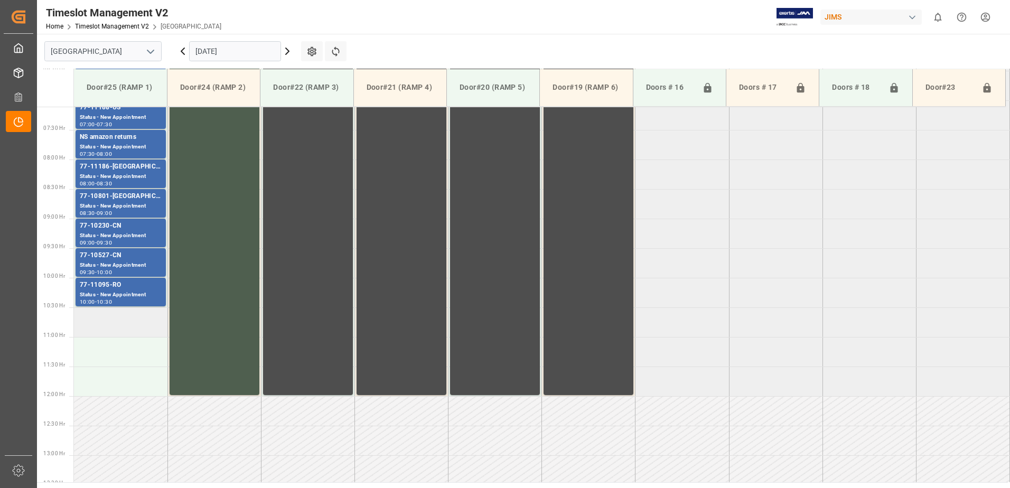
click at [125, 319] on td at bounding box center [121, 322] width 94 height 30
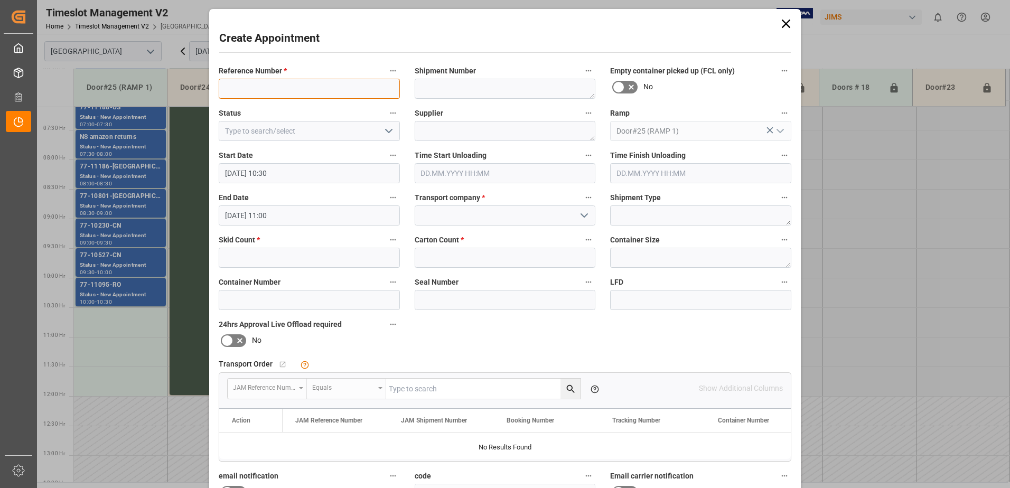
click at [321, 88] on input at bounding box center [309, 89] width 181 height 20
type input "JAM"
click at [787, 23] on icon at bounding box center [786, 23] width 15 height 15
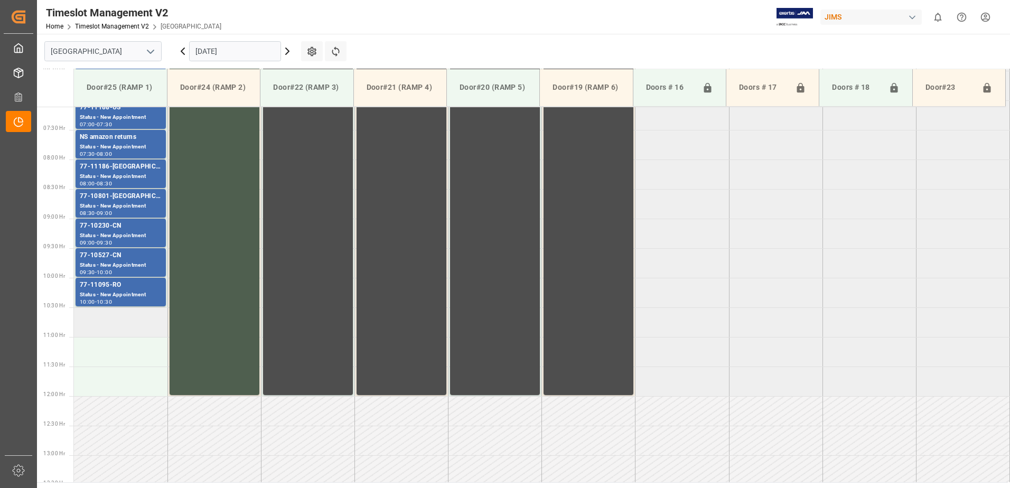
click at [107, 323] on td at bounding box center [121, 322] width 94 height 30
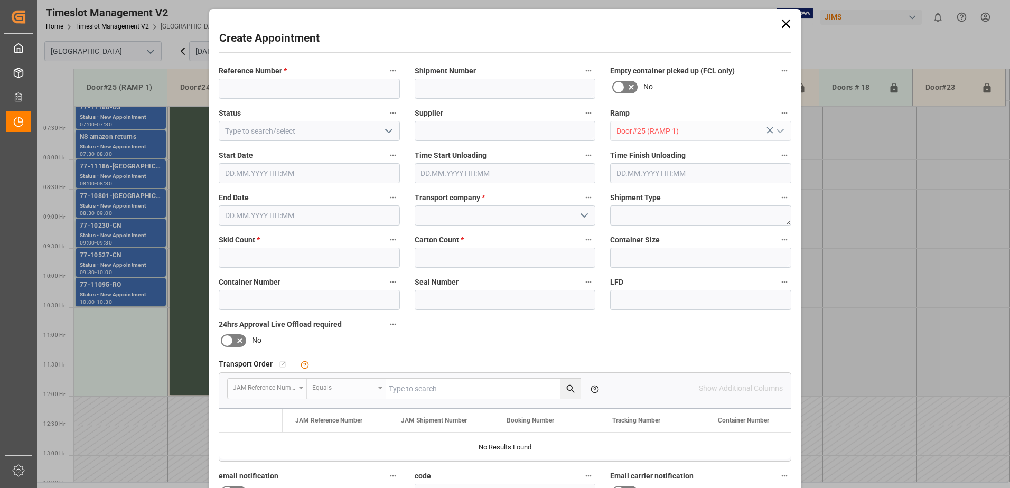
type input "[DATE] 10:30"
type input "[DATE] 11:00"
click at [246, 88] on input at bounding box center [309, 89] width 181 height 20
type input "JAM DOCK VOLUME CONTROL"
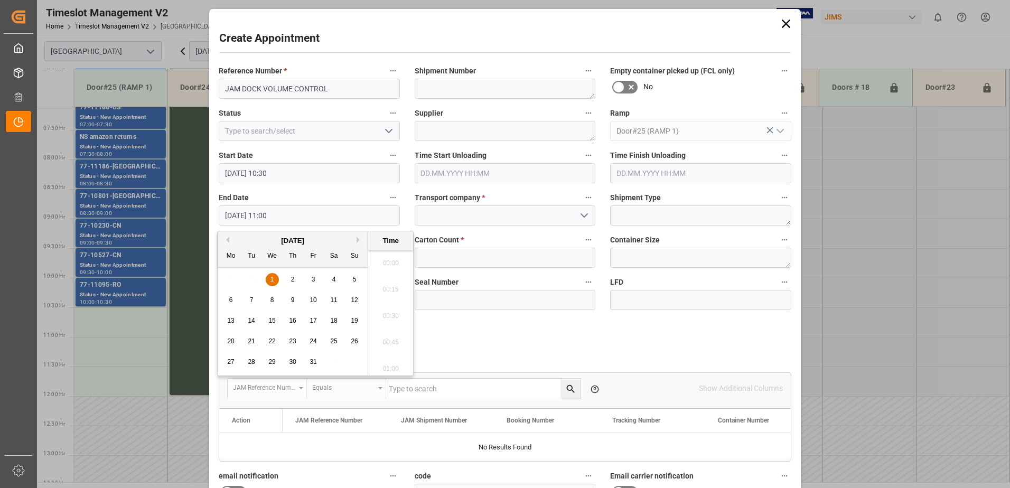
click at [300, 216] on input "[DATE] 11:00" at bounding box center [309, 216] width 181 height 20
click at [273, 279] on span "1" at bounding box center [272, 279] width 4 height 7
click at [388, 365] on li "12:00" at bounding box center [390, 365] width 45 height 26
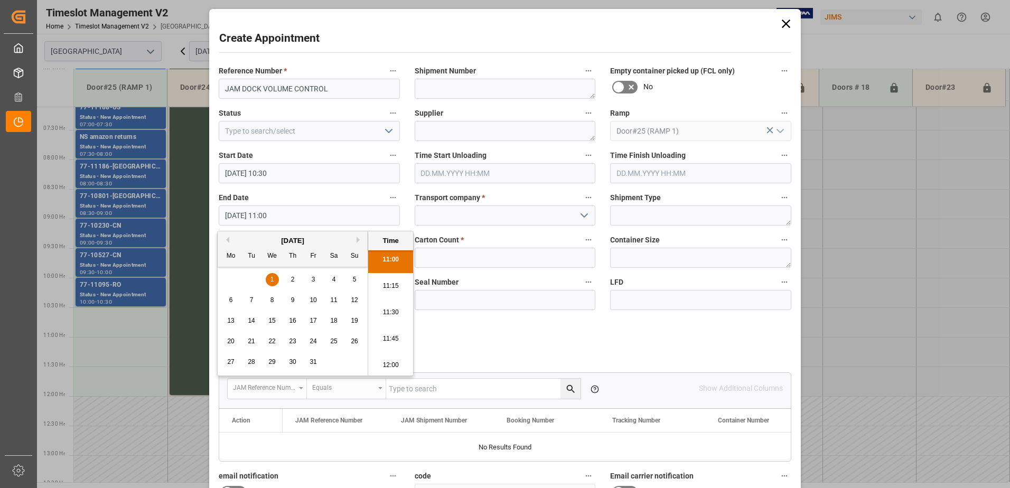
type input "[DATE] 12:00"
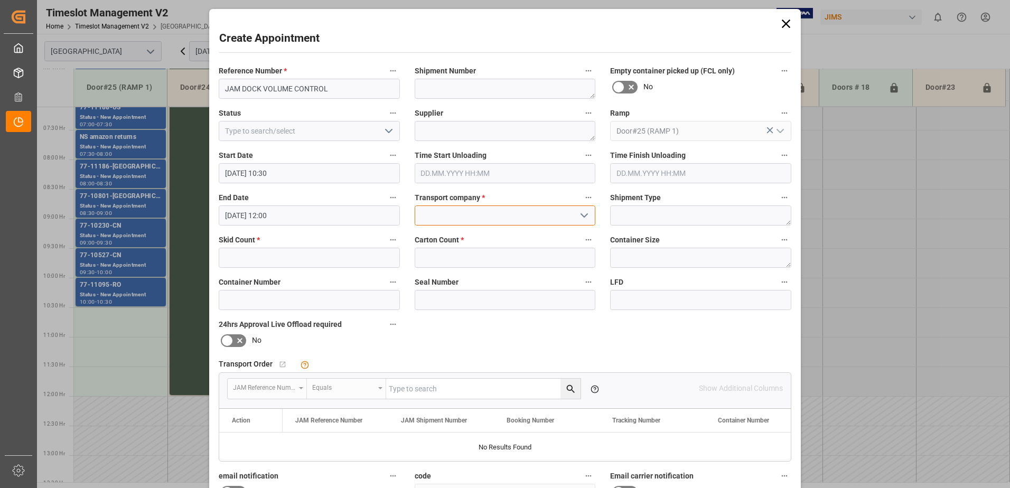
click at [482, 214] on input at bounding box center [505, 216] width 181 height 20
click at [496, 241] on div "JAM RESERVATION (NOT A CARRIER)" at bounding box center [505, 239] width 180 height 24
type input "JAM RESERVATION (NOT A CARRIER)"
click at [294, 260] on input "text" at bounding box center [309, 258] width 181 height 20
type input "0"
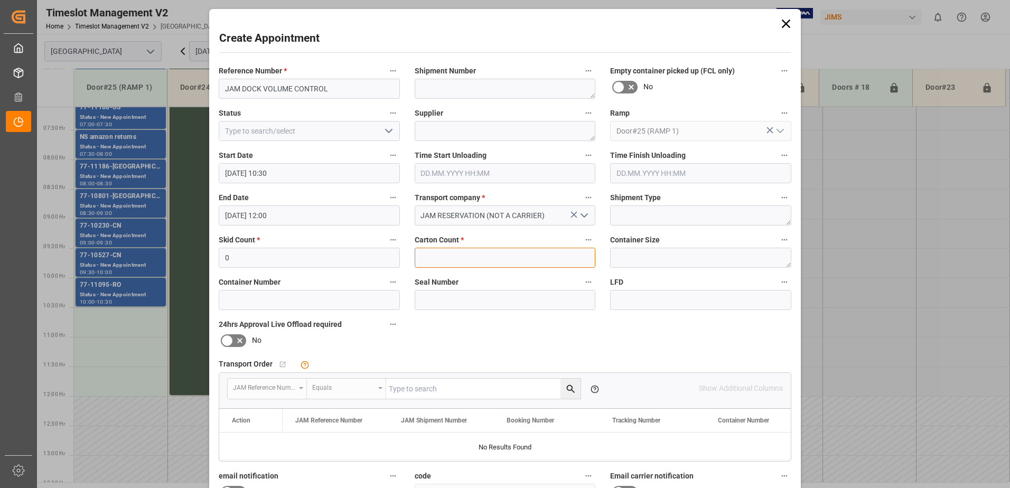
click at [446, 254] on input "text" at bounding box center [505, 258] width 181 height 20
type input "0"
click at [384, 132] on icon "open menu" at bounding box center [388, 131] width 13 height 13
click at [324, 183] on div "Completed" at bounding box center [309, 178] width 180 height 24
type input "Completed"
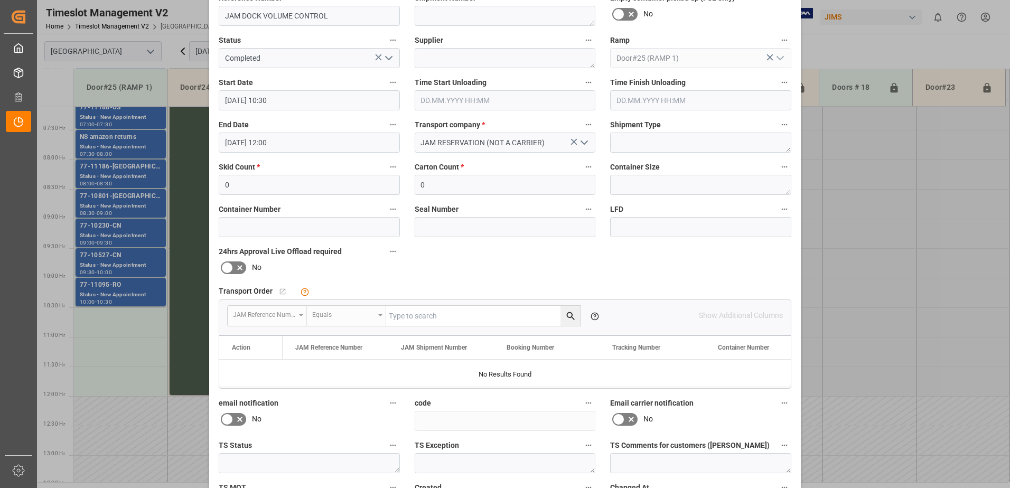
scroll to position [154, 0]
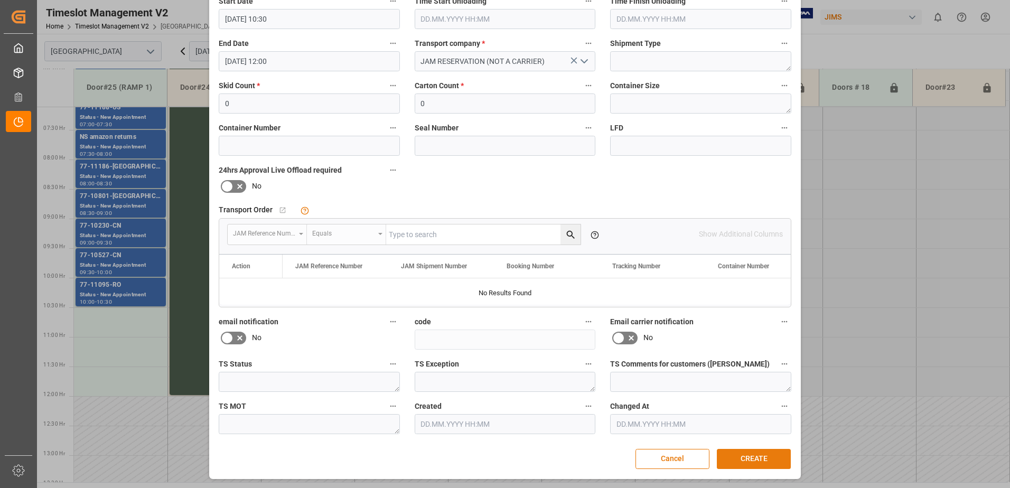
click at [755, 459] on button "CREATE" at bounding box center [754, 459] width 74 height 20
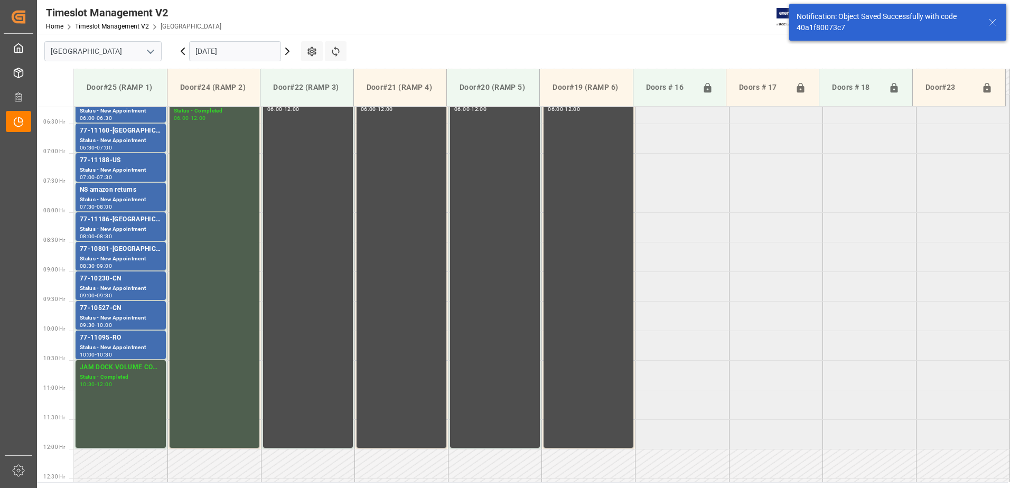
scroll to position [315, 0]
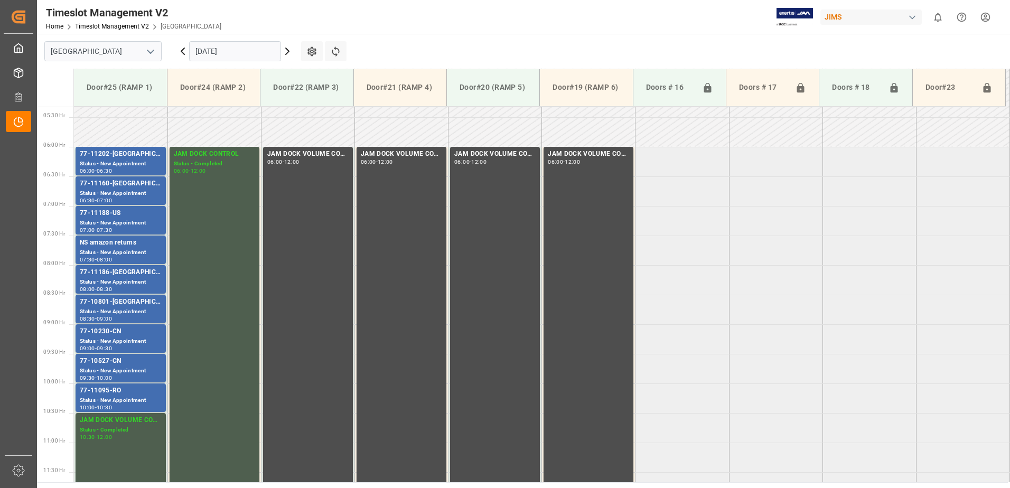
click at [285, 50] on icon at bounding box center [287, 51] width 13 height 13
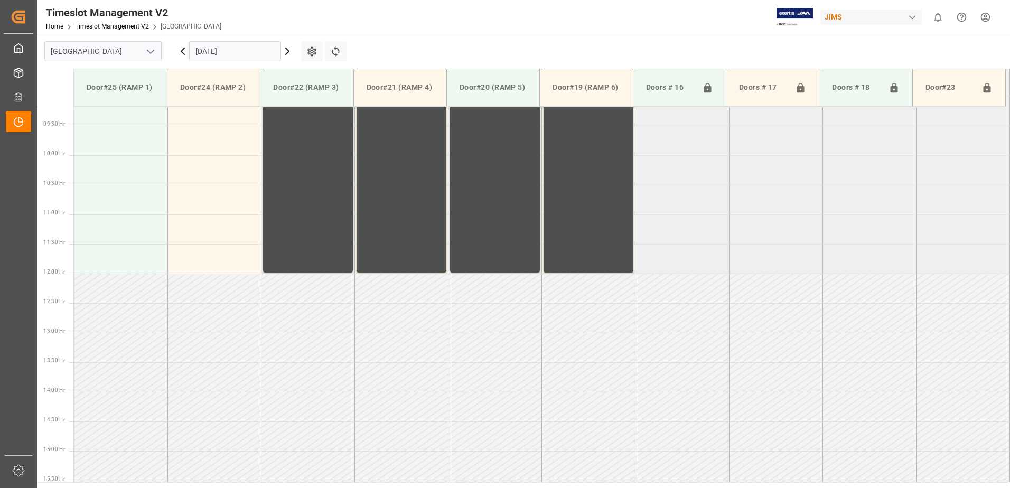
scroll to position [585, 0]
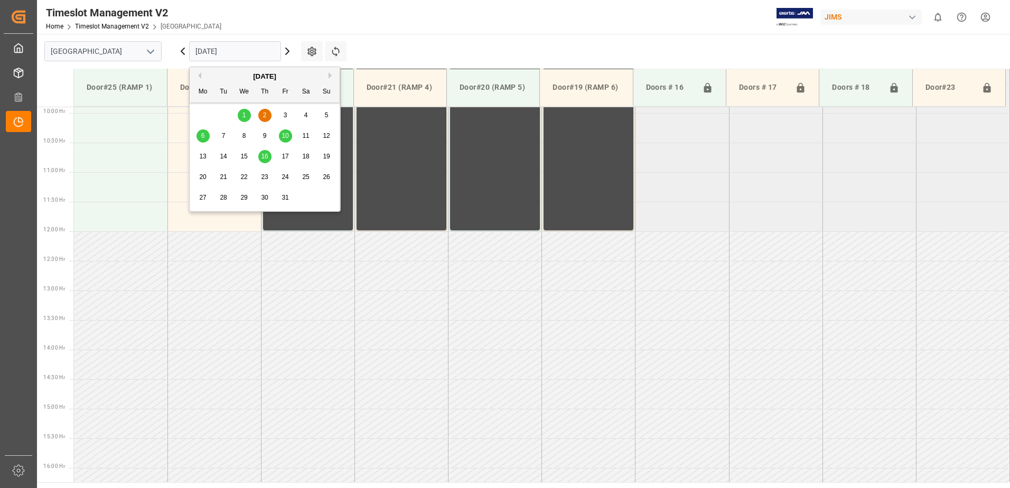
click at [247, 48] on input "[DATE]" at bounding box center [235, 51] width 92 height 20
click at [205, 137] on div "6" at bounding box center [203, 136] width 13 height 13
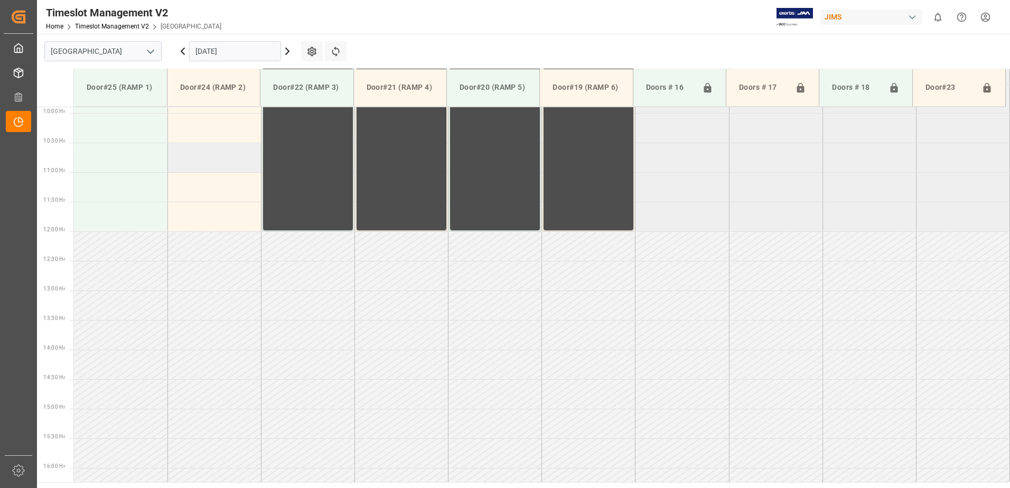
scroll to position [374, 0]
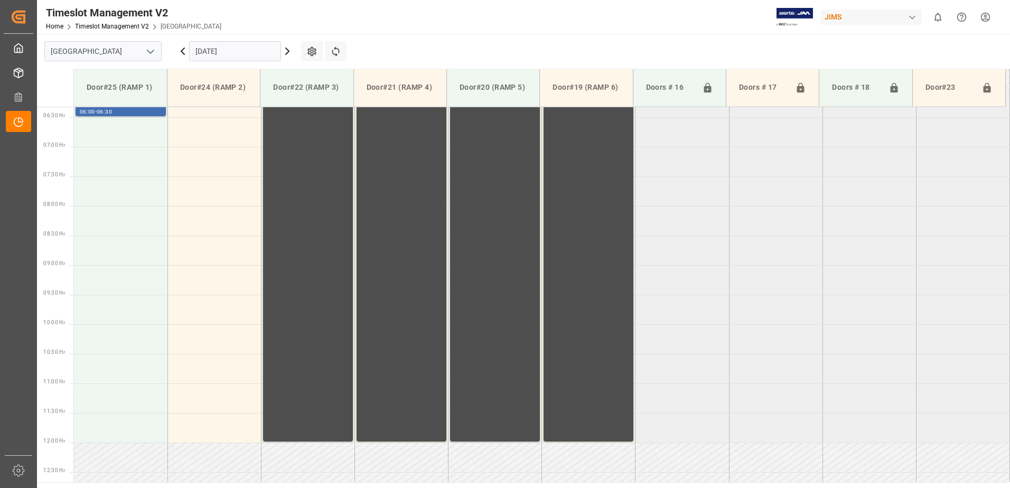
click at [250, 57] on input "[DATE]" at bounding box center [235, 51] width 92 height 20
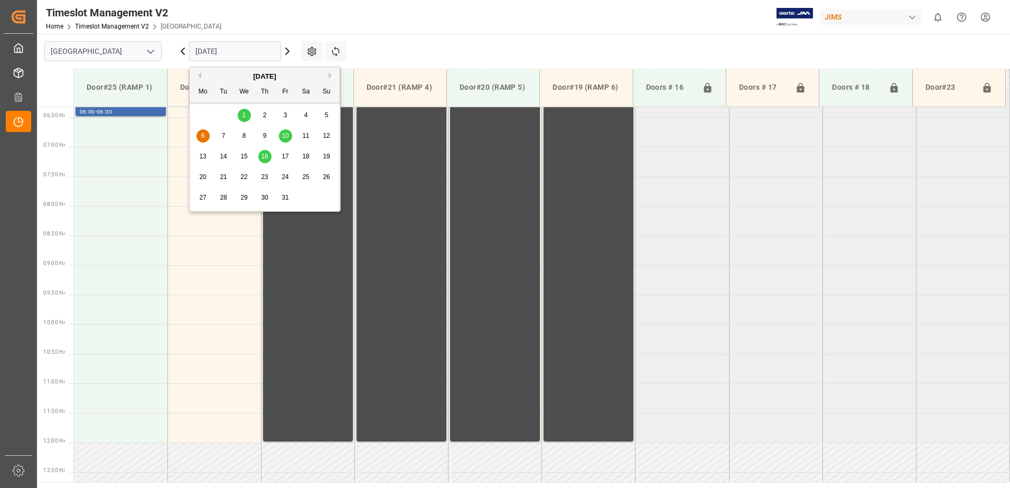
click at [201, 78] on div "[DATE]" at bounding box center [265, 76] width 150 height 11
click at [198, 76] on button "Previous Month" at bounding box center [198, 75] width 6 height 6
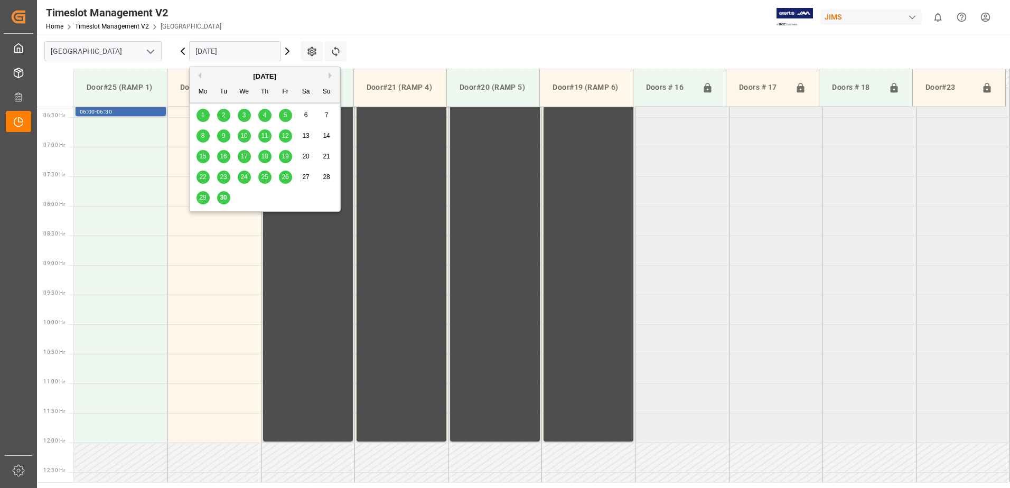
click at [222, 198] on span "30" at bounding box center [223, 197] width 7 height 7
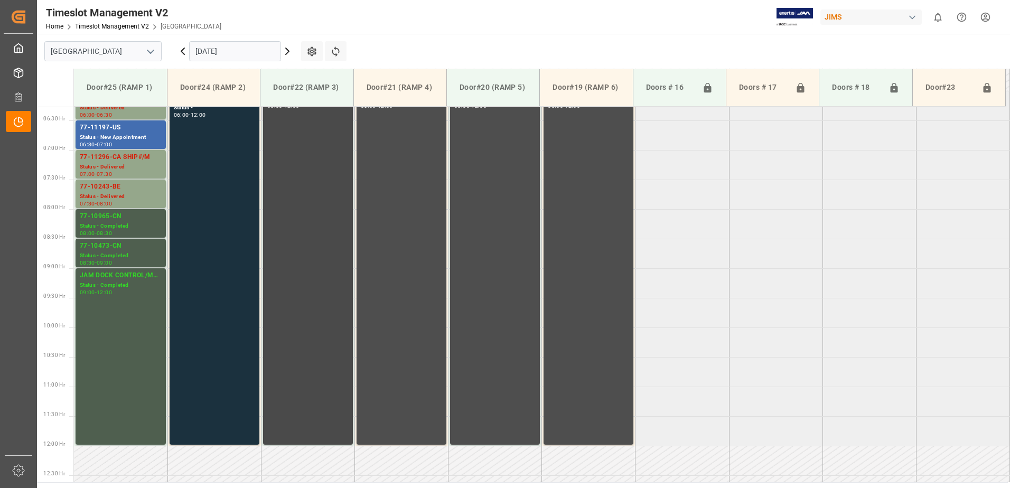
scroll to position [321, 0]
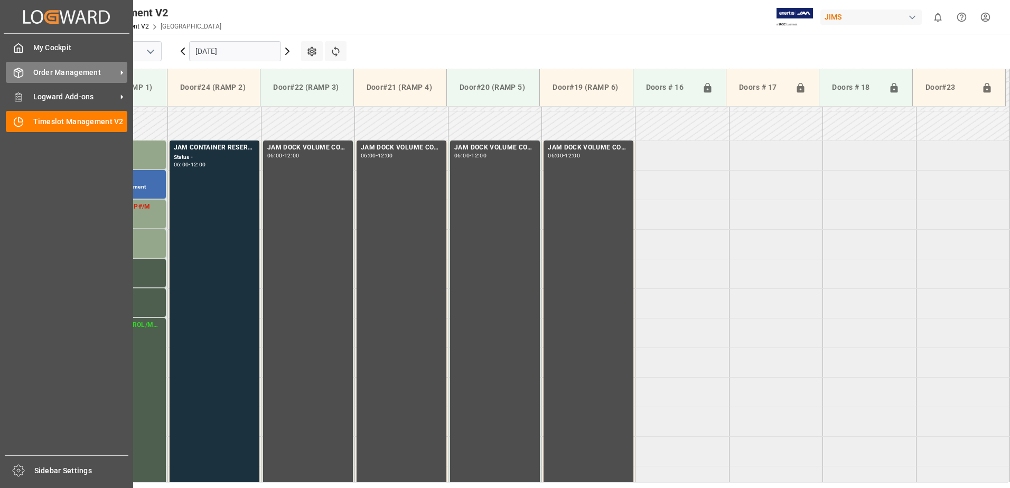
click at [49, 72] on span "Order Management" at bounding box center [74, 72] width 83 height 11
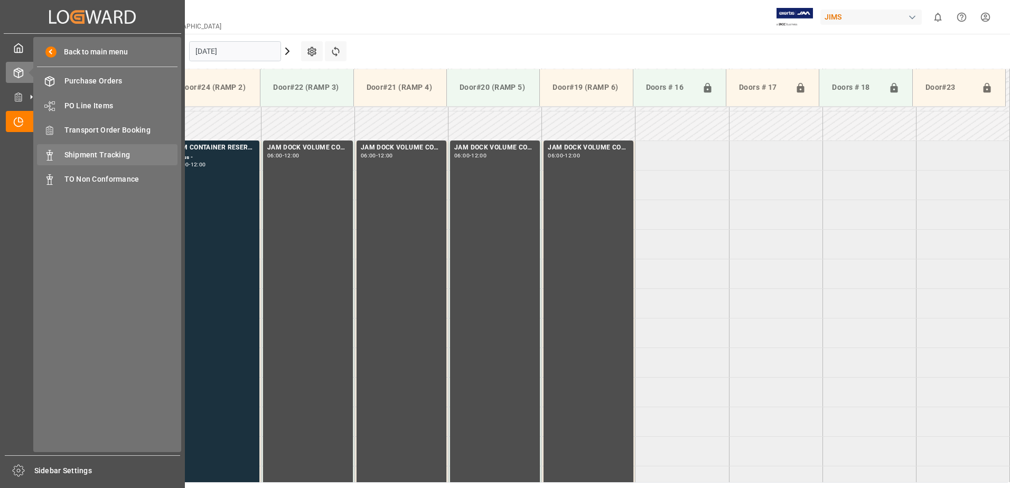
click at [110, 154] on span "Shipment Tracking" at bounding box center [121, 155] width 114 height 11
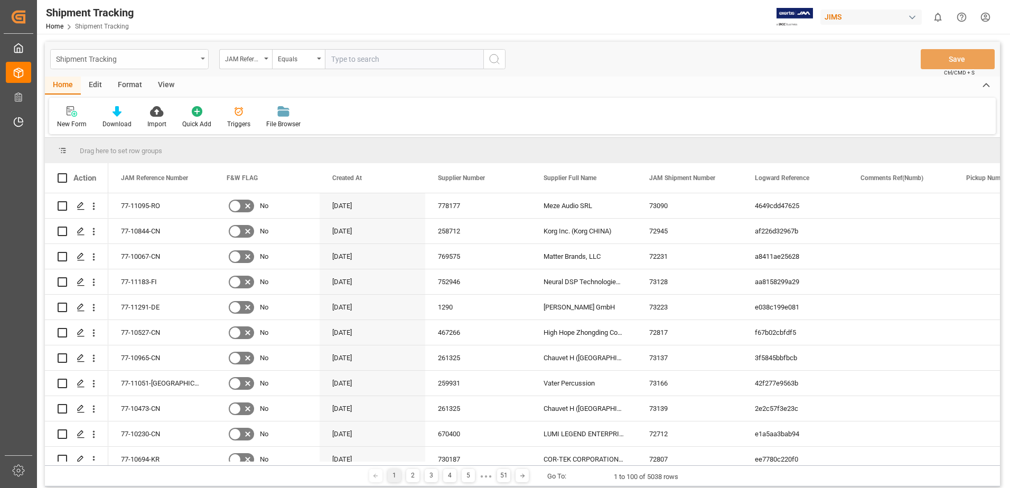
click at [202, 59] on icon "open menu" at bounding box center [203, 59] width 4 height 2
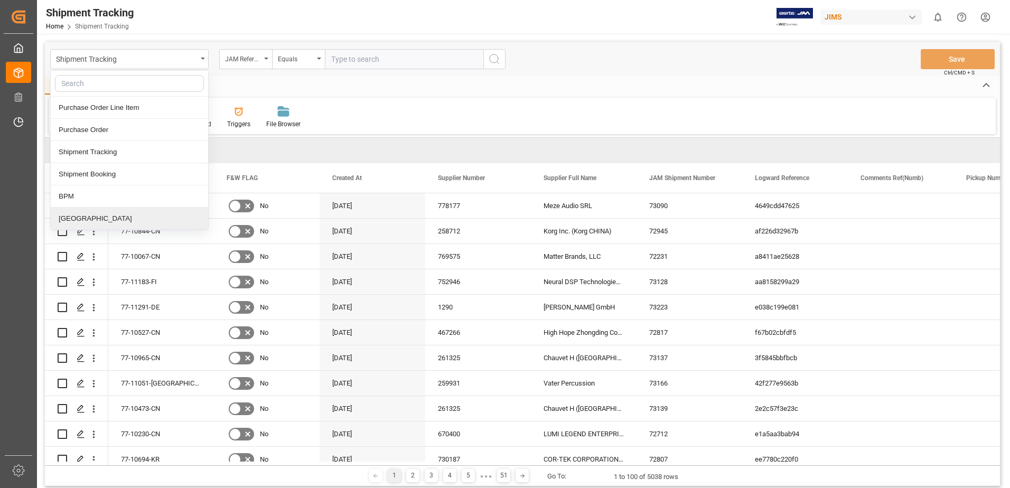
click at [68, 221] on div "[GEOGRAPHIC_DATA]" at bounding box center [129, 219] width 157 height 22
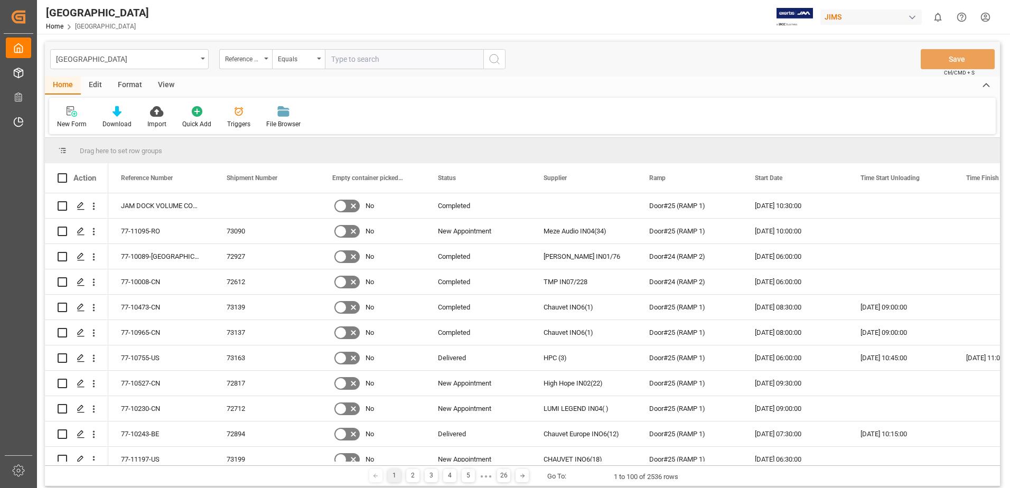
click at [164, 83] on div "View" at bounding box center [166, 86] width 32 height 18
click at [62, 116] on icon at bounding box center [67, 111] width 11 height 11
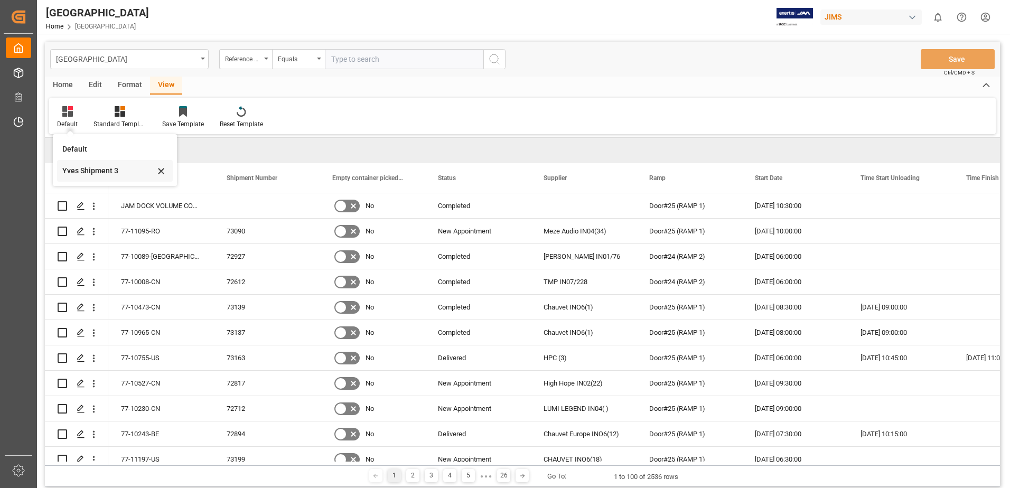
click at [86, 169] on div "Yves Shipment 3" at bounding box center [108, 170] width 92 height 11
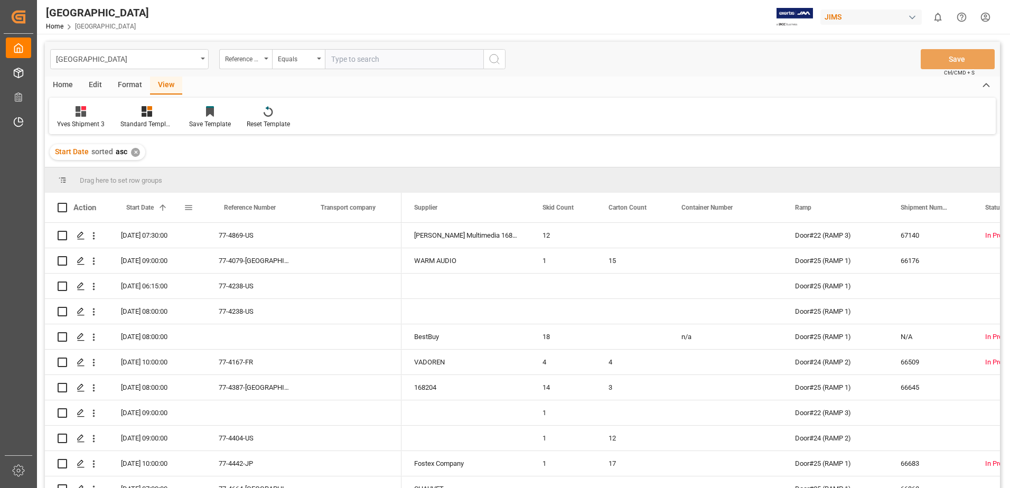
click at [190, 206] on span at bounding box center [189, 208] width 10 height 10
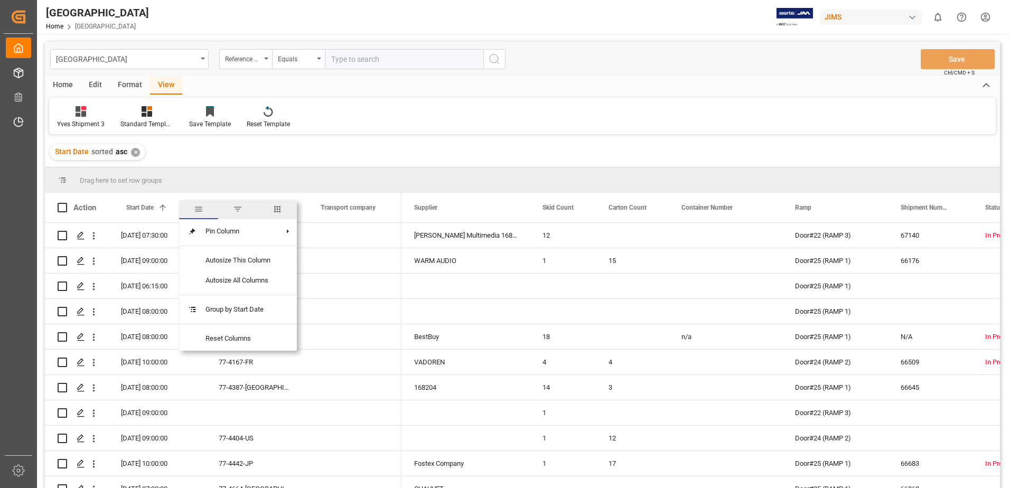
click at [237, 207] on span "filter" at bounding box center [238, 209] width 10 height 10
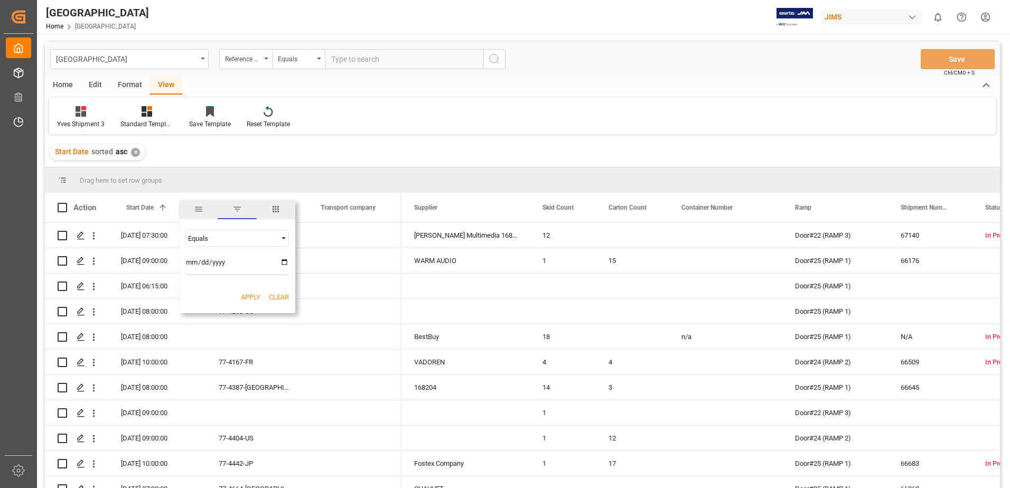
click at [285, 262] on input "date" at bounding box center [237, 264] width 104 height 21
type input "[DATE]"
click at [250, 297] on button "Apply" at bounding box center [251, 297] width 20 height 11
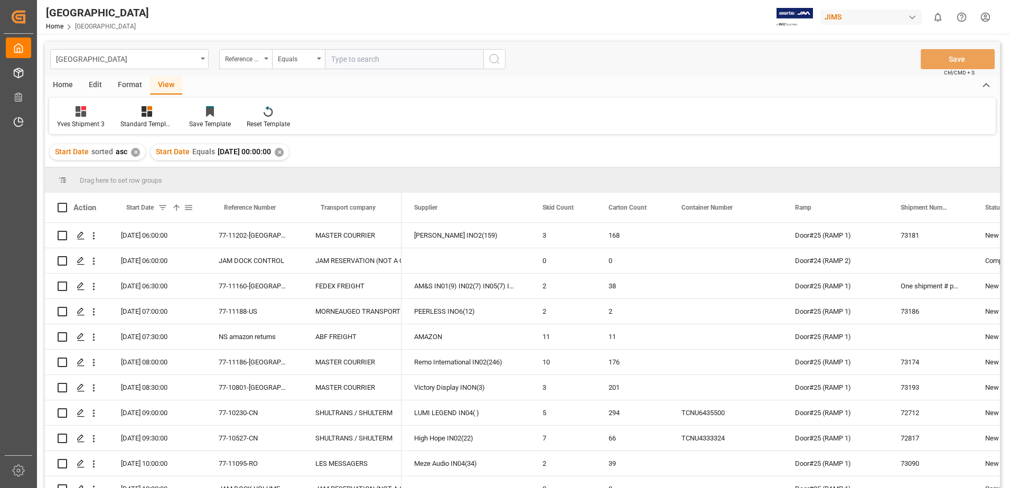
click at [190, 209] on span at bounding box center [189, 208] width 10 height 10
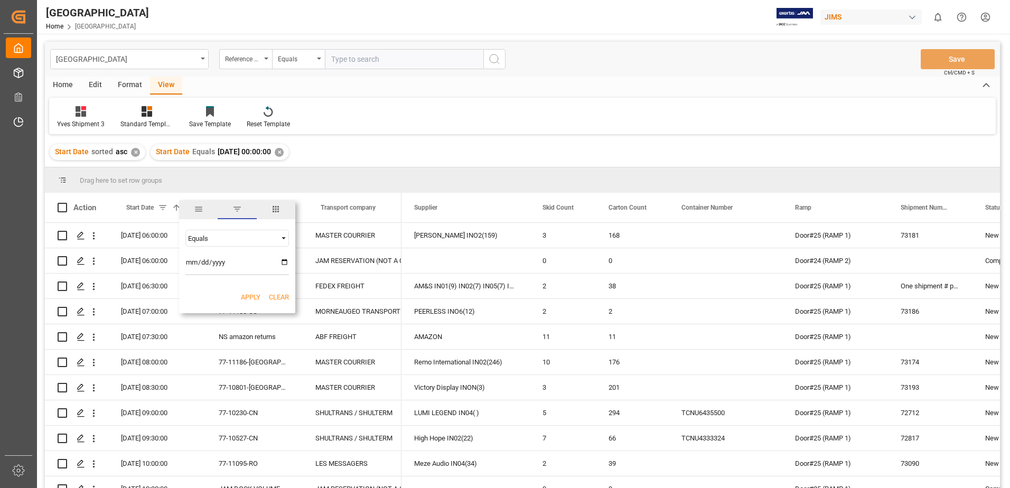
click at [236, 208] on span "filter" at bounding box center [237, 209] width 10 height 10
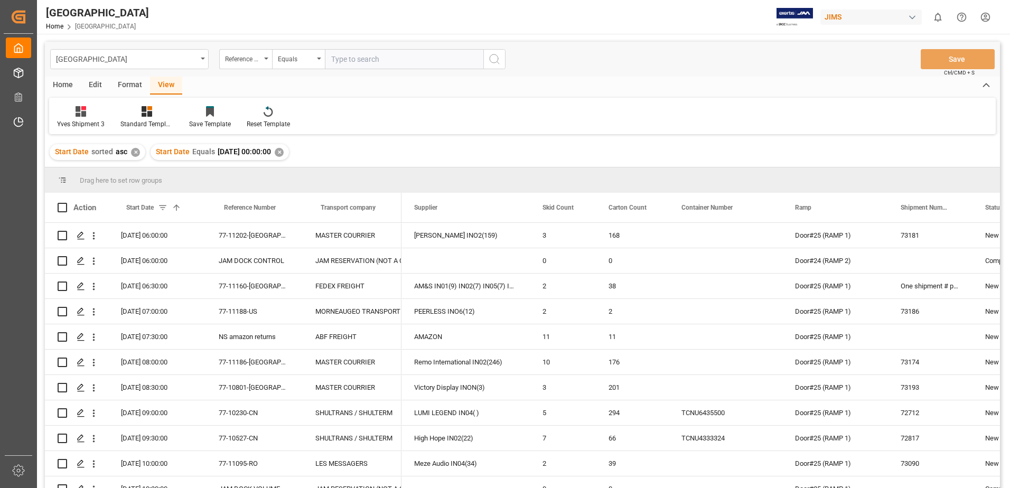
click at [421, 141] on div "Start Date sorted asc ✕ Start Date Equals [DATE] 00:00:00 ✕" at bounding box center [522, 152] width 955 height 30
drag, startPoint x: 401, startPoint y: 209, endPoint x: 426, endPoint y: 209, distance: 25.4
click at [426, 209] on div "Action Start Date 1 Reference Number Transport company Ramp" at bounding box center [522, 208] width 955 height 30
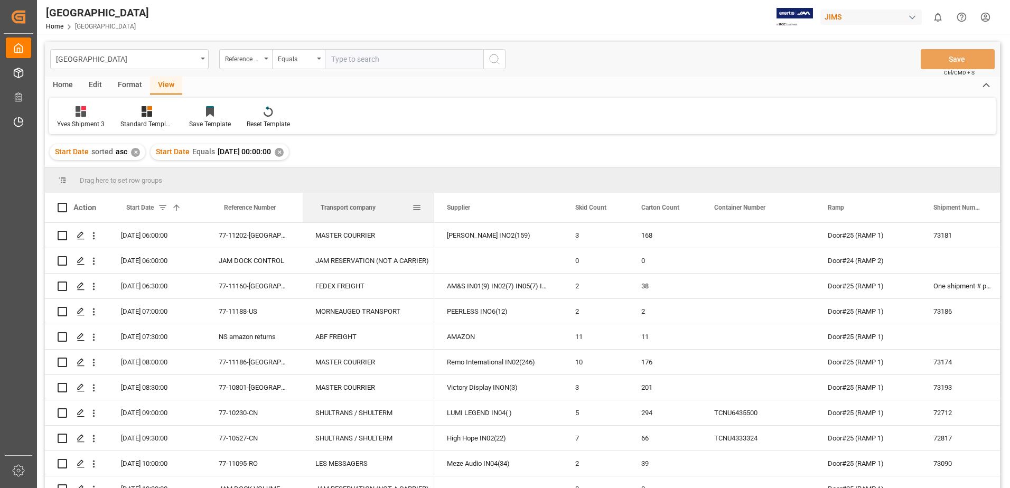
drag, startPoint x: 400, startPoint y: 211, endPoint x: 433, endPoint y: 212, distance: 32.8
click at [433, 212] on div at bounding box center [434, 208] width 4 height 30
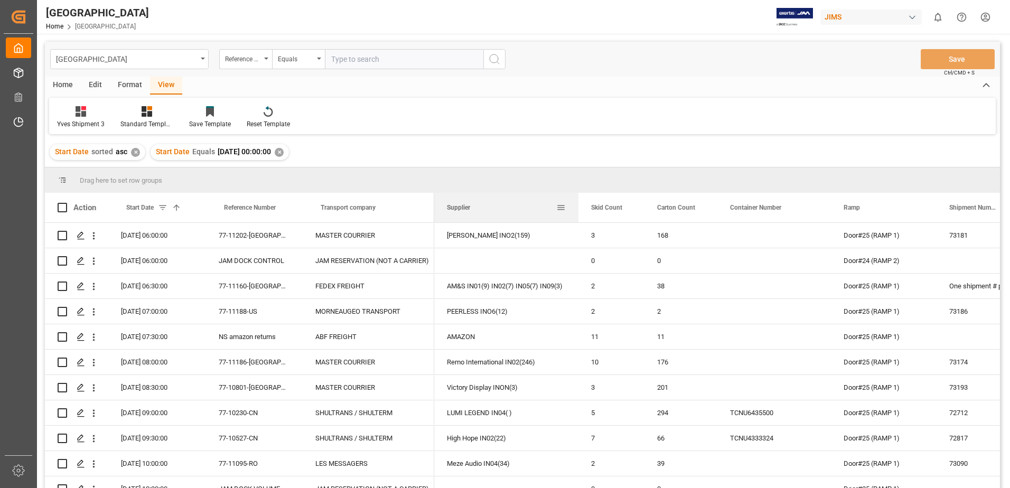
drag, startPoint x: 562, startPoint y: 203, endPoint x: 577, endPoint y: 207, distance: 16.3
click at [577, 207] on div at bounding box center [578, 208] width 4 height 30
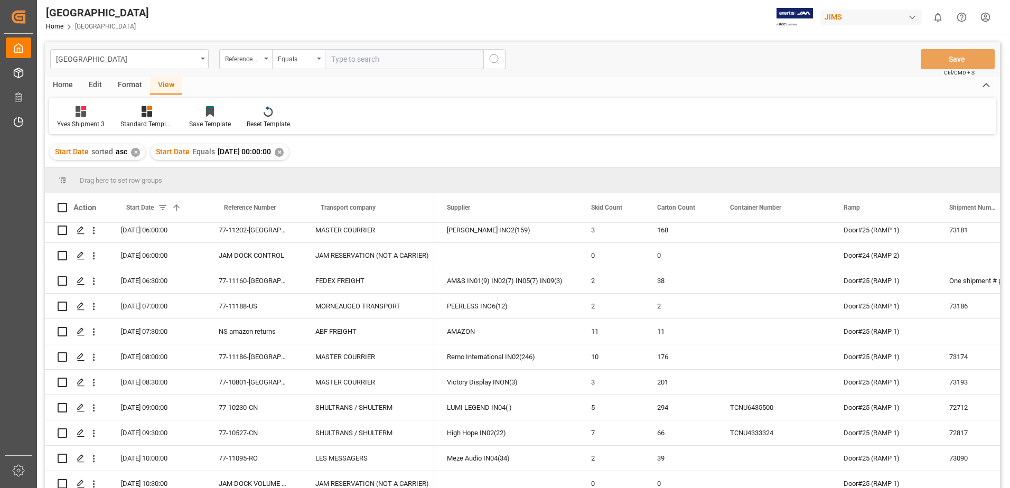
scroll to position [6, 0]
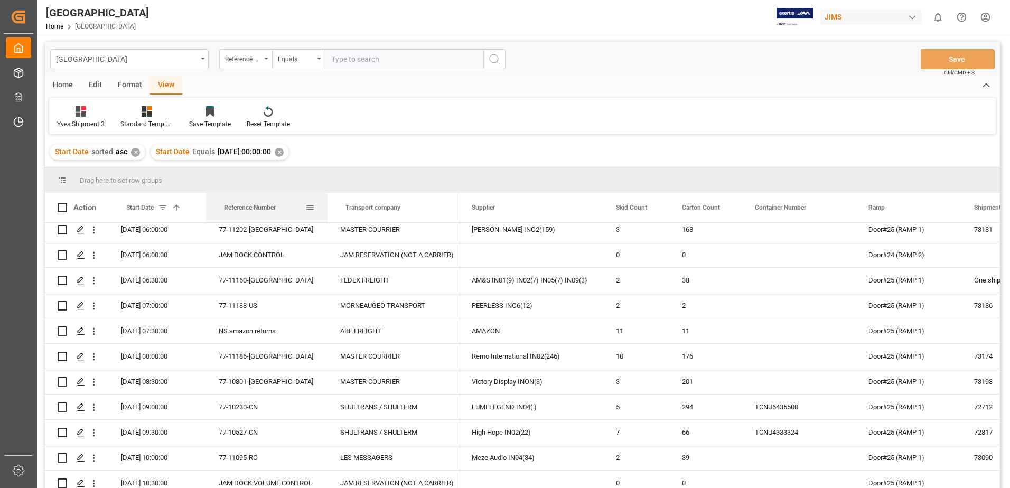
drag, startPoint x: 301, startPoint y: 210, endPoint x: 325, endPoint y: 215, distance: 25.3
click at [325, 215] on div at bounding box center [327, 208] width 4 height 30
click at [63, 205] on span at bounding box center [63, 208] width 10 height 10
click at [66, 203] on input "checkbox" at bounding box center [66, 203] width 0 height 0
checkbox input "true"
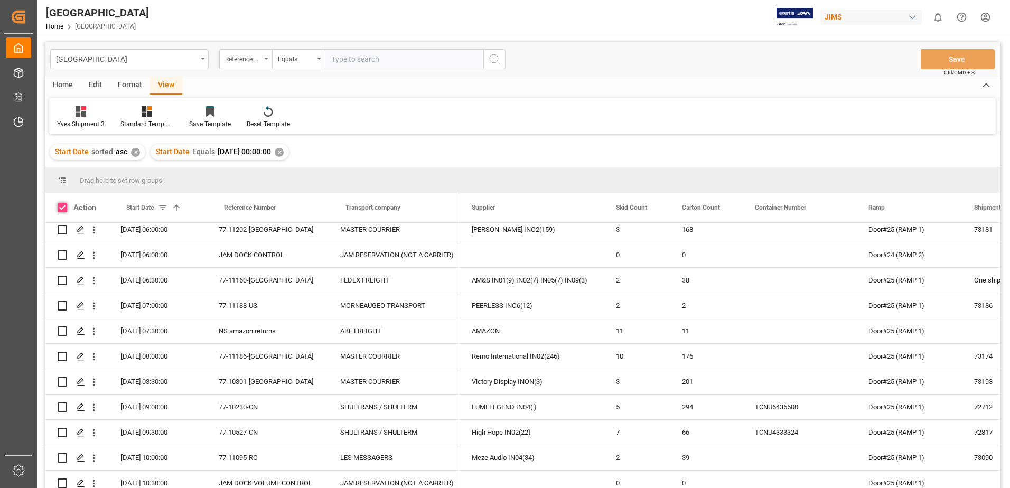
checkbox input "true"
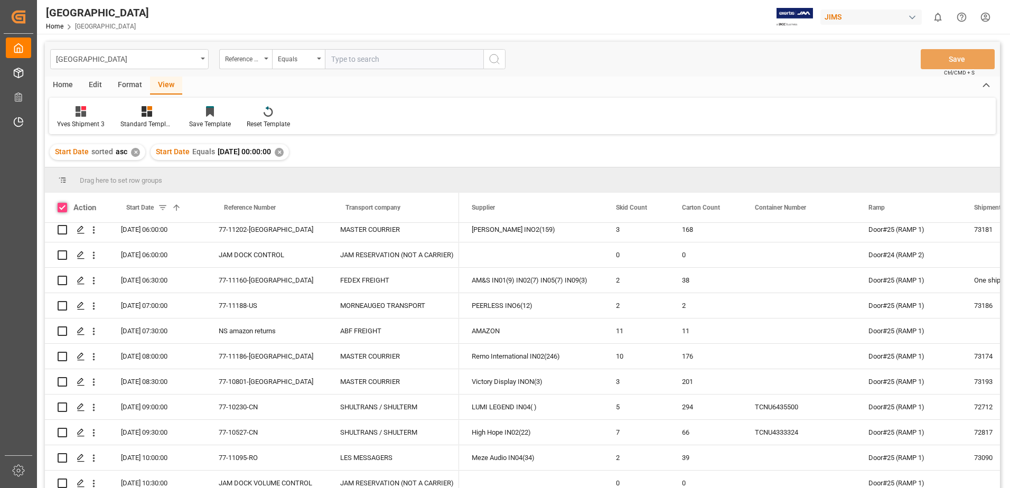
checkbox input "true"
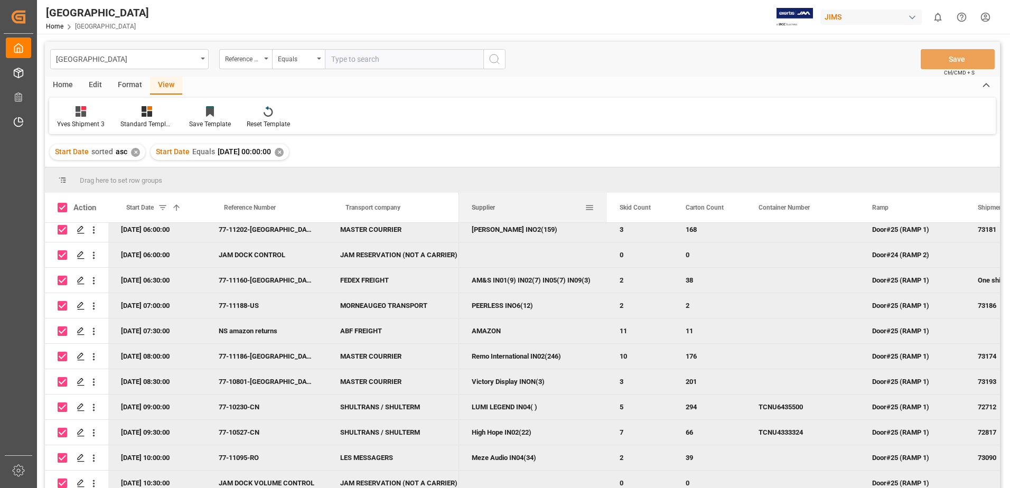
click at [606, 208] on div at bounding box center [607, 208] width 4 height 30
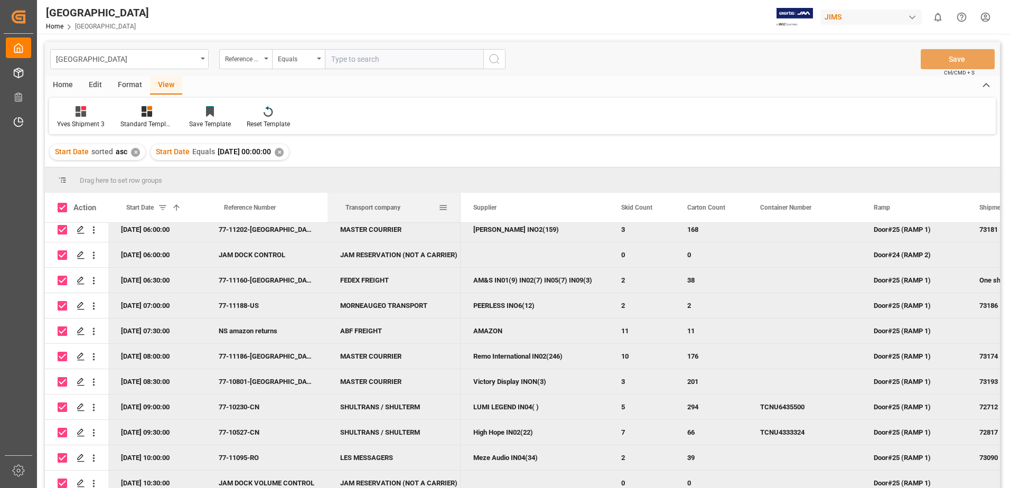
click at [460, 209] on div at bounding box center [461, 208] width 4 height 30
